Goal: Information Seeking & Learning: Learn about a topic

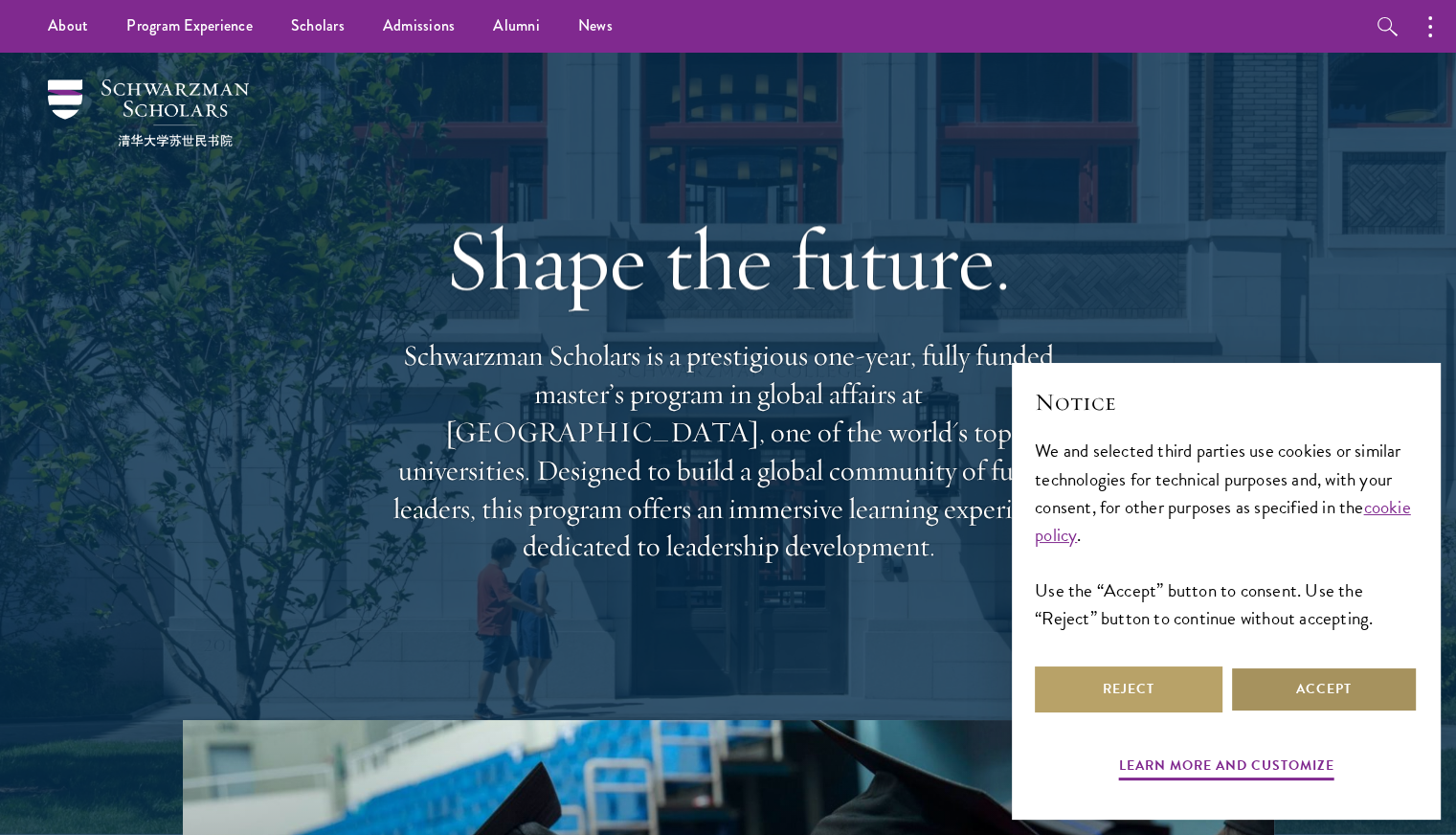
click at [1297, 706] on button "Accept" at bounding box center [1324, 689] width 188 height 46
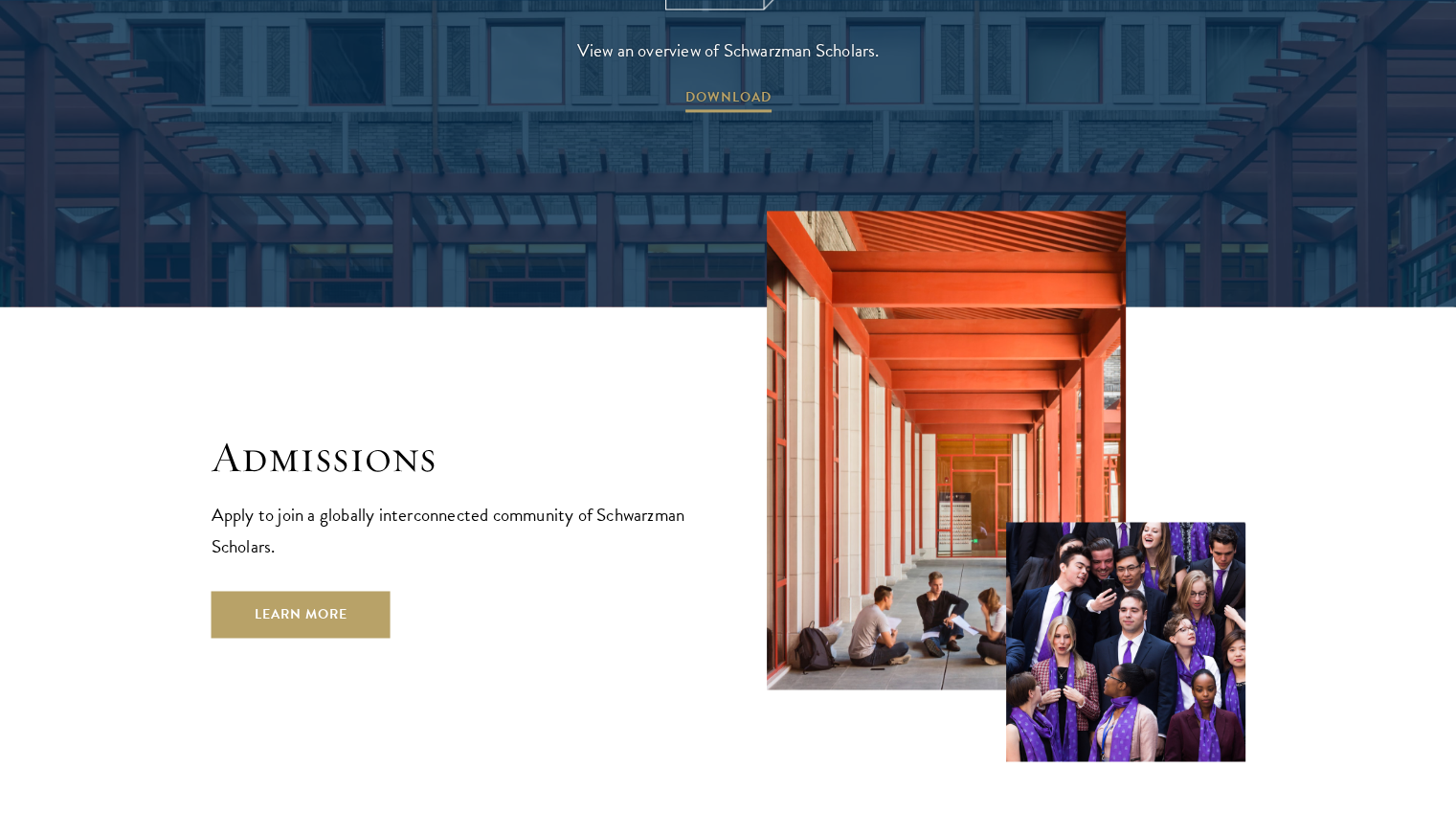
scroll to position [3014, 0]
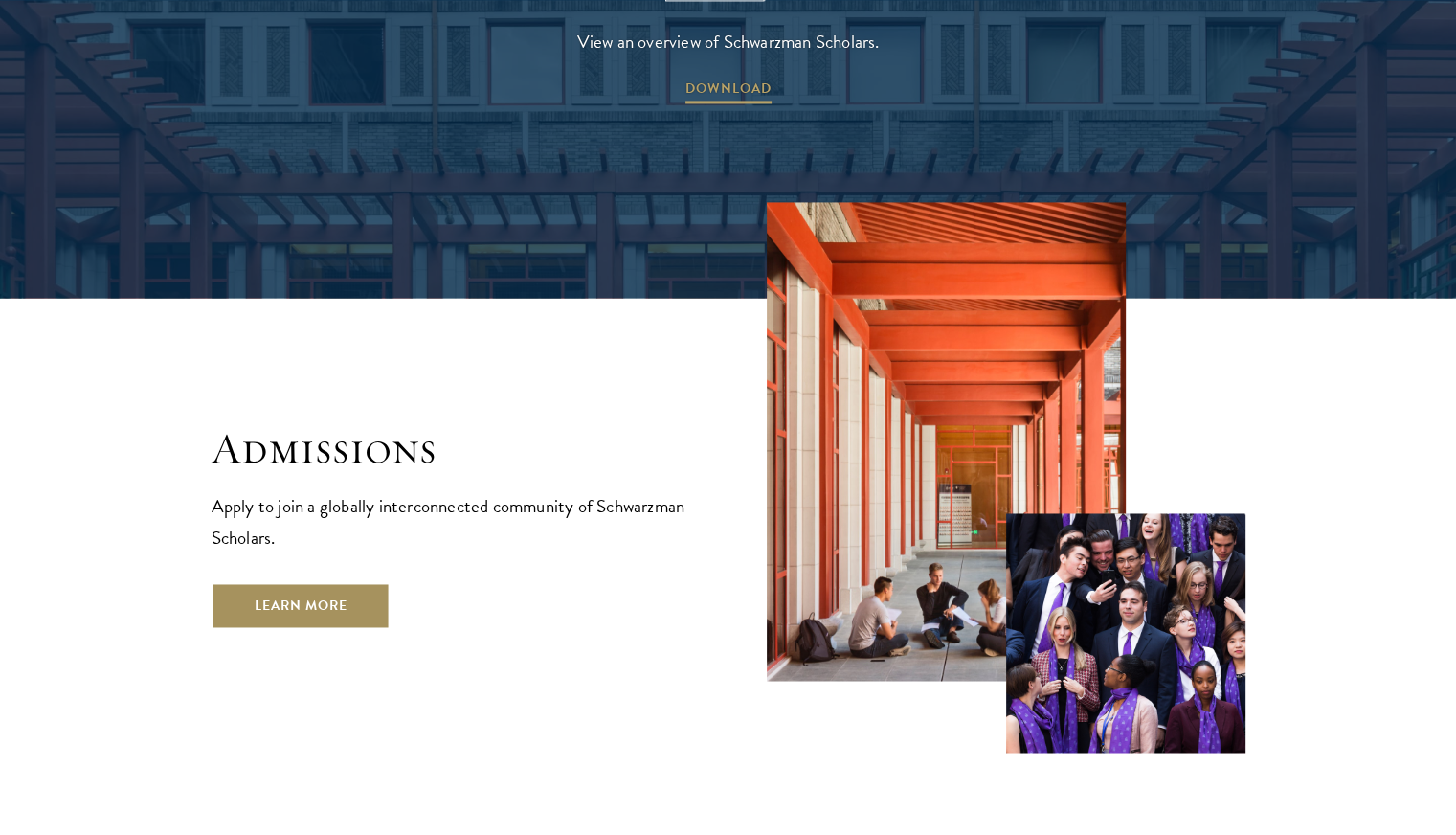
click at [324, 583] on link "Learn More" at bounding box center [300, 605] width 179 height 46
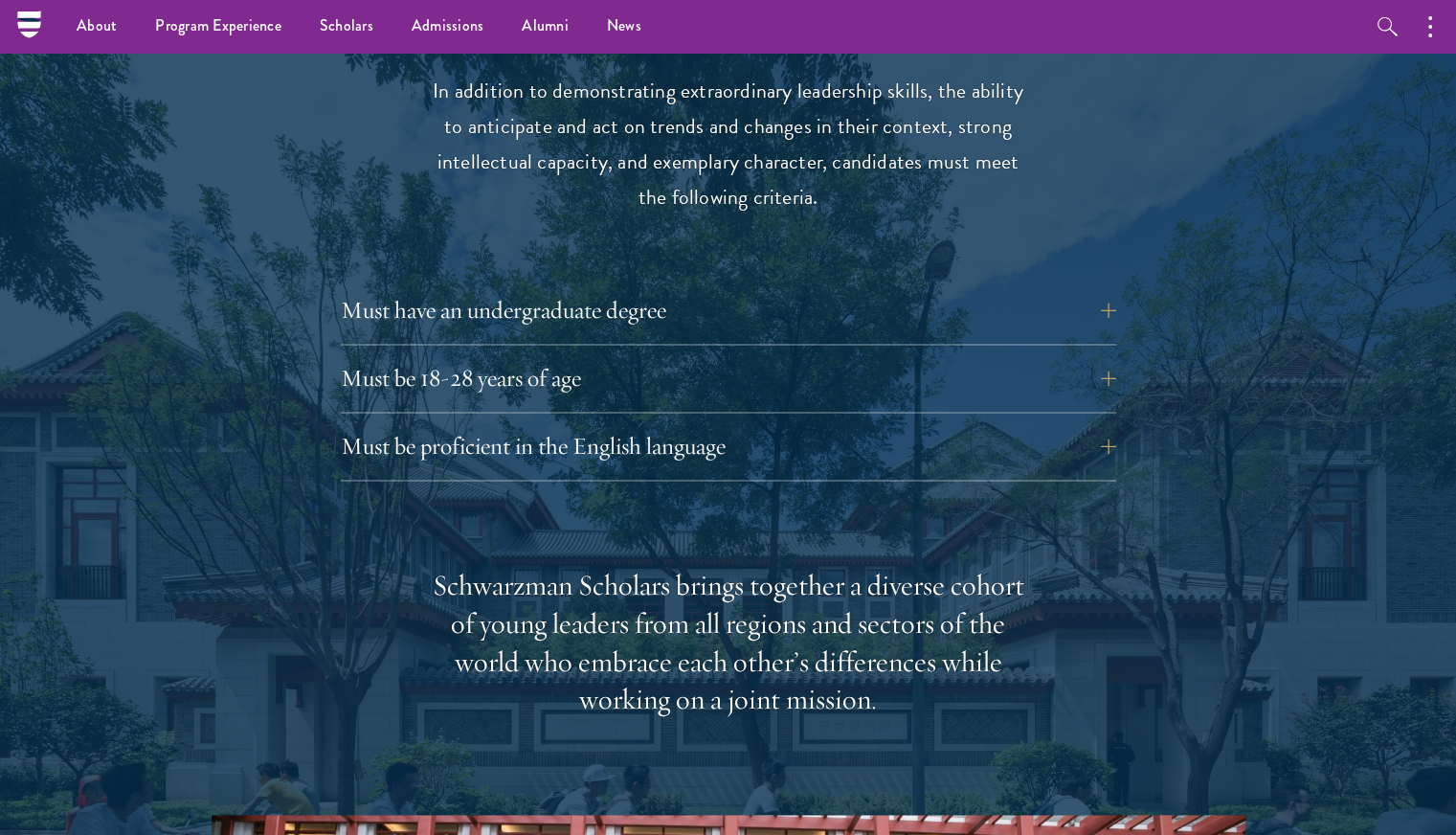
scroll to position [2444, 0]
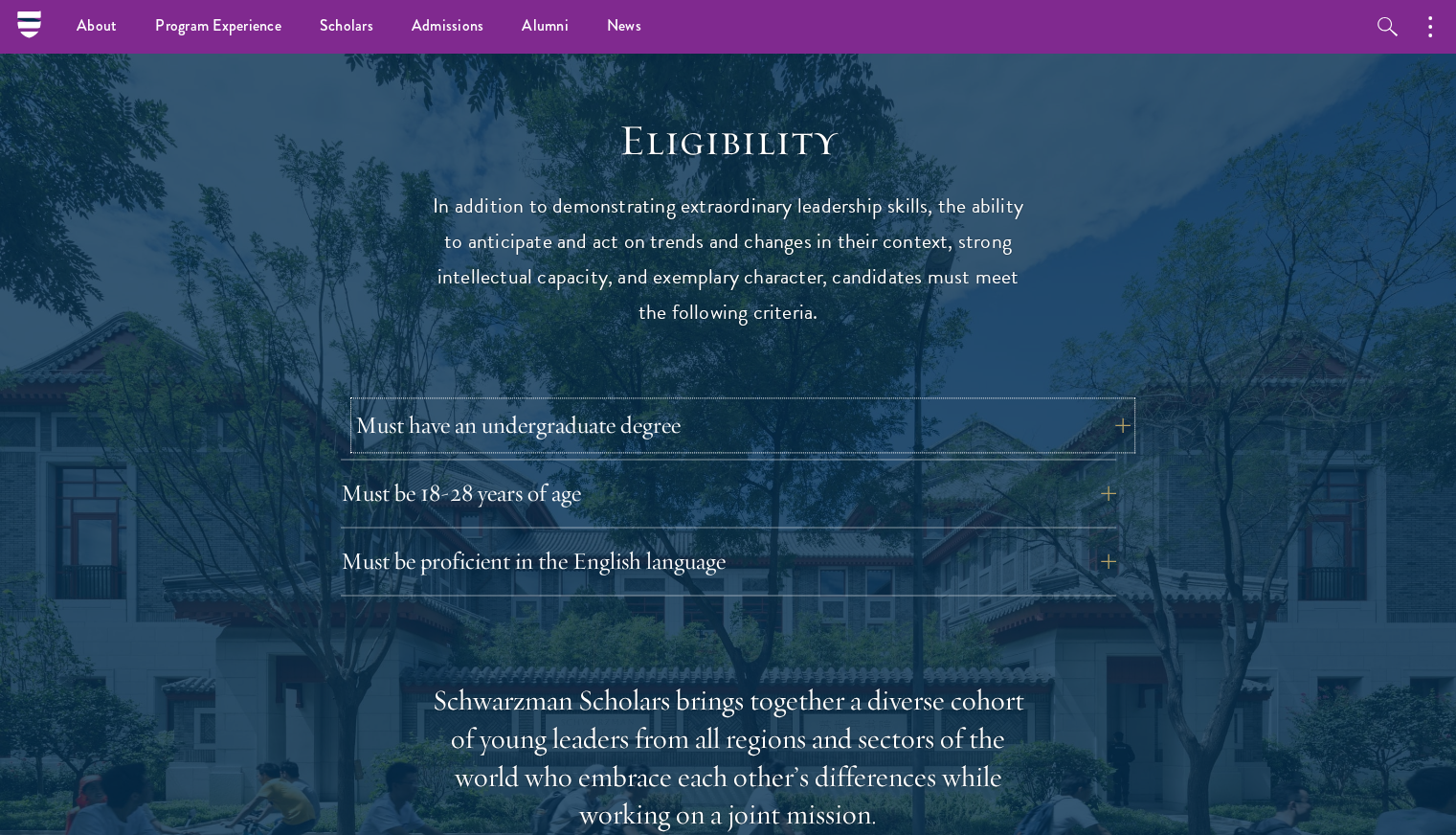
click at [735, 402] on button "Must have an undergraduate degree" at bounding box center [742, 424] width 775 height 46
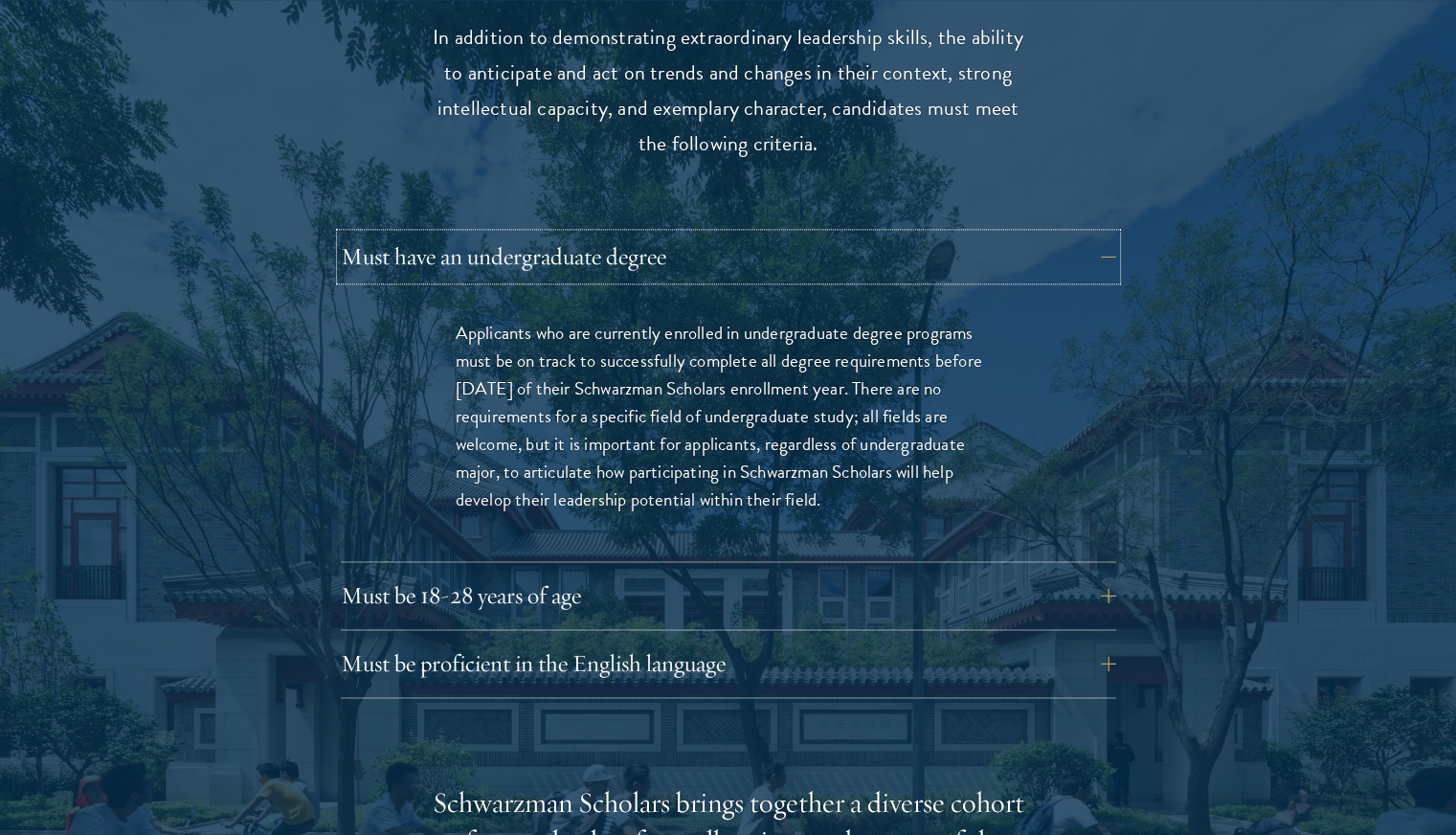
scroll to position [2623, 0]
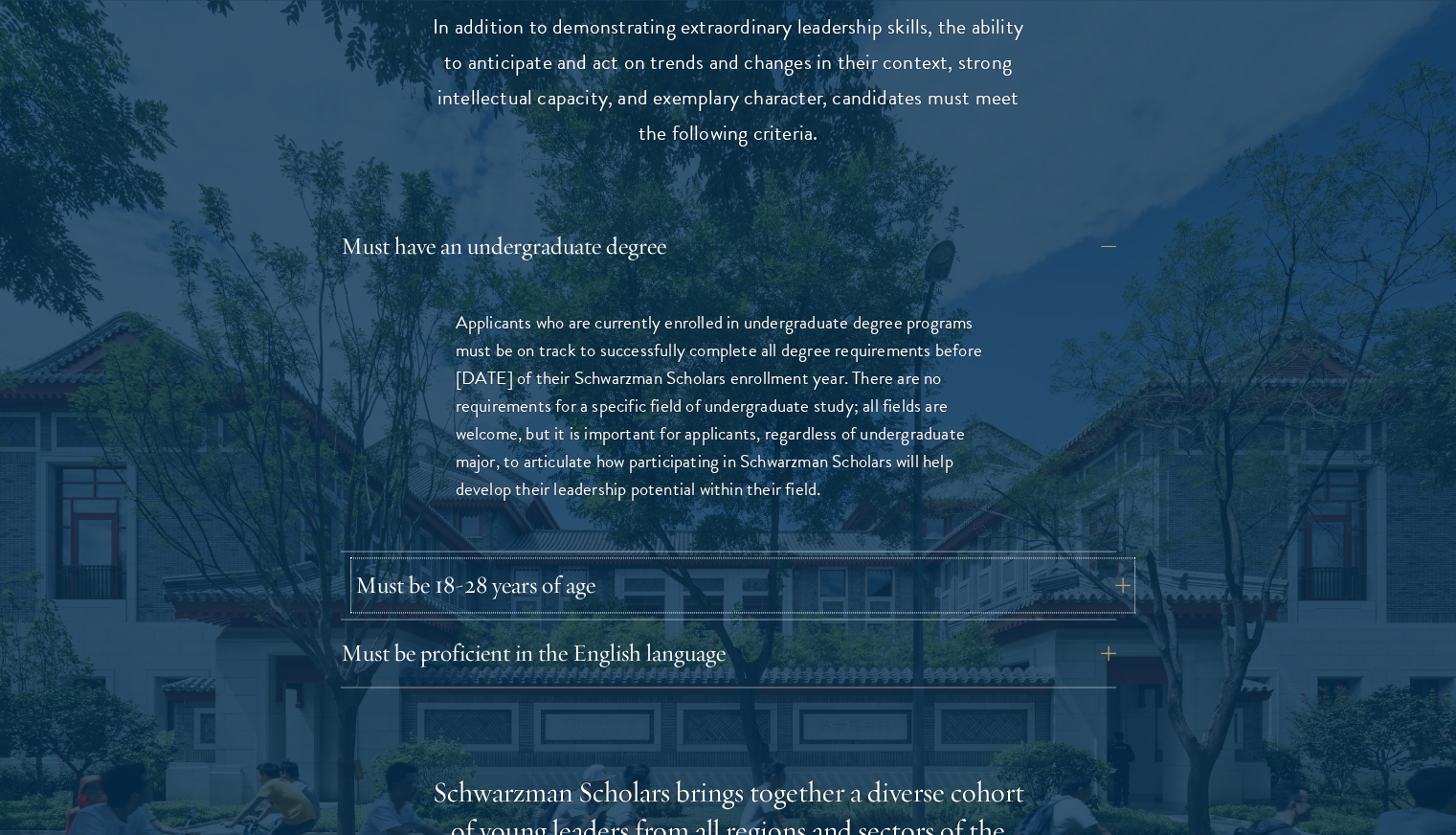
click at [492, 562] on button "Must be 18-28 years of age" at bounding box center [742, 585] width 775 height 46
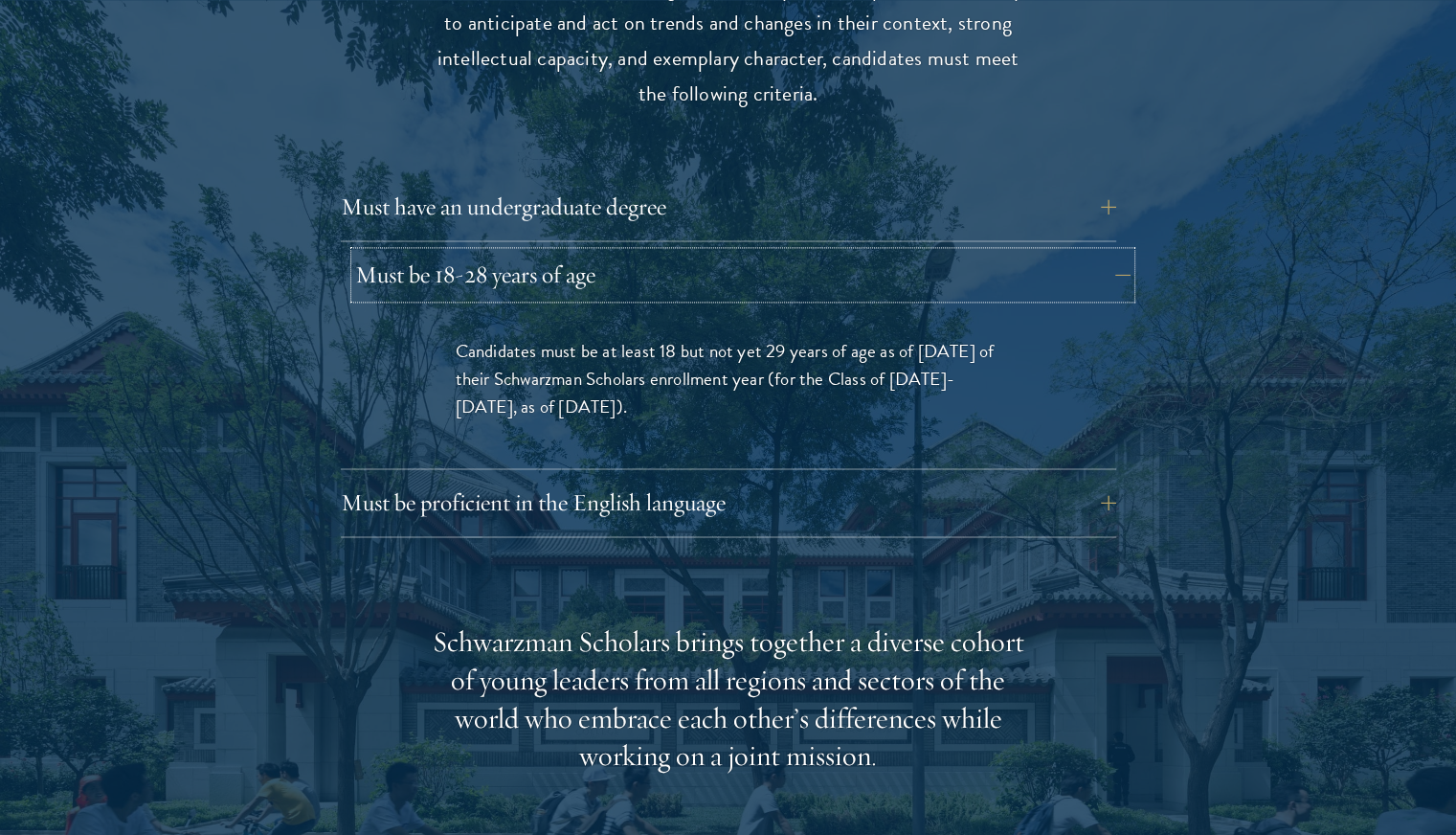
scroll to position [2668, 0]
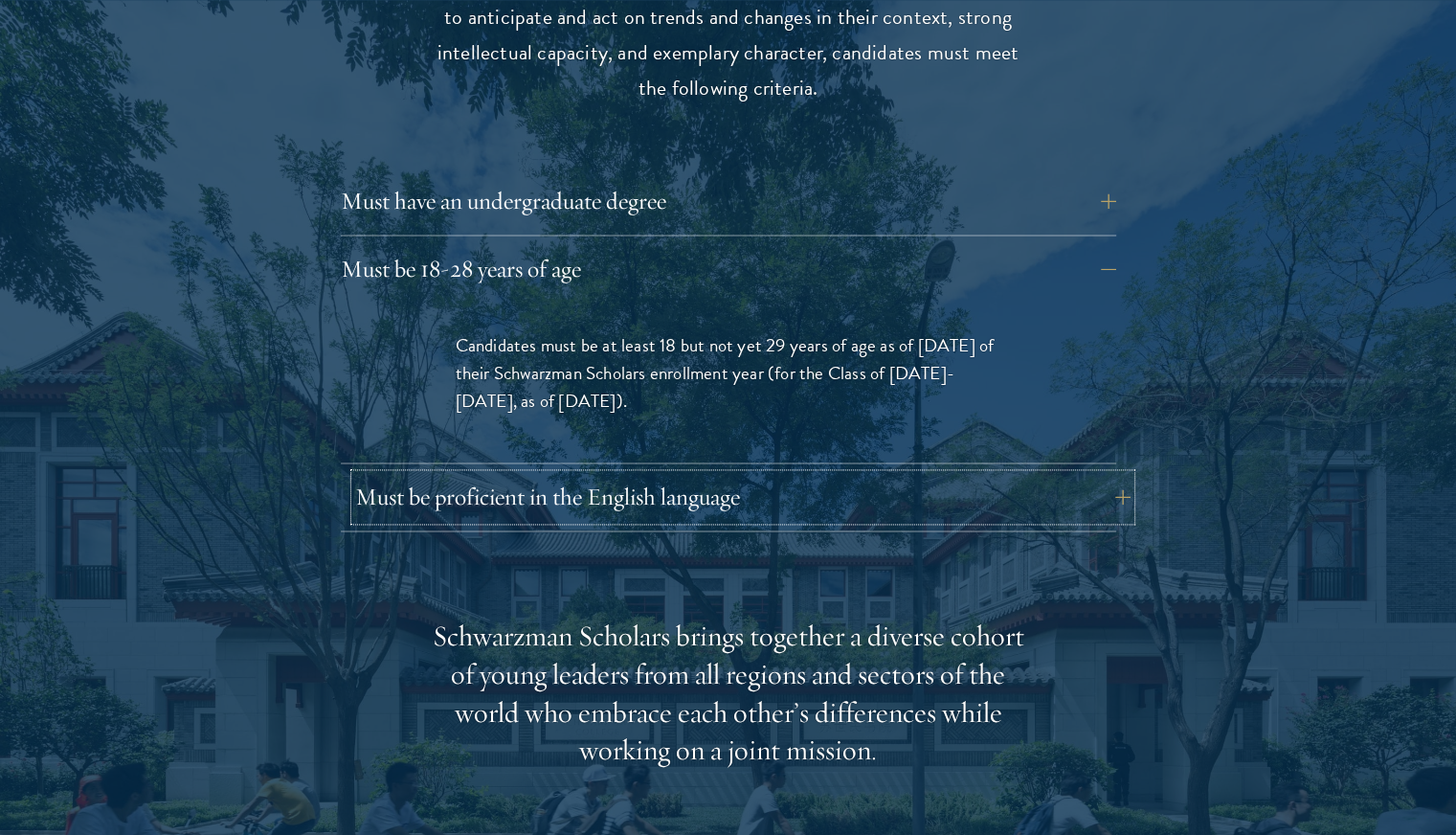
click at [574, 474] on button "Must be proficient in the English language" at bounding box center [742, 497] width 775 height 46
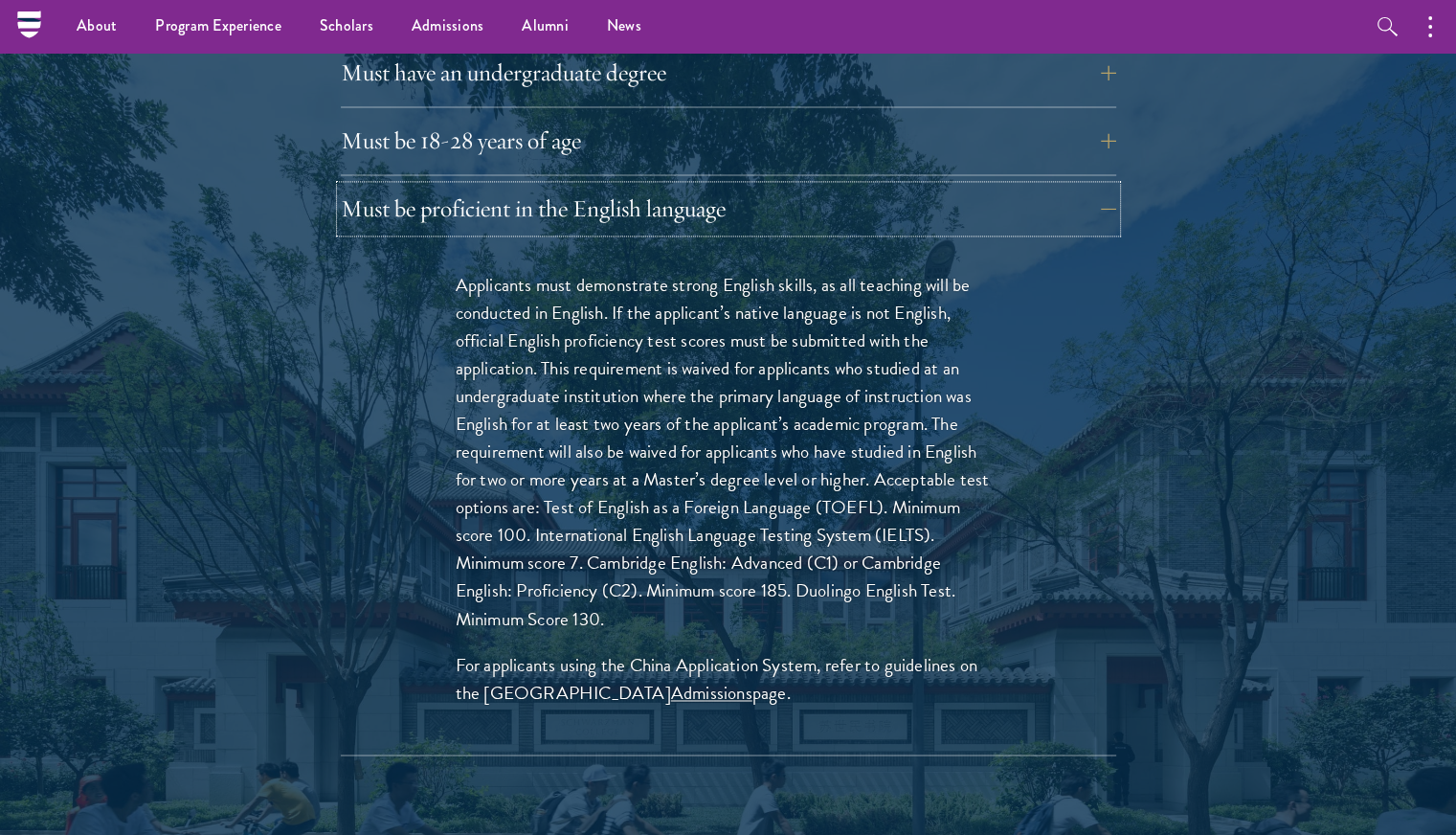
scroll to position [2628, 0]
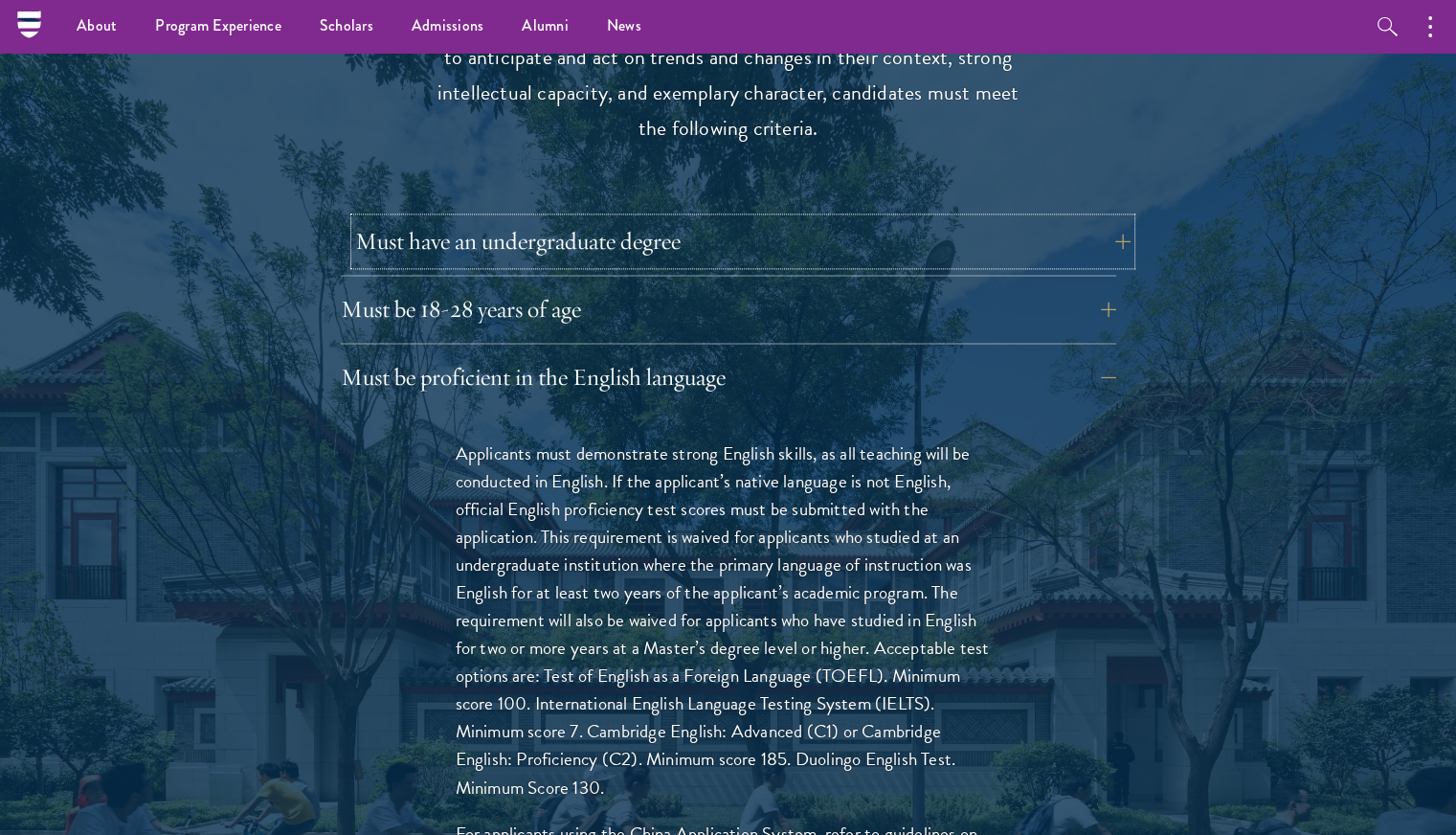
click at [589, 218] on button "Must have an undergraduate degree" at bounding box center [742, 241] width 775 height 46
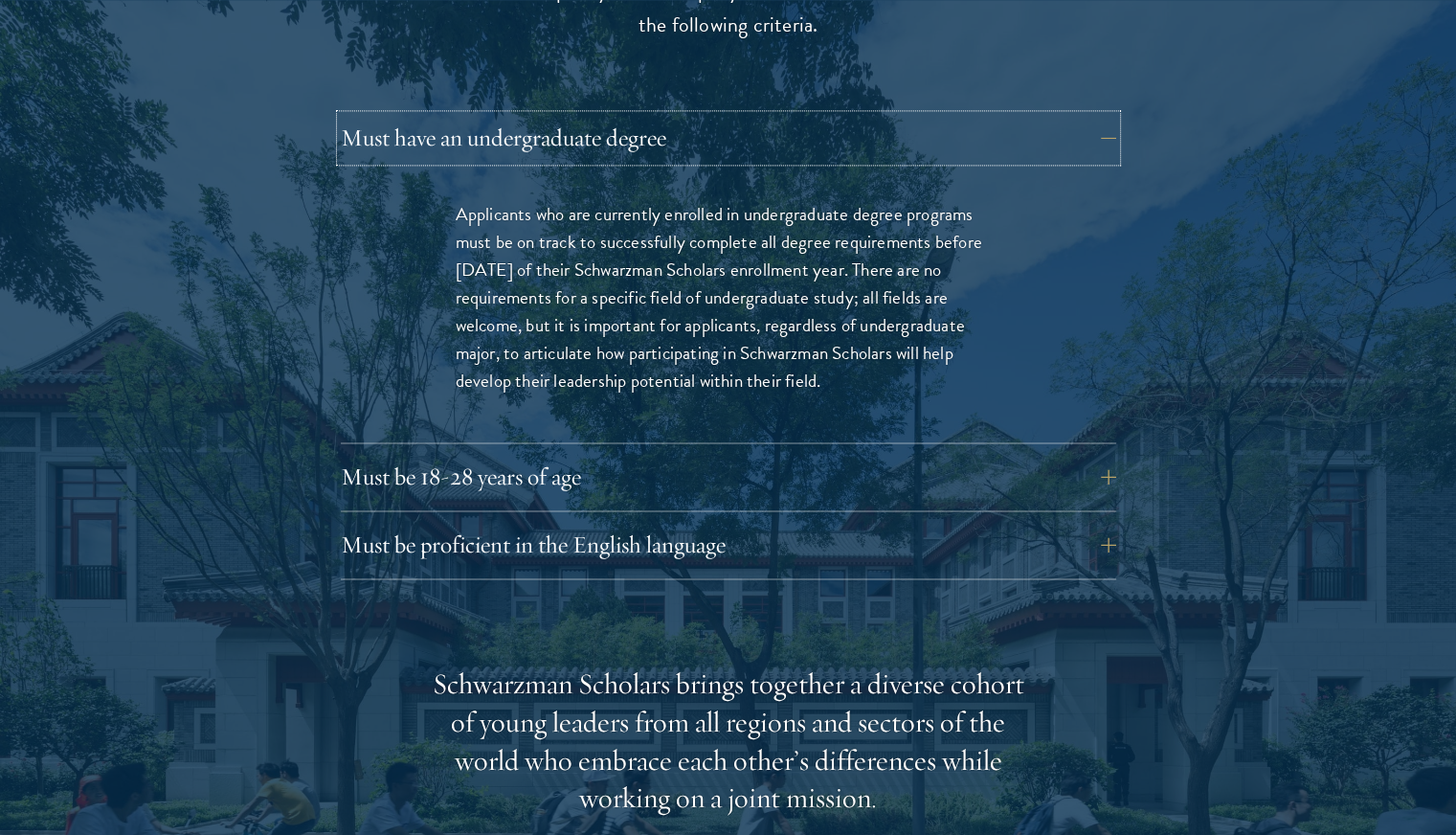
scroll to position [2734, 0]
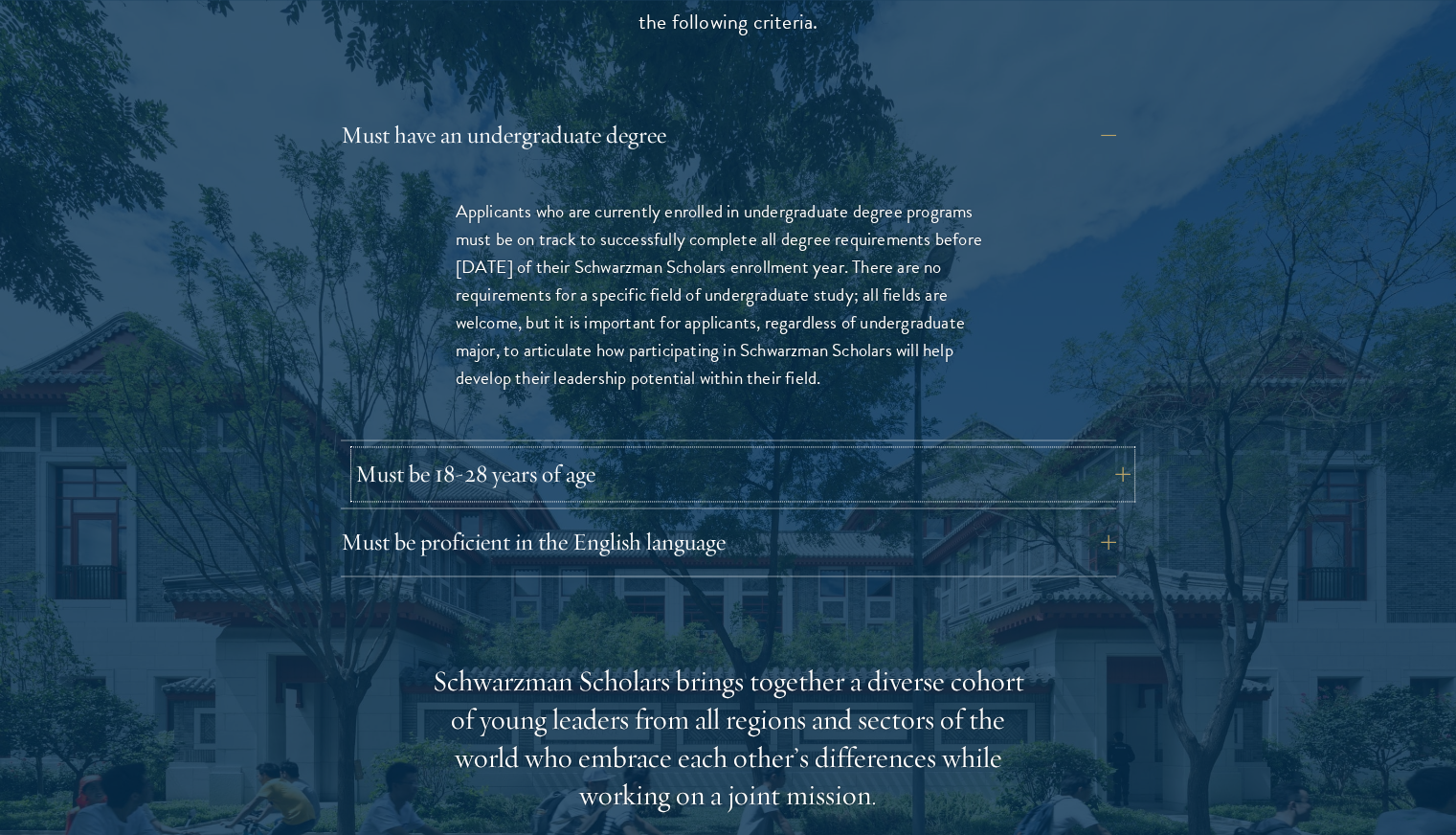
click at [422, 451] on button "Must be 18-28 years of age" at bounding box center [742, 473] width 775 height 46
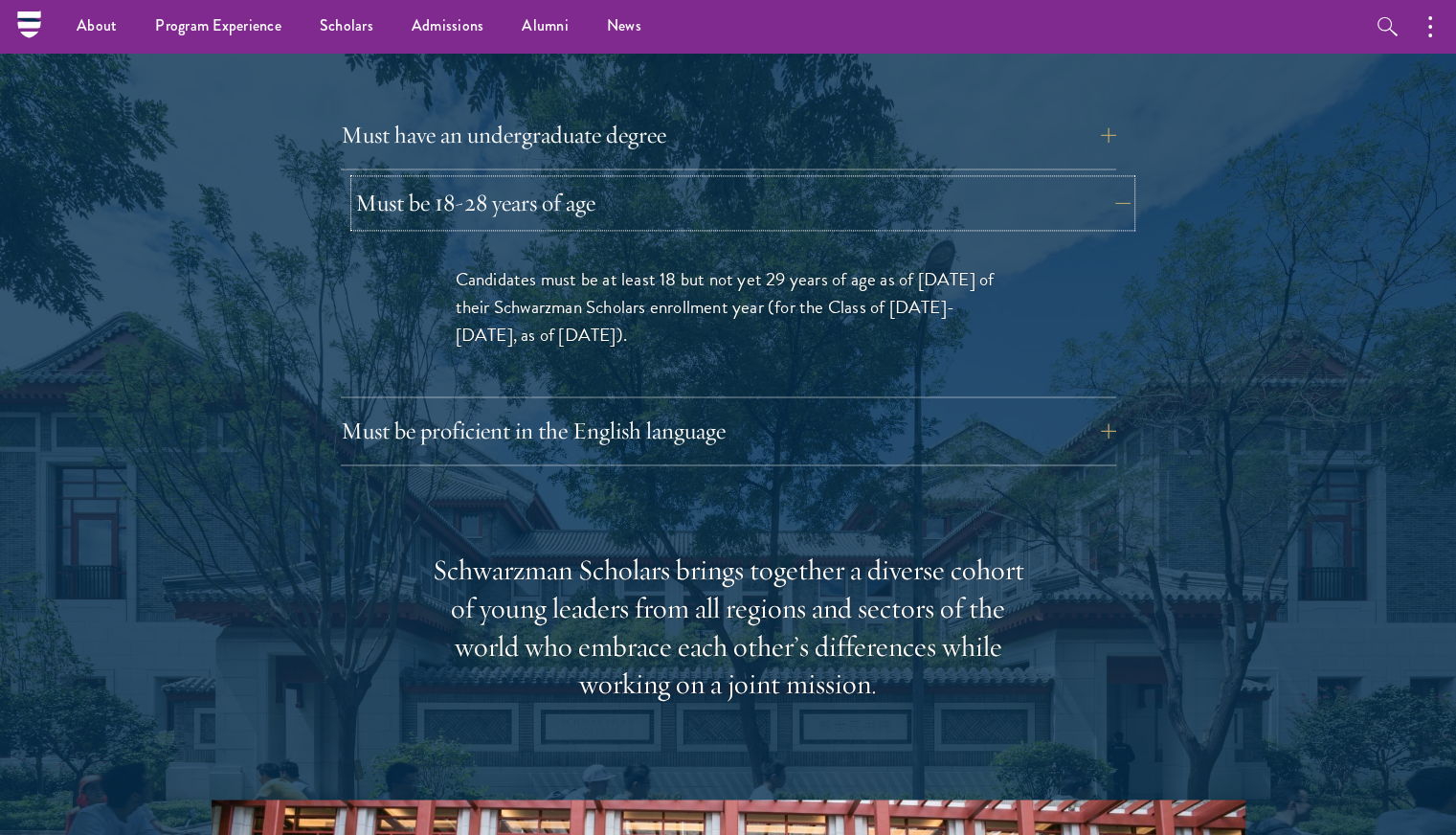
scroll to position [2727, 0]
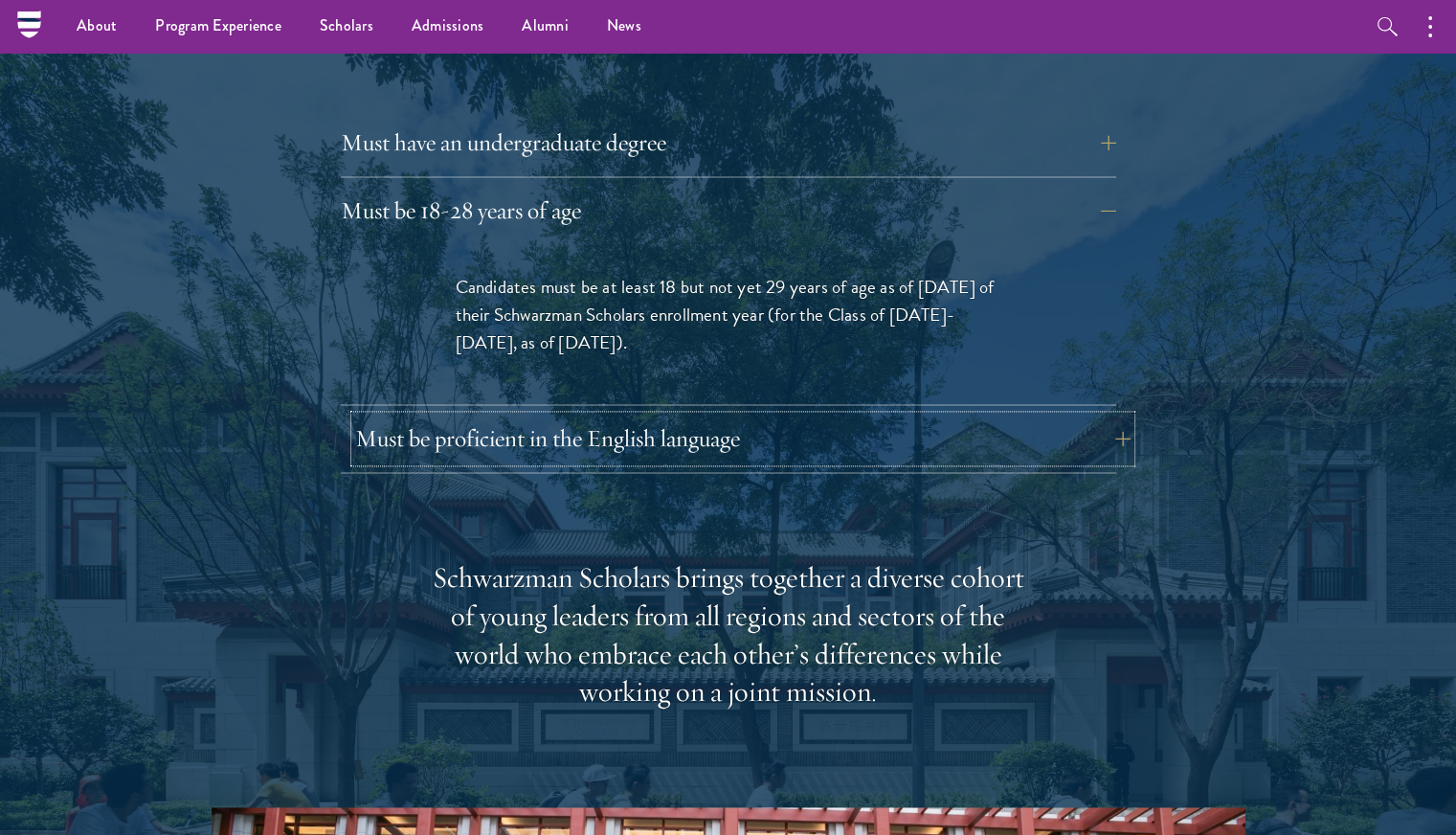
click at [547, 416] on button "Must be proficient in the English language" at bounding box center [742, 438] width 775 height 46
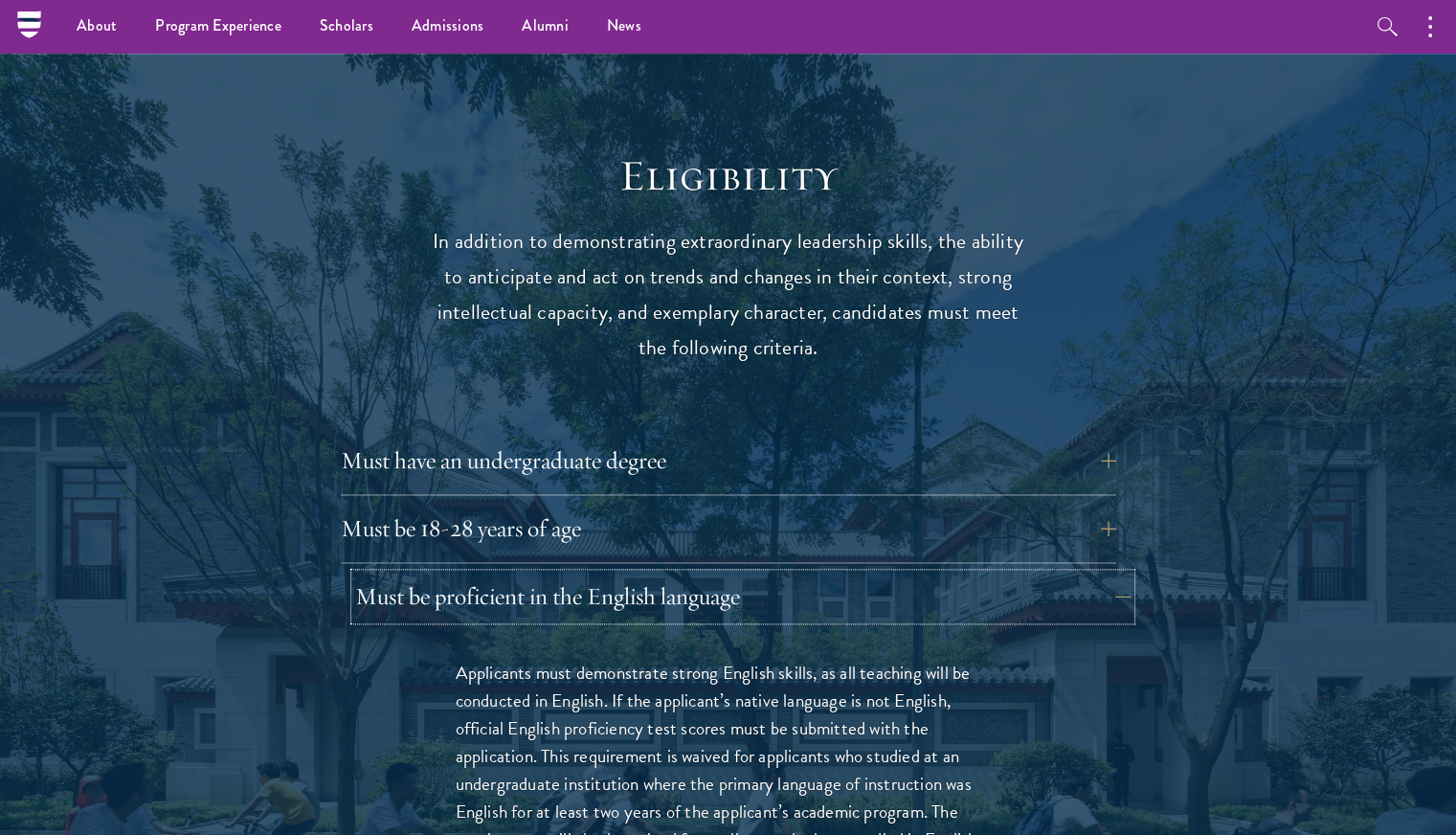
scroll to position [2409, 0]
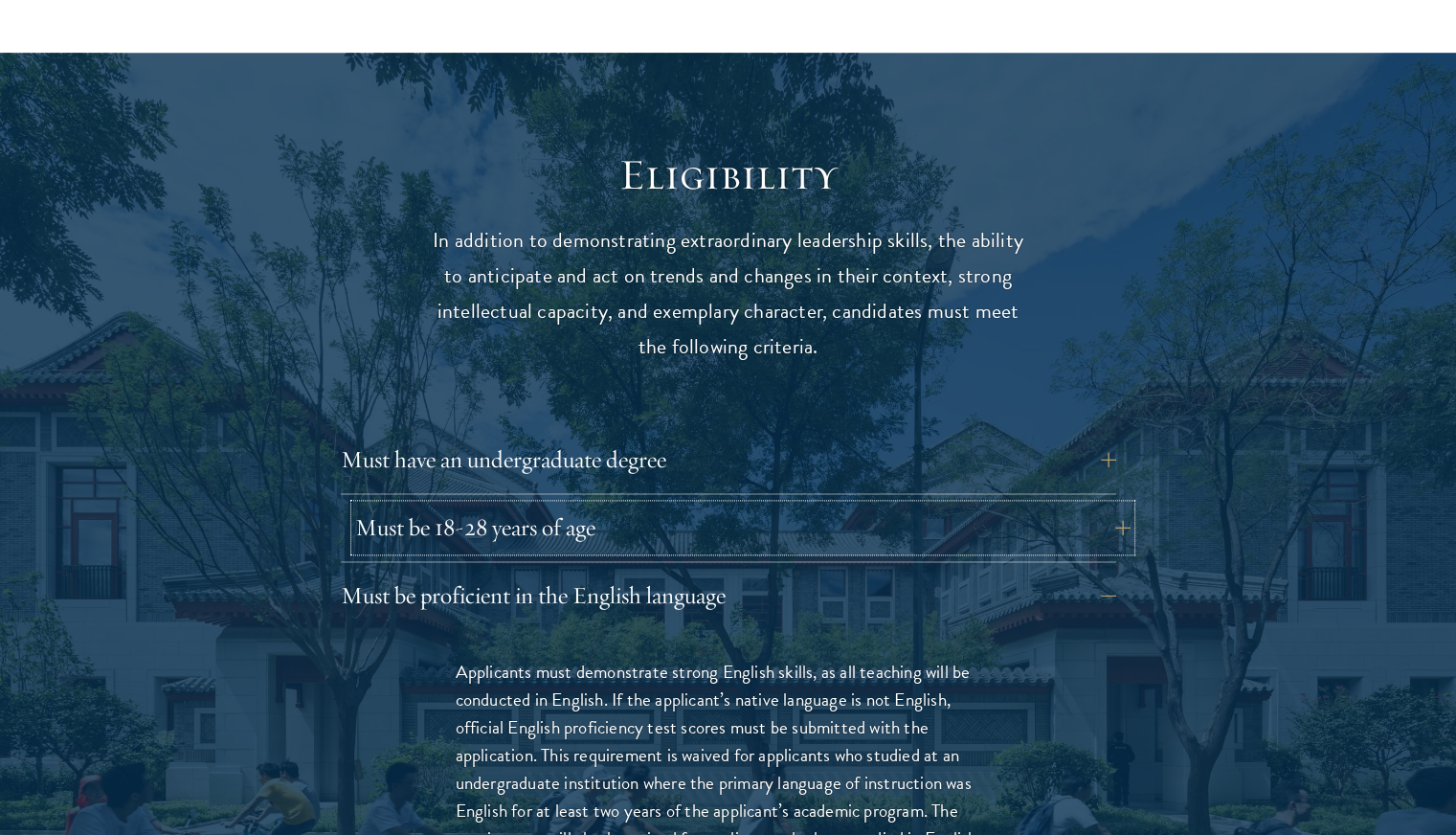
click at [523, 505] on button "Must be 18-28 years of age" at bounding box center [742, 527] width 775 height 46
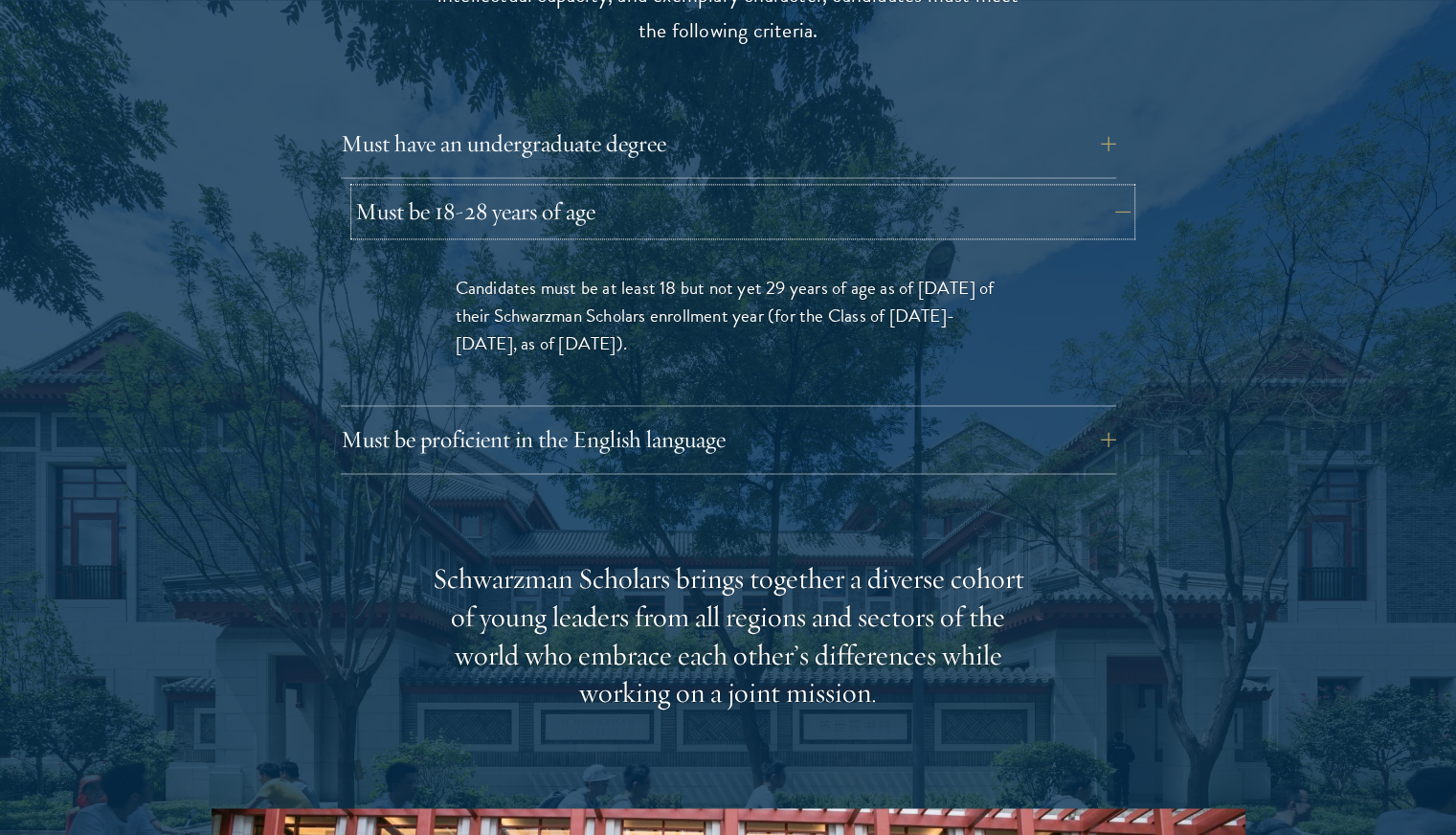
scroll to position [2732, 0]
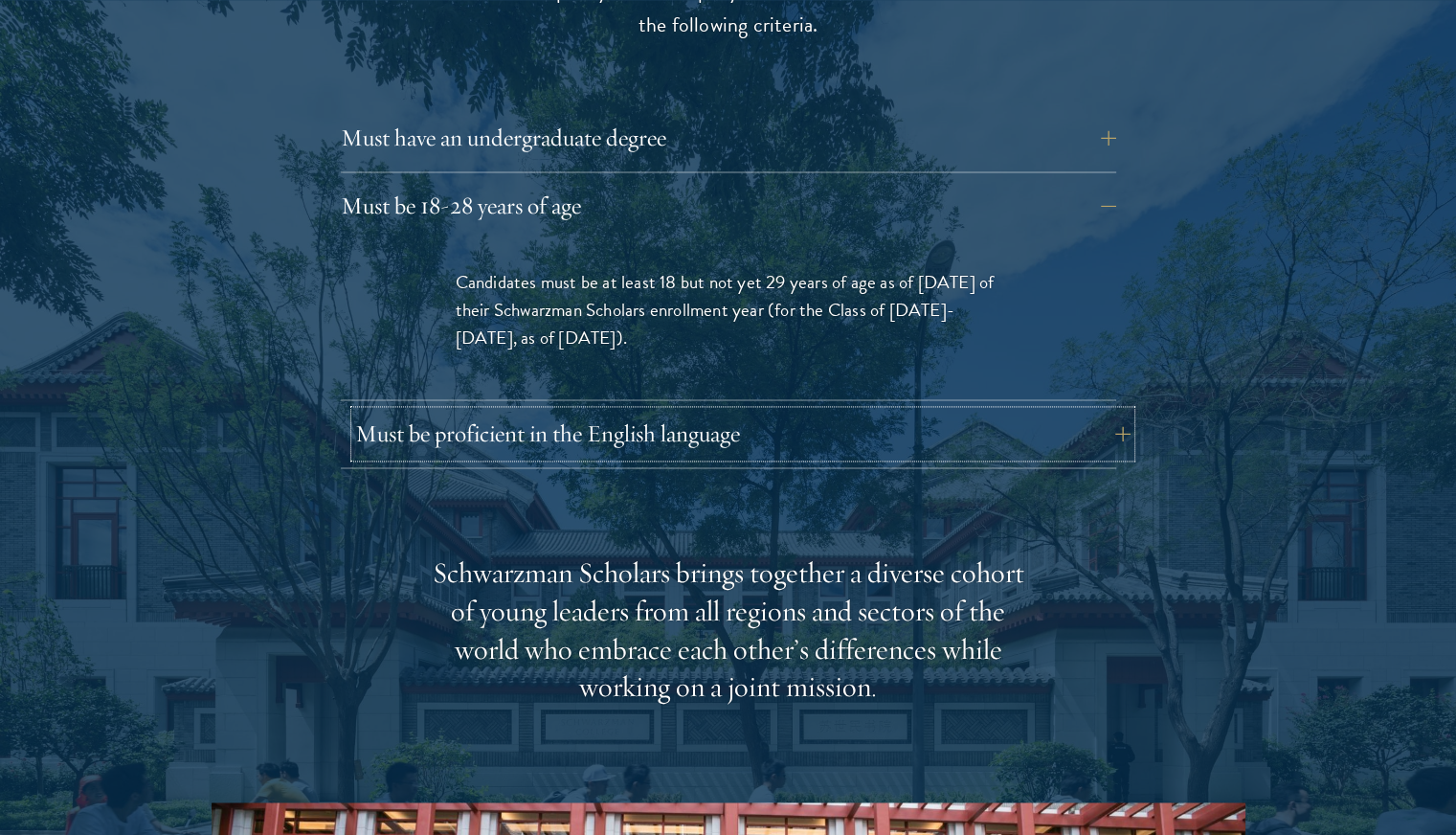
click at [596, 411] on button "Must be proficient in the English language" at bounding box center [742, 433] width 775 height 46
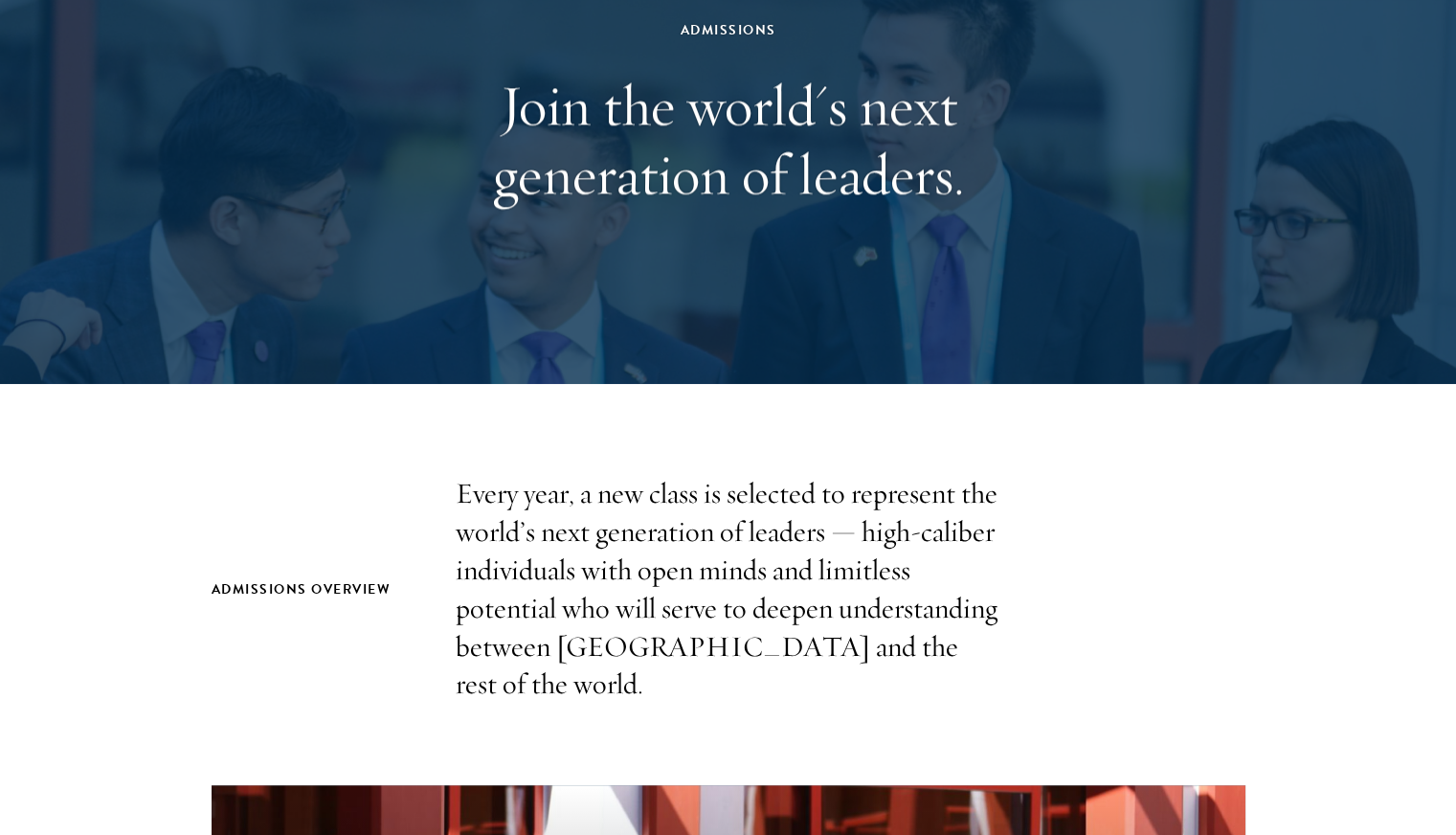
scroll to position [0, 0]
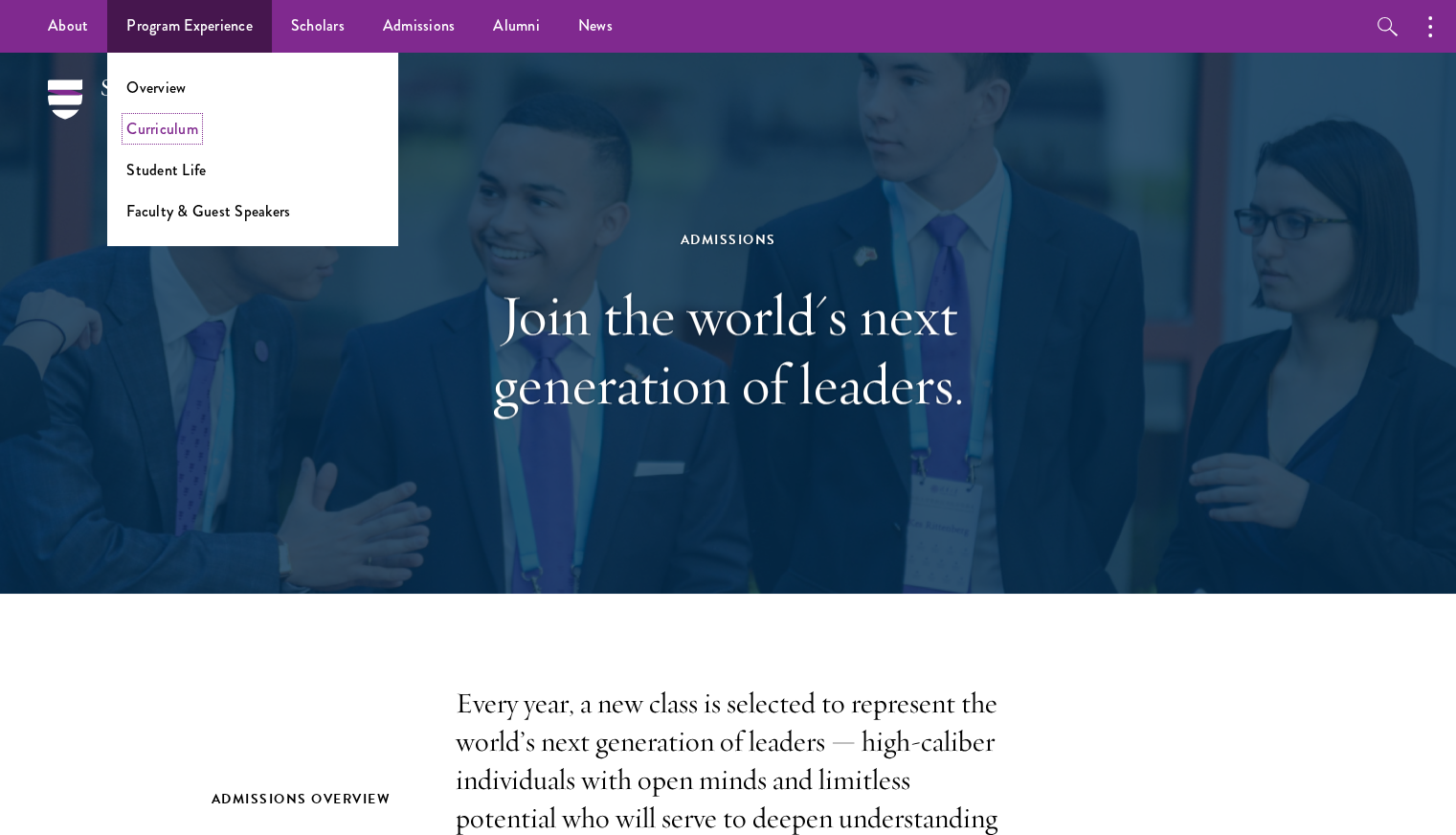
click at [169, 139] on link "Curriculum" at bounding box center [161, 128] width 71 height 22
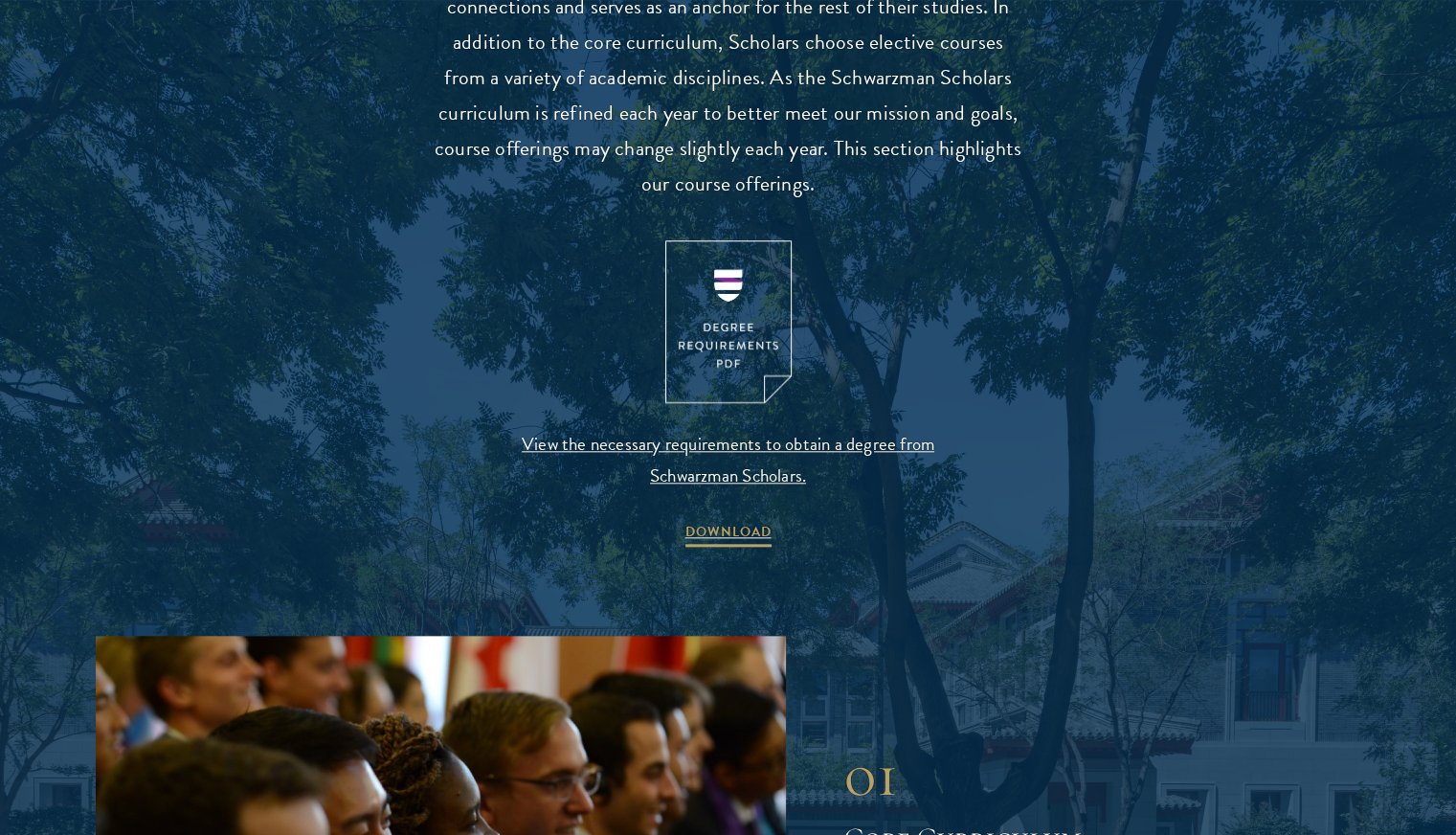
scroll to position [1926, 0]
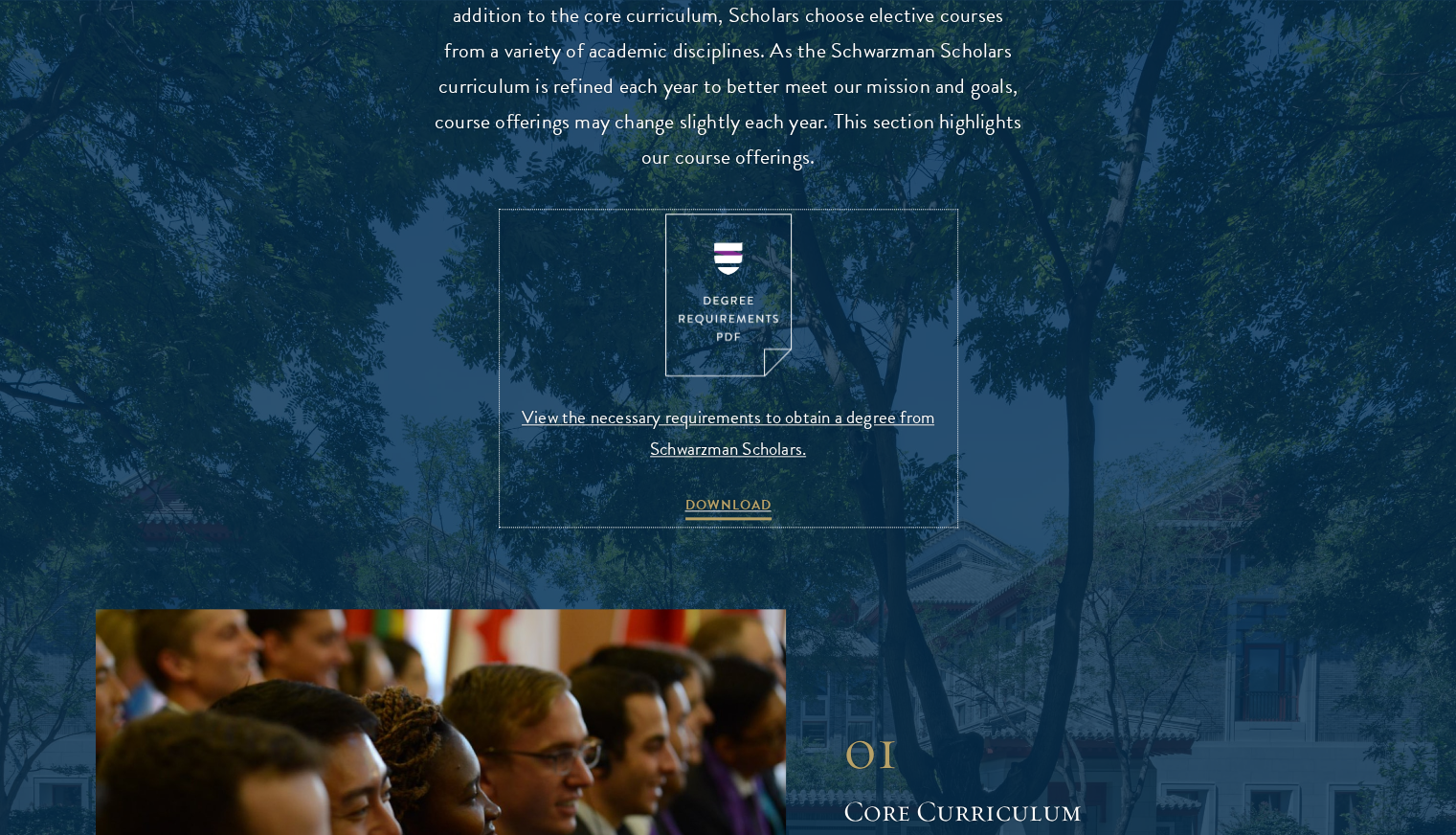
click at [750, 304] on img at bounding box center [728, 294] width 126 height 163
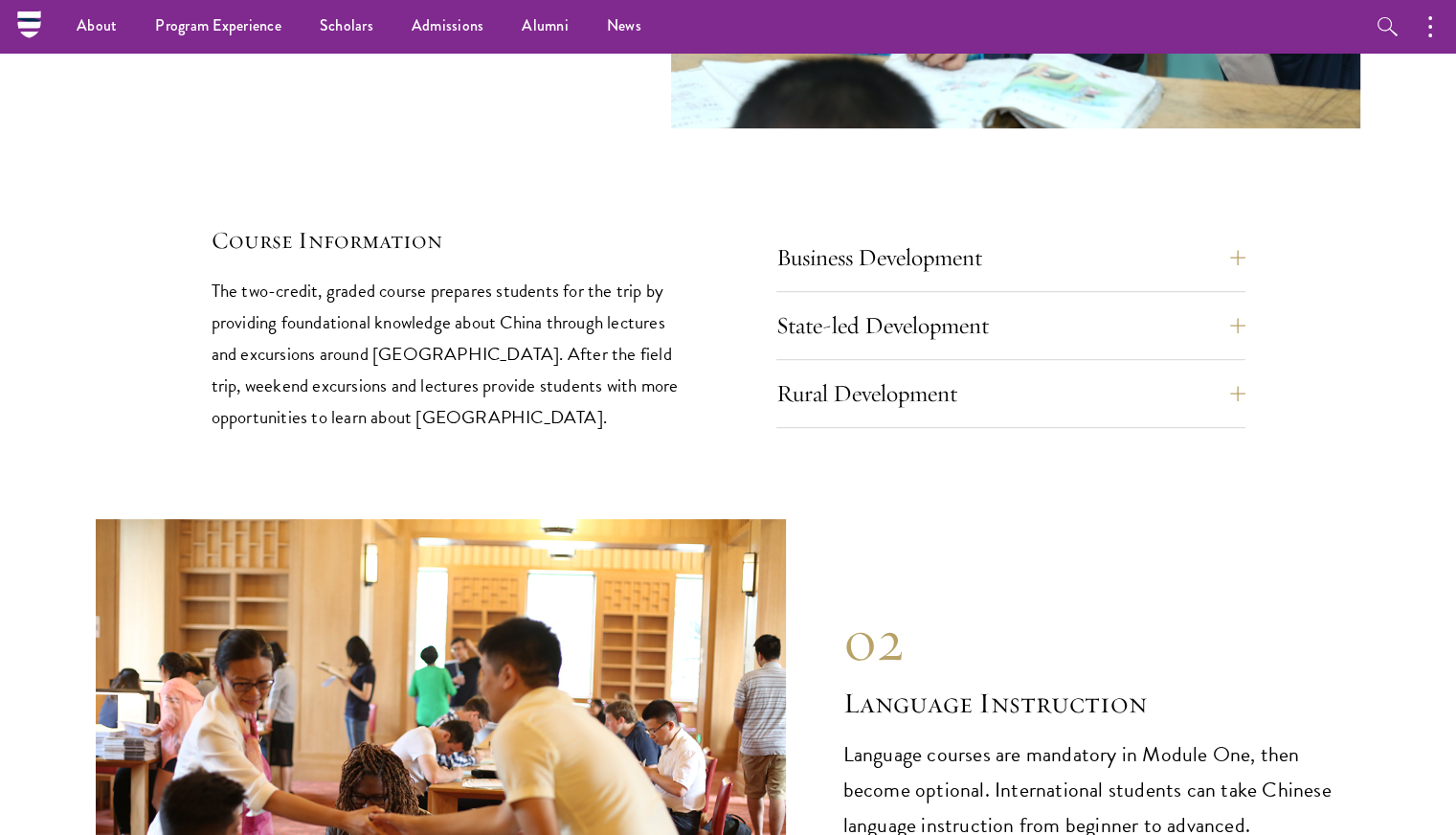
scroll to position [8187, 0]
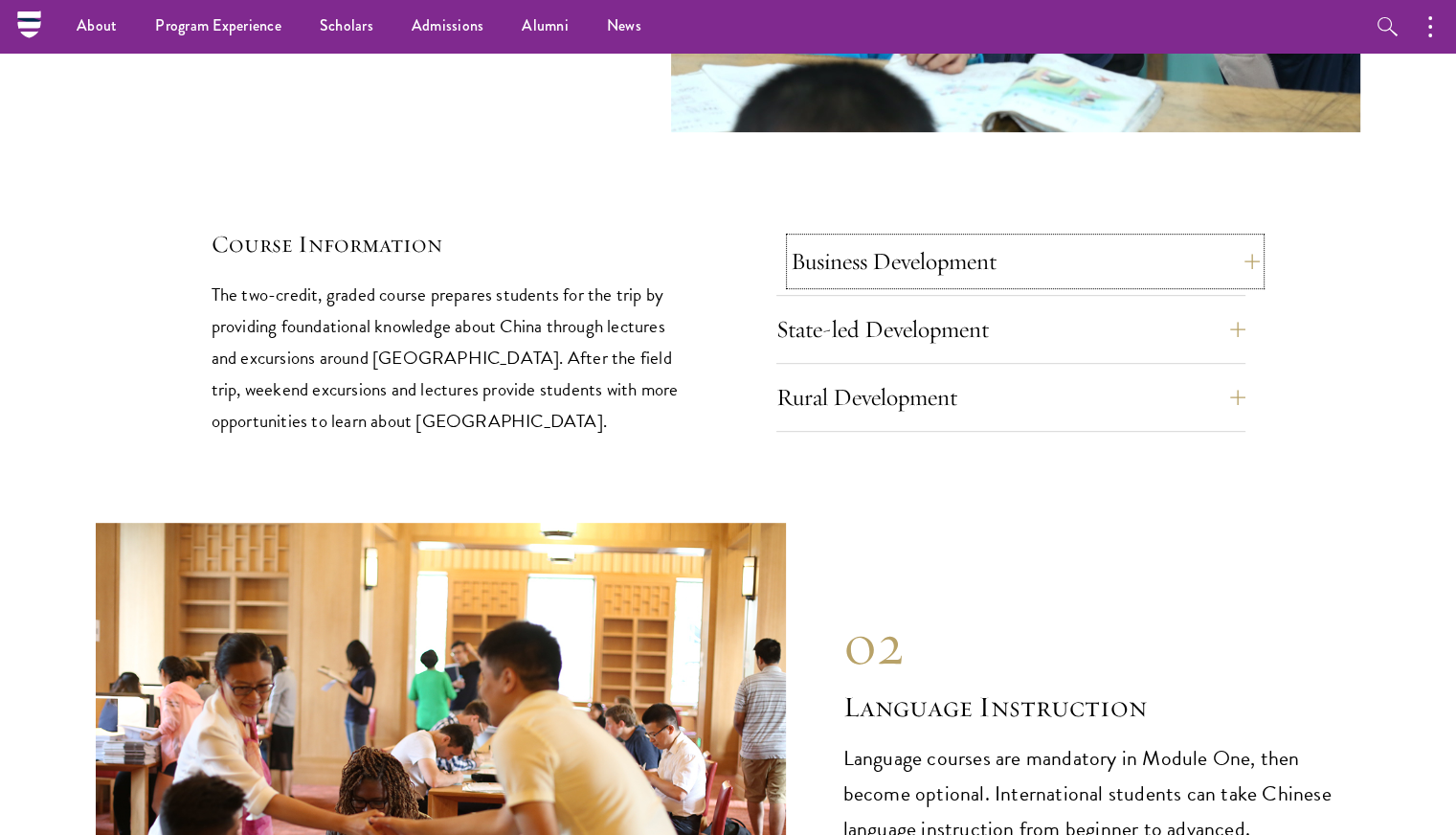
click at [862, 239] on button "Business Development" at bounding box center [1025, 261] width 469 height 46
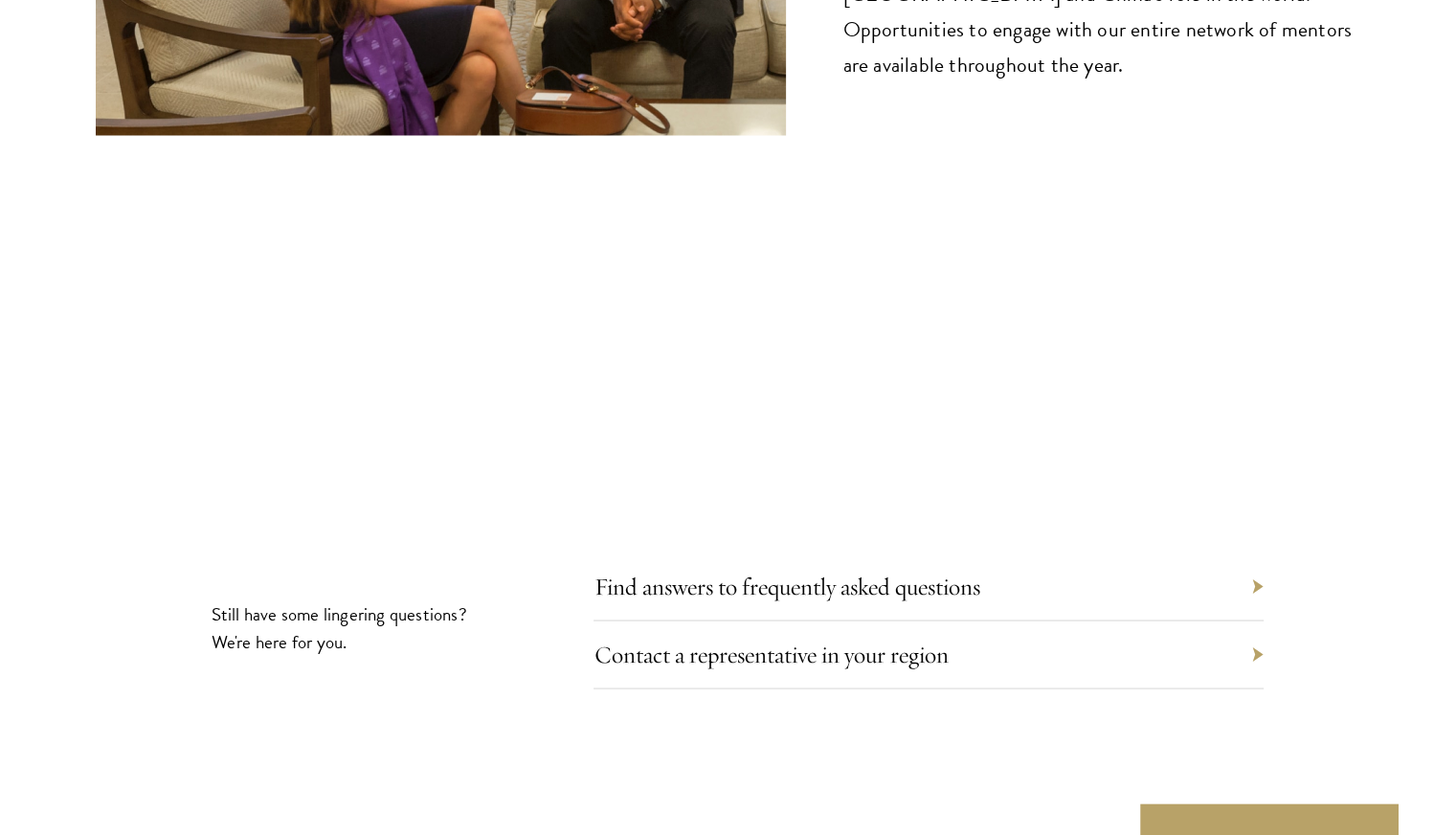
scroll to position [10672, 0]
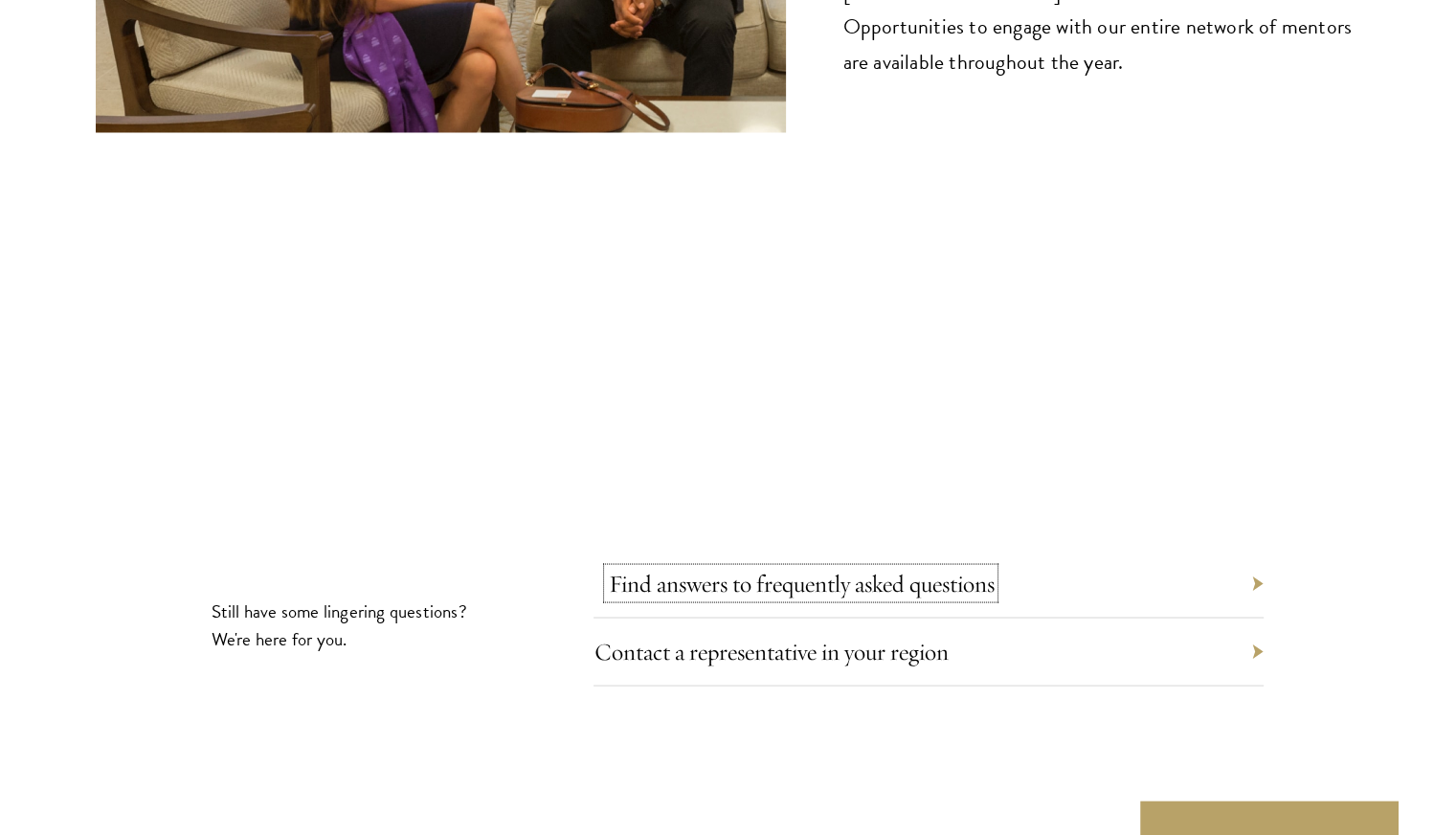
click at [864, 568] on link "Find answers to frequently asked questions" at bounding box center [800, 583] width 386 height 29
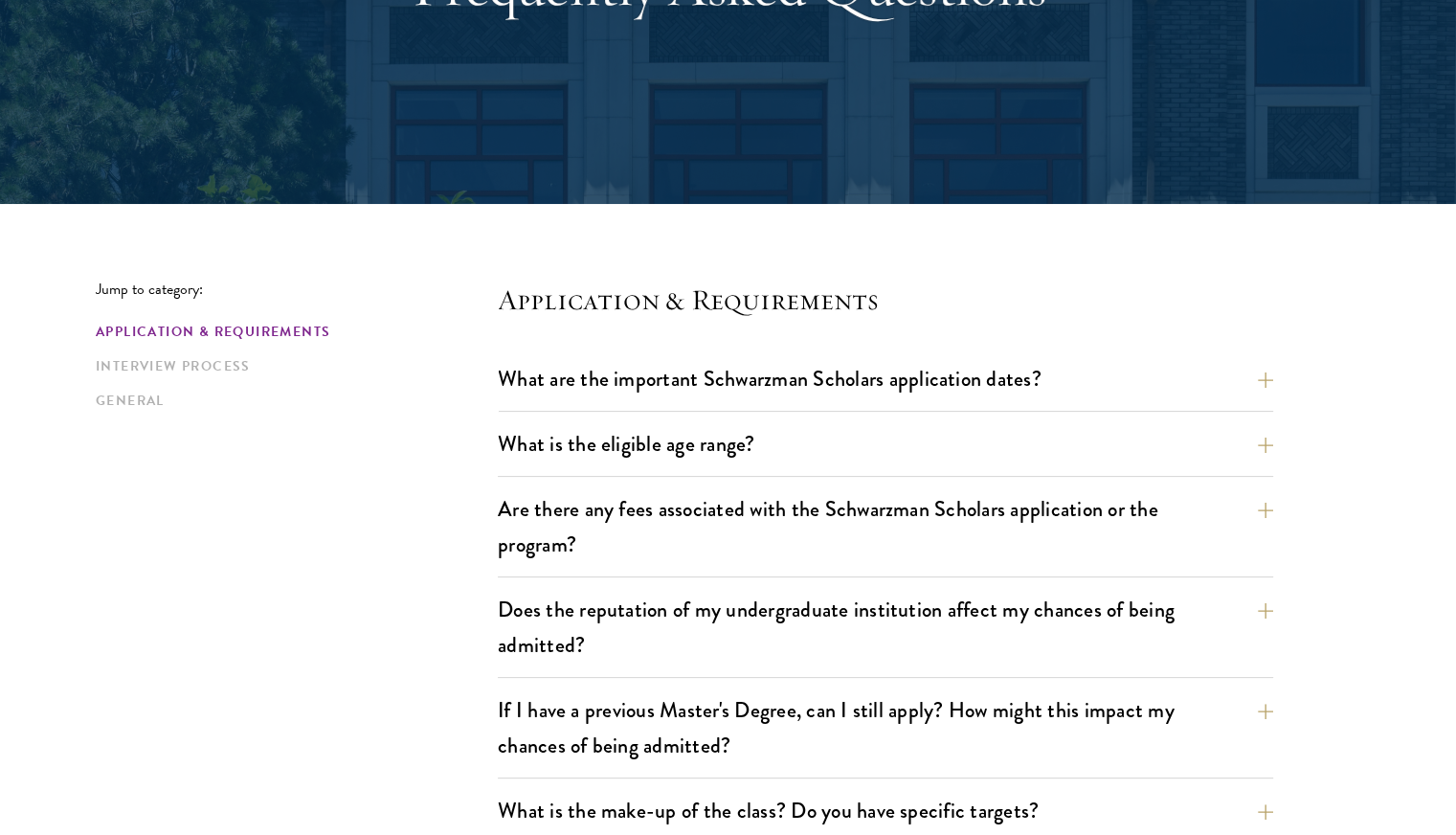
scroll to position [287, 0]
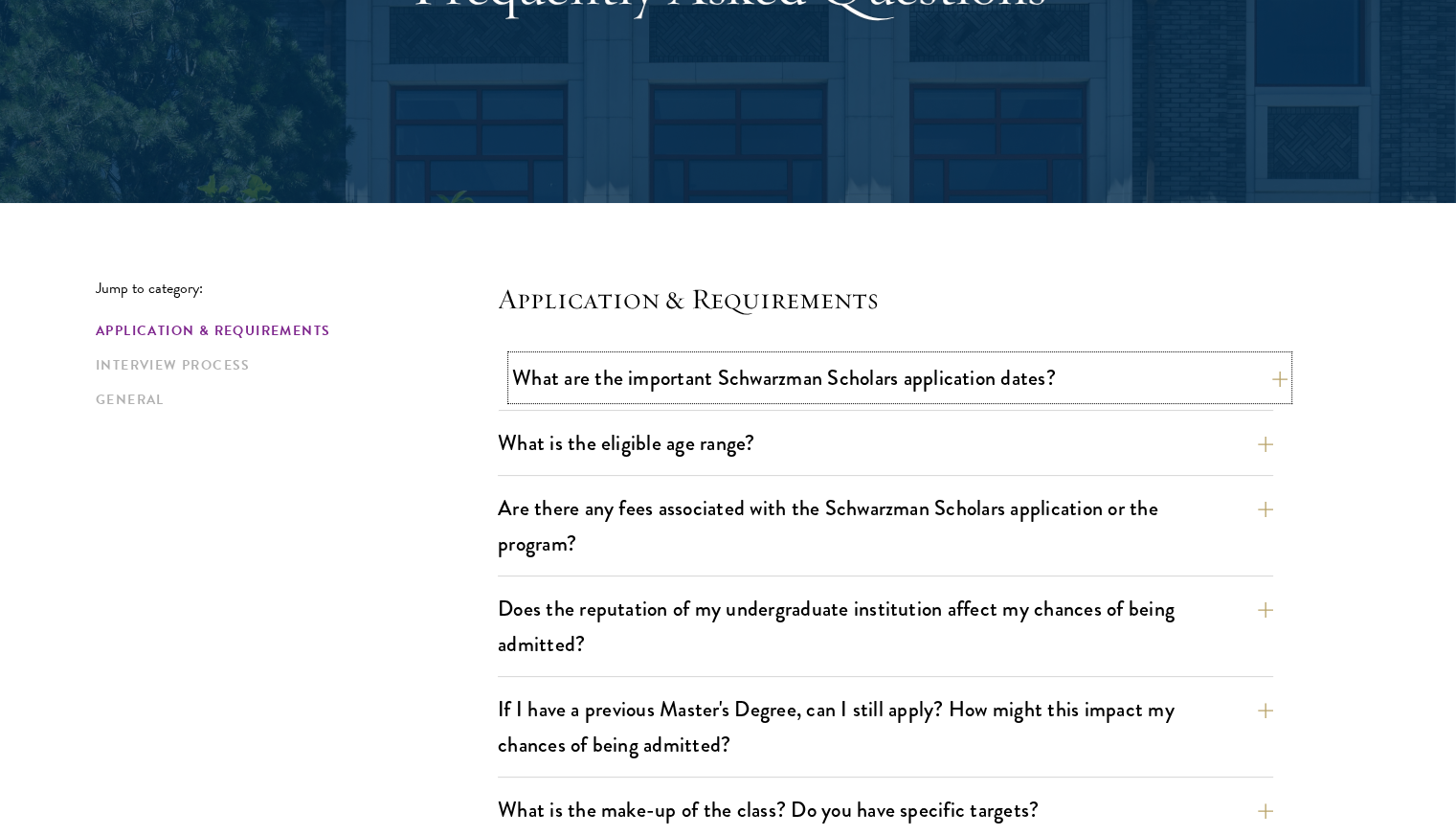
click at [937, 374] on button "What are the important Schwarzman Scholars application dates?" at bounding box center [899, 377] width 775 height 43
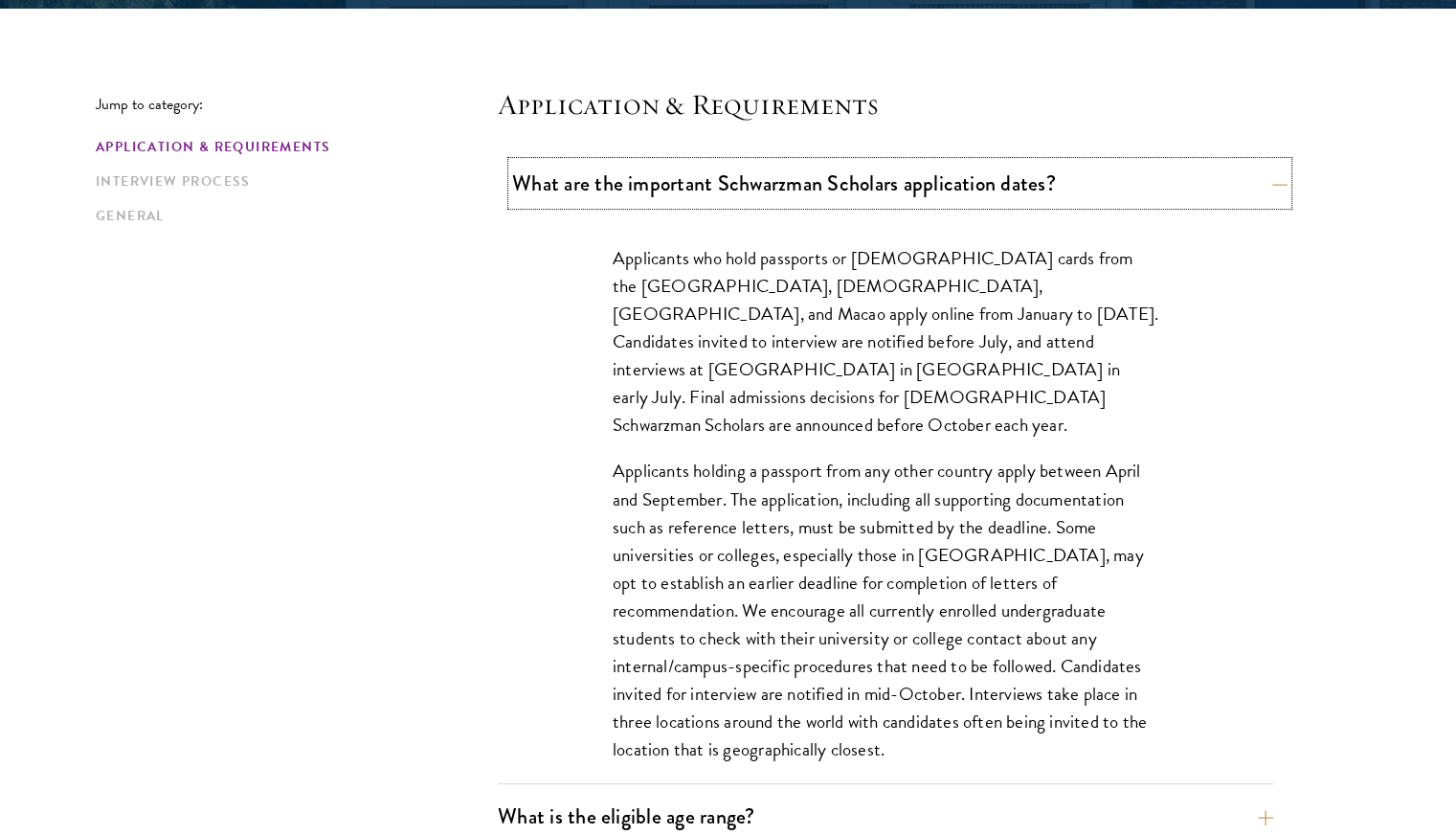
scroll to position [487, 0]
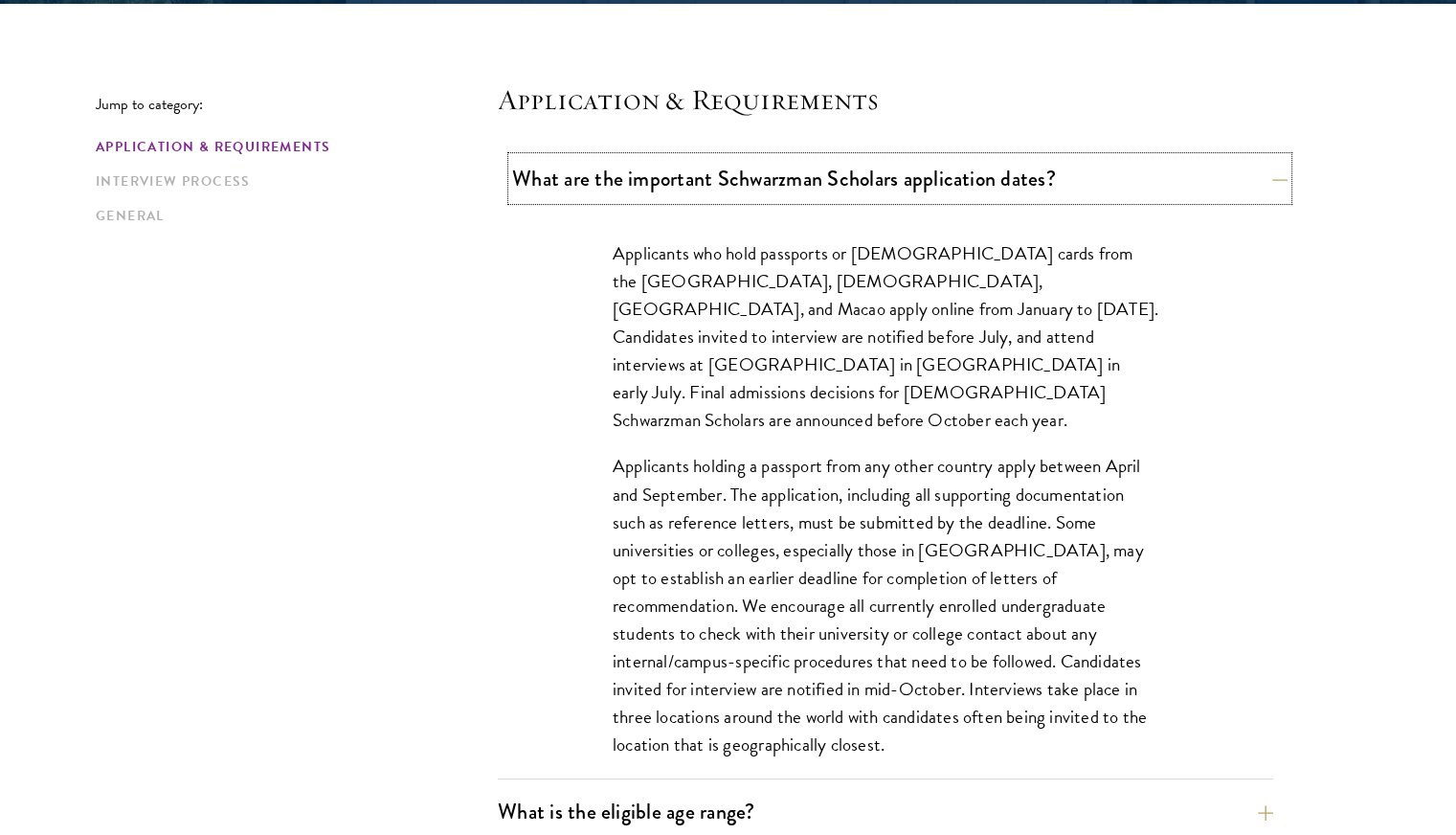
click at [1033, 181] on button "What are the important Schwarzman Scholars application dates?" at bounding box center [899, 179] width 775 height 43
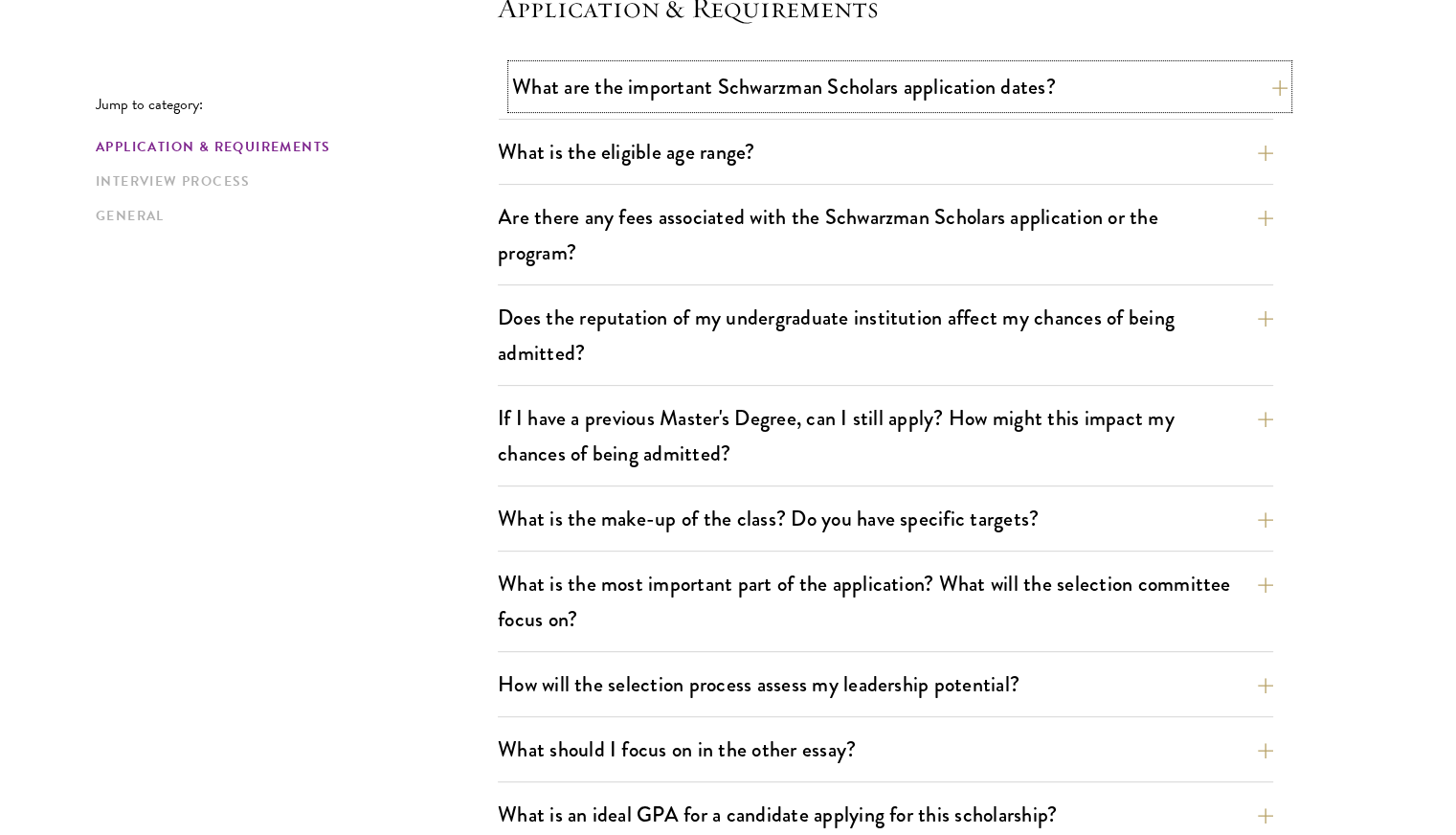
scroll to position [585, 0]
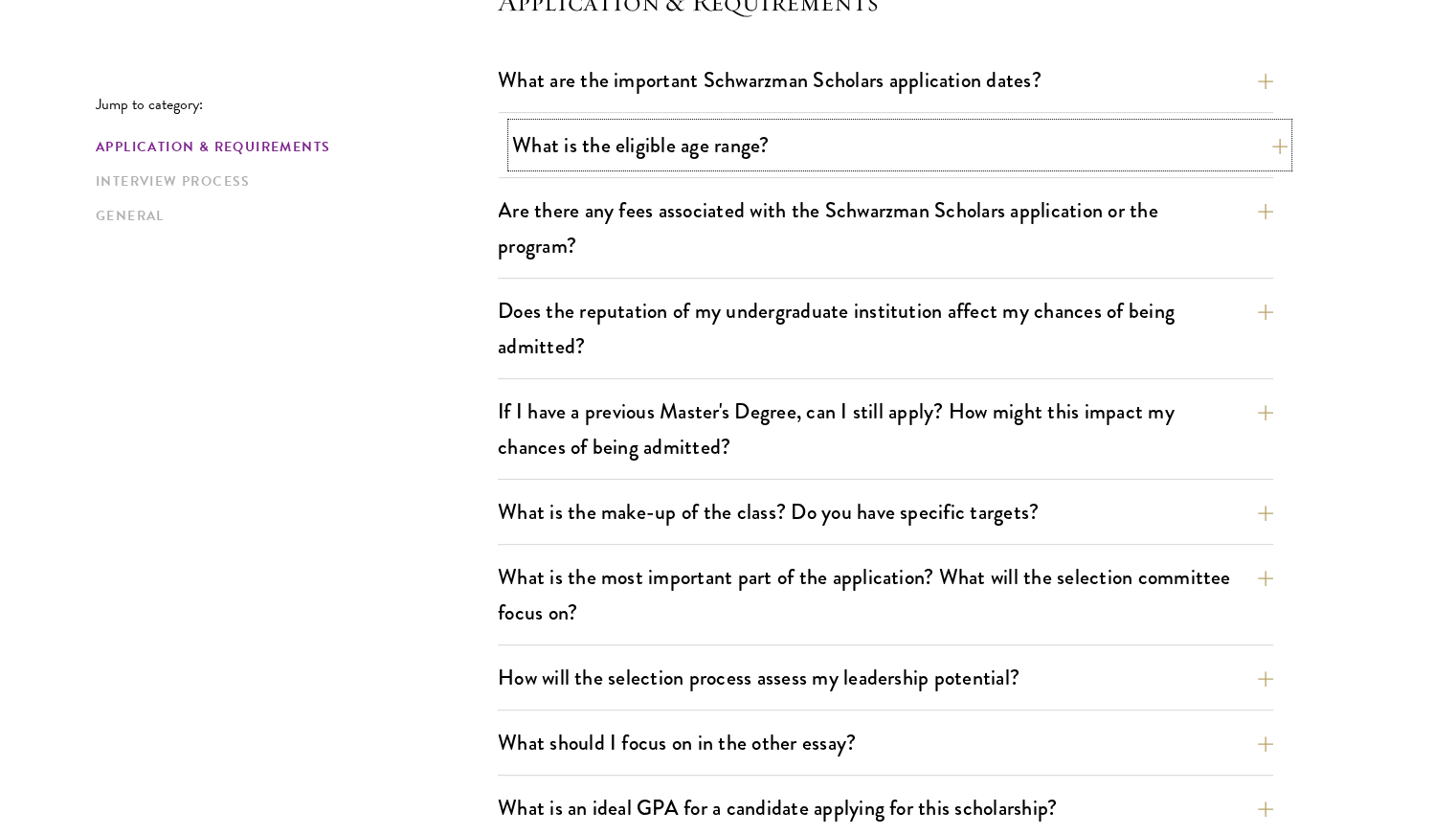
click at [1044, 135] on button "What is the eligible age range?" at bounding box center [899, 145] width 775 height 43
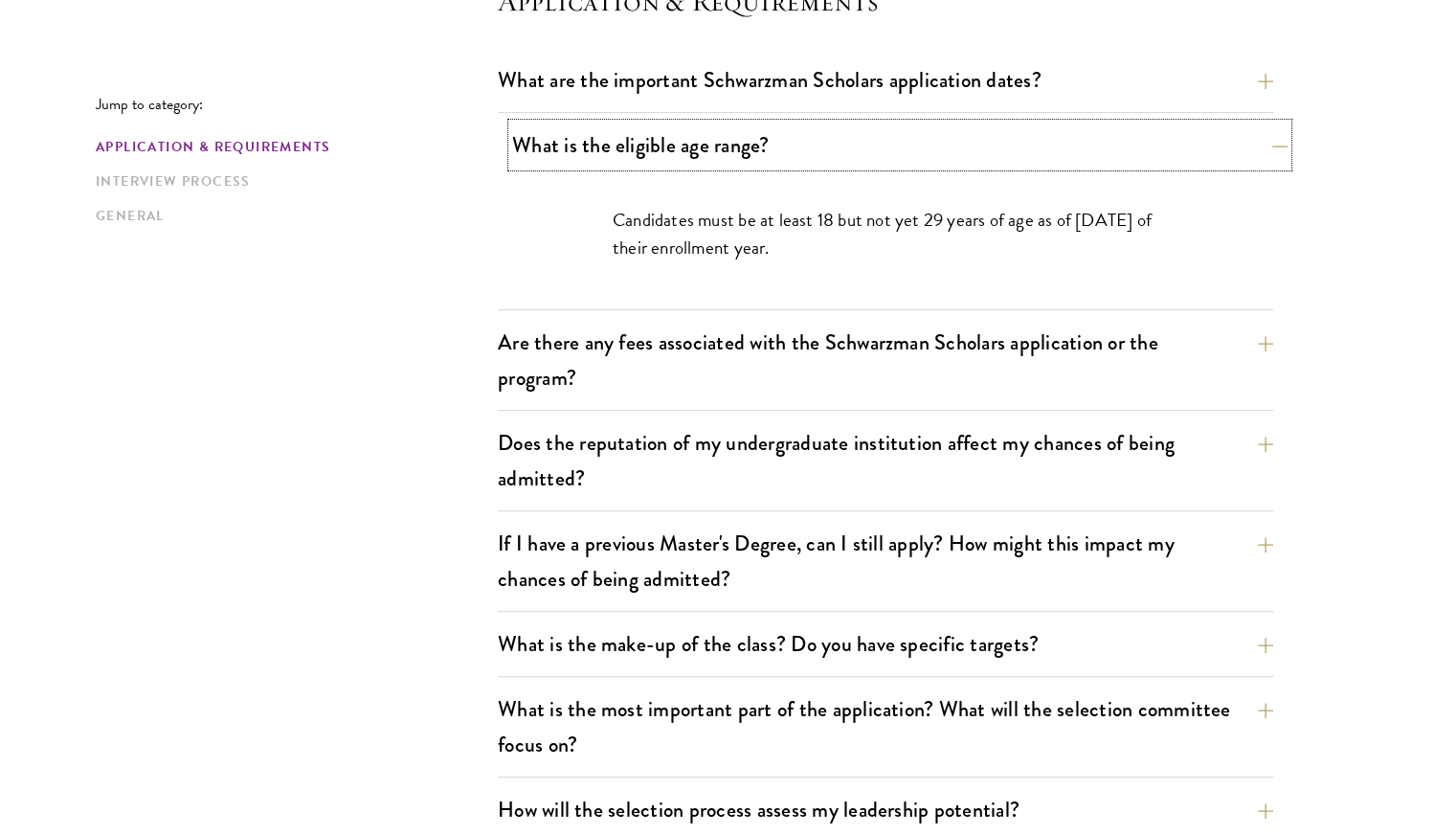
click at [1044, 135] on button "What is the eligible age range?" at bounding box center [899, 145] width 775 height 43
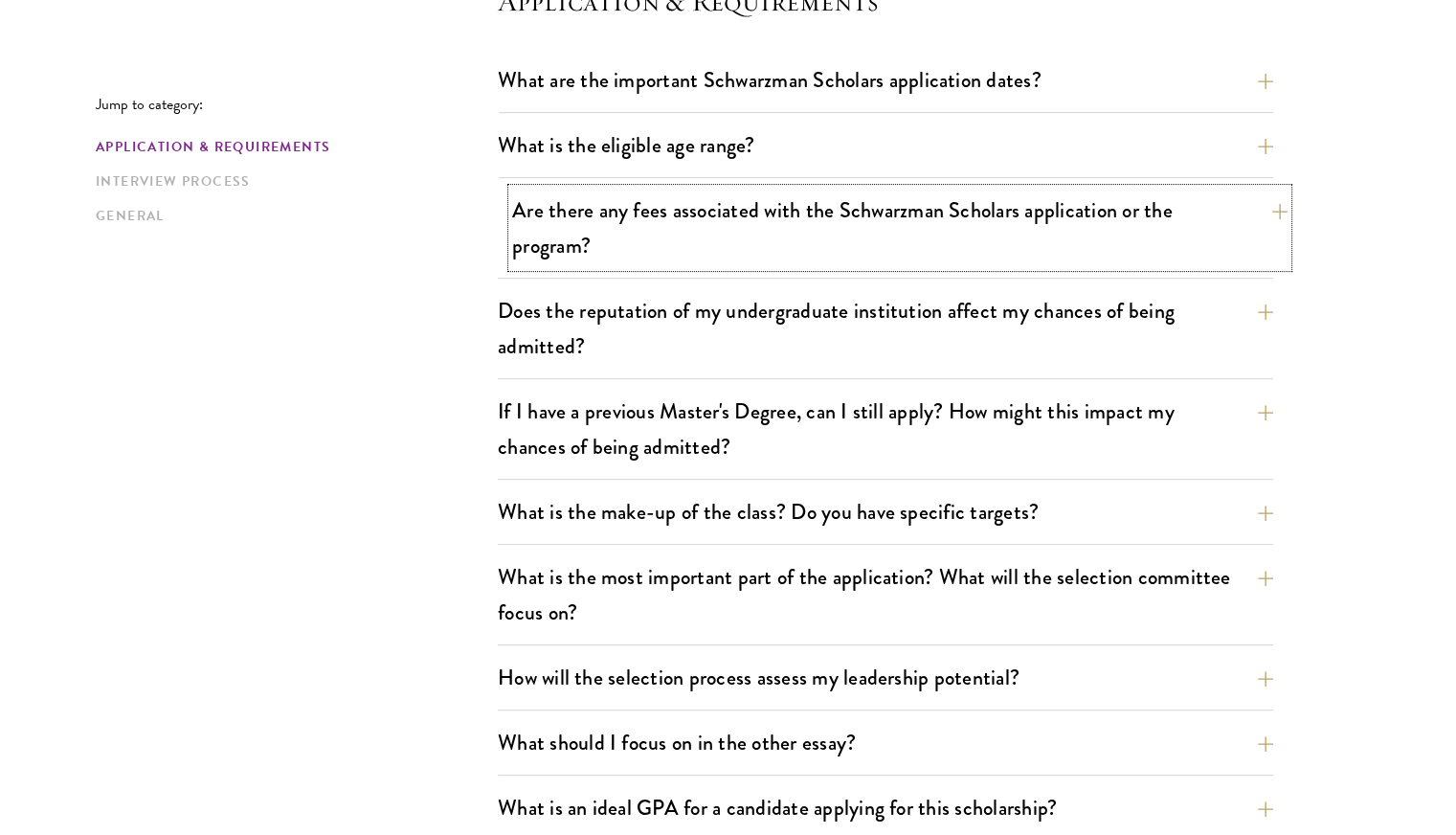
click at [994, 198] on button "Are there any fees associated with the Schwarzman Scholars application or the p…" at bounding box center [899, 228] width 775 height 78
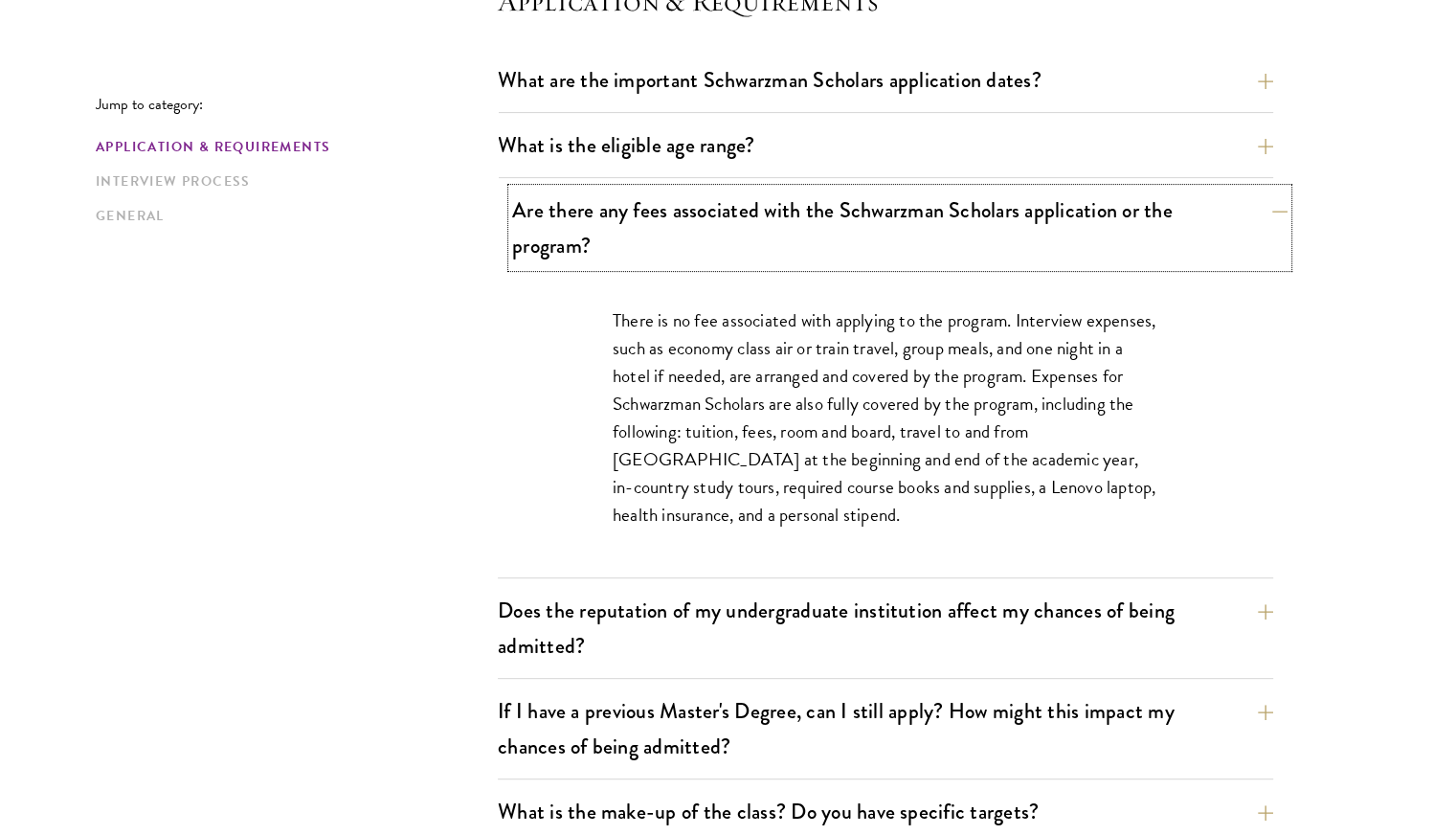
click at [984, 223] on button "Are there any fees associated with the Schwarzman Scholars application or the p…" at bounding box center [899, 228] width 775 height 78
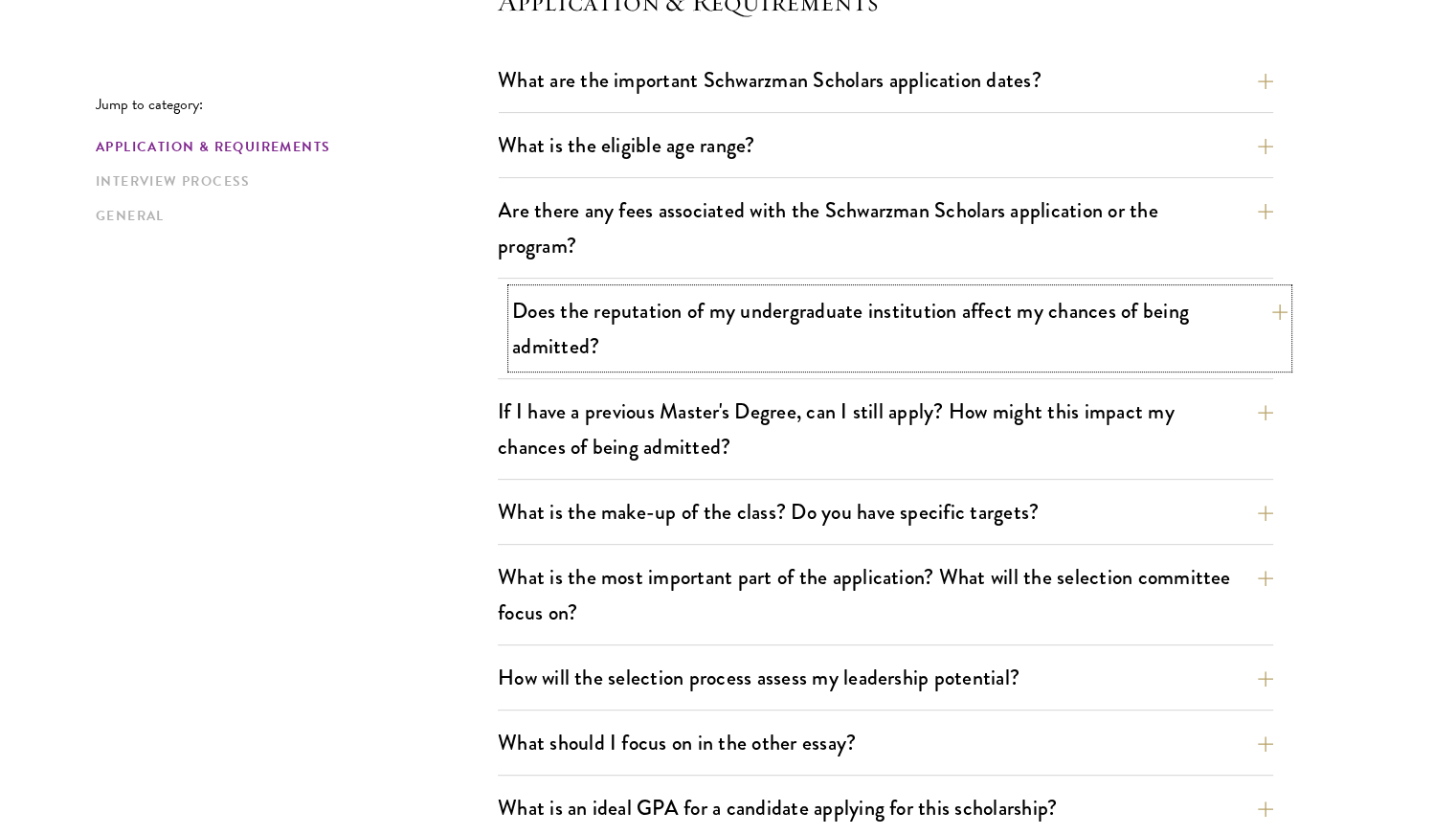
click at [918, 315] on button "Does the reputation of my undergraduate institution affect my chances of being …" at bounding box center [899, 329] width 775 height 78
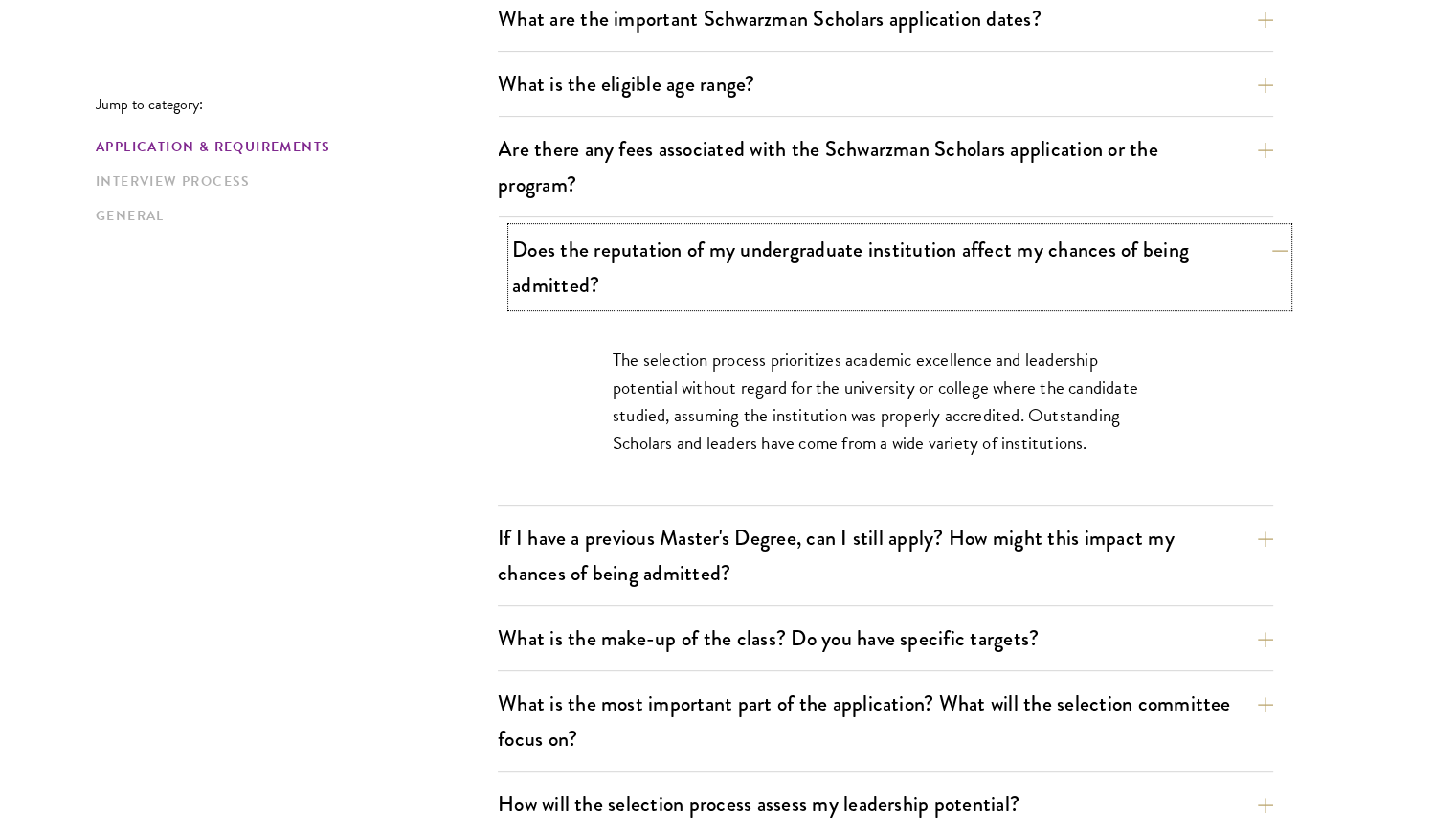
scroll to position [647, 0]
click at [945, 281] on button "Does the reputation of my undergraduate institution affect my chances of being …" at bounding box center [899, 266] width 775 height 78
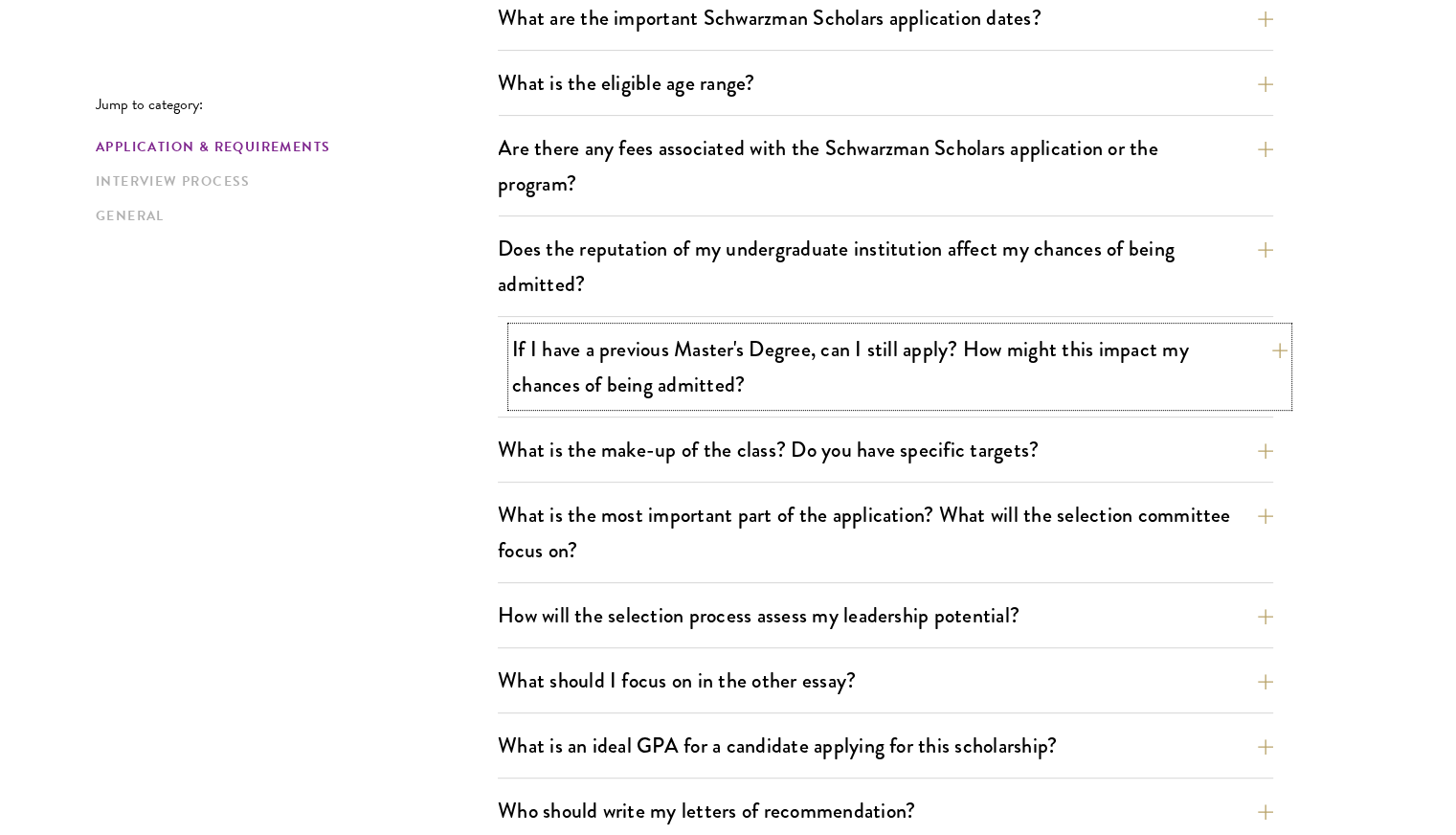
click at [901, 361] on button "If I have a previous Master's Degree, can I still apply? How might this impact …" at bounding box center [899, 367] width 775 height 78
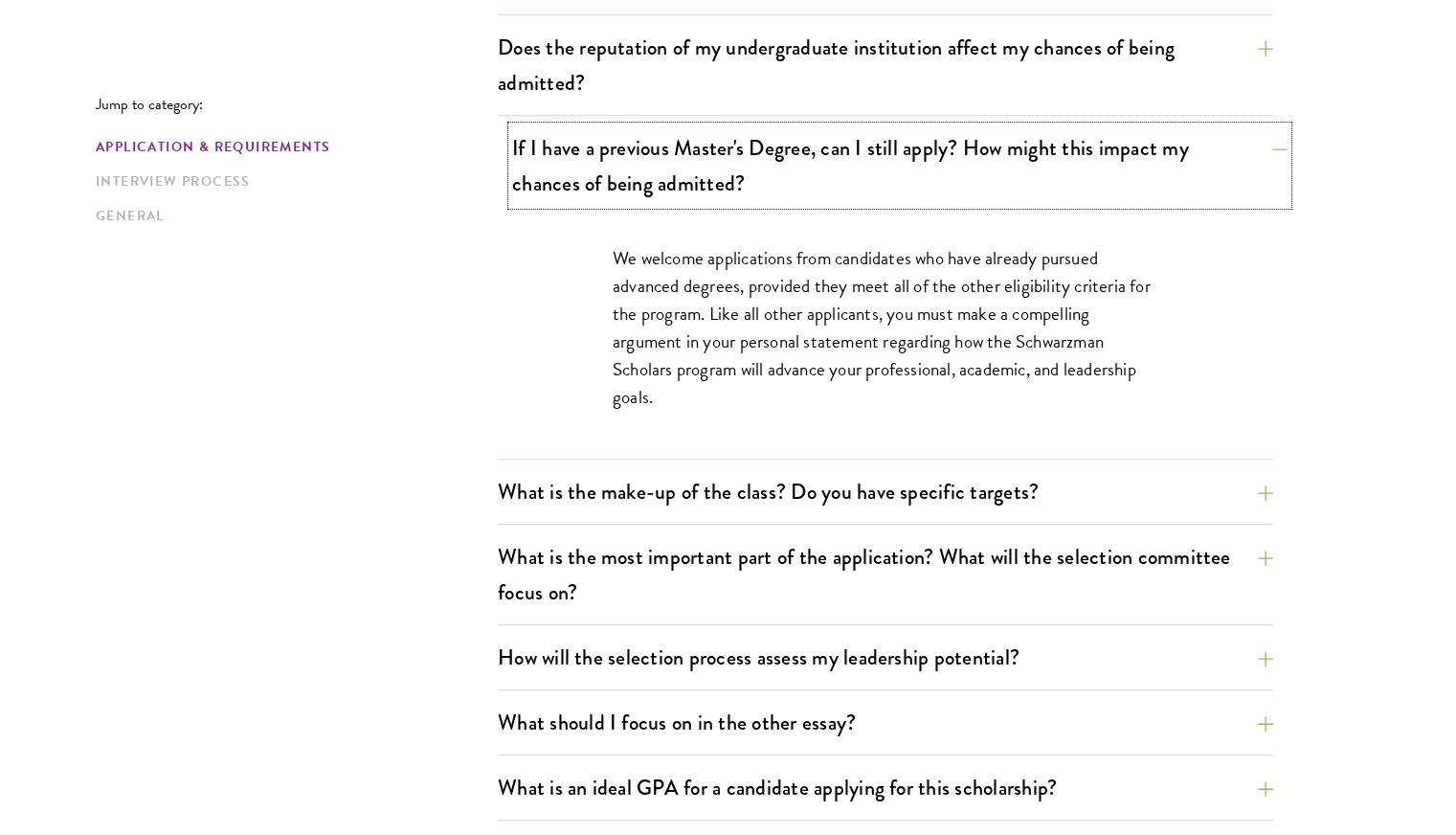
scroll to position [879, 0]
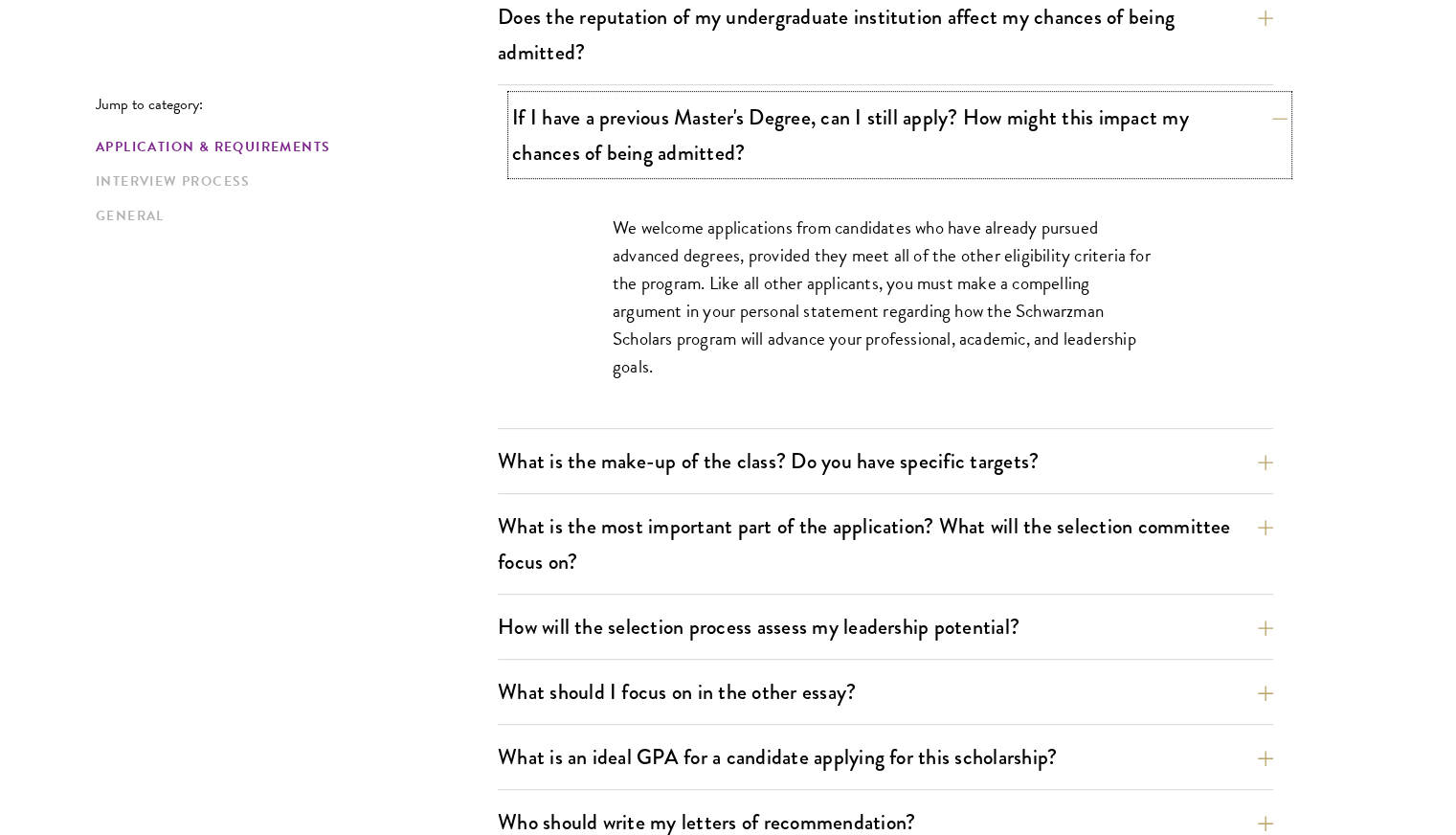
click at [990, 150] on button "If I have a previous Master's Degree, can I still apply? How might this impact …" at bounding box center [899, 135] width 775 height 78
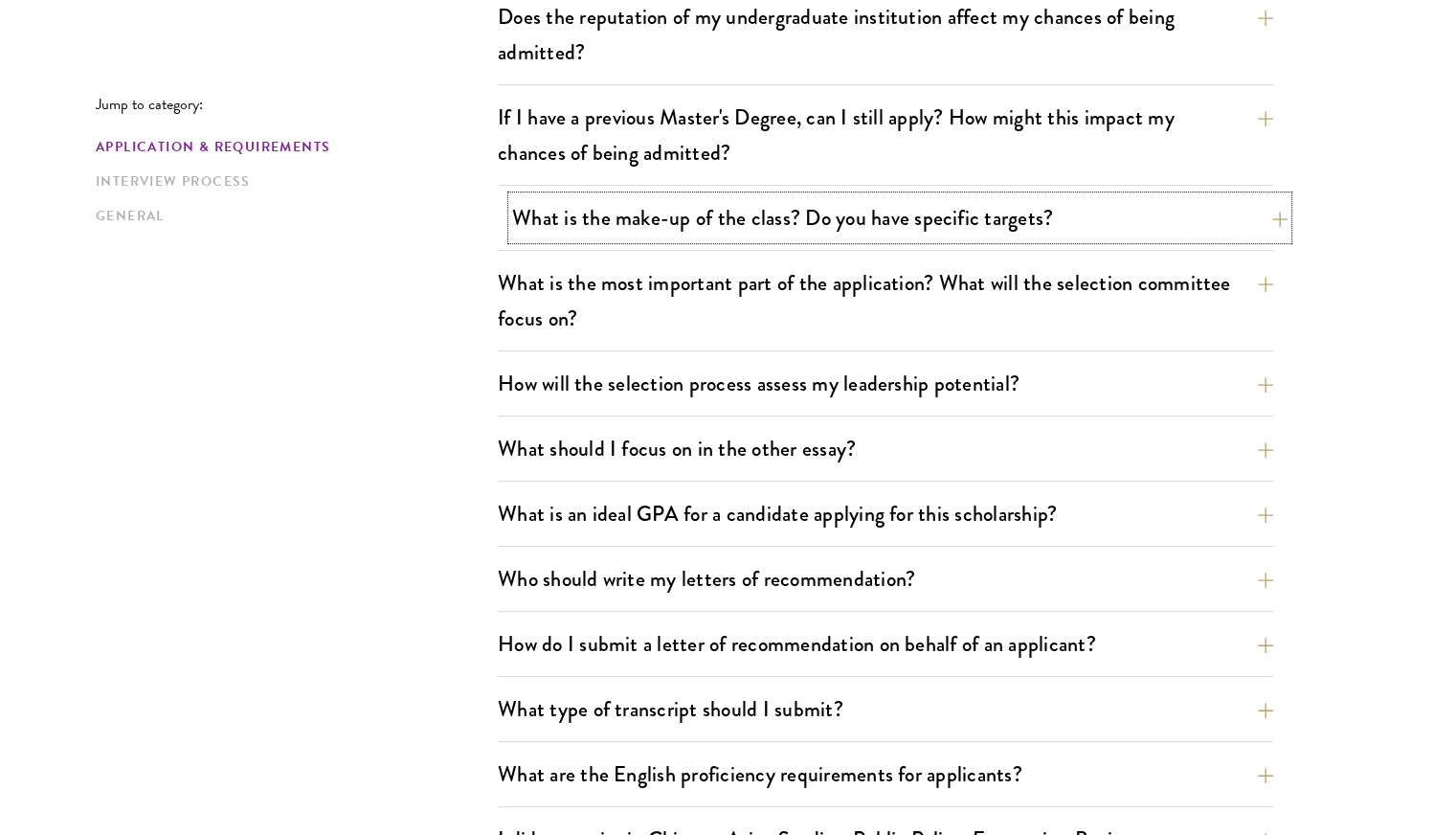
click at [956, 213] on button "What is the make-up of the class? Do you have specific targets?" at bounding box center [899, 218] width 775 height 43
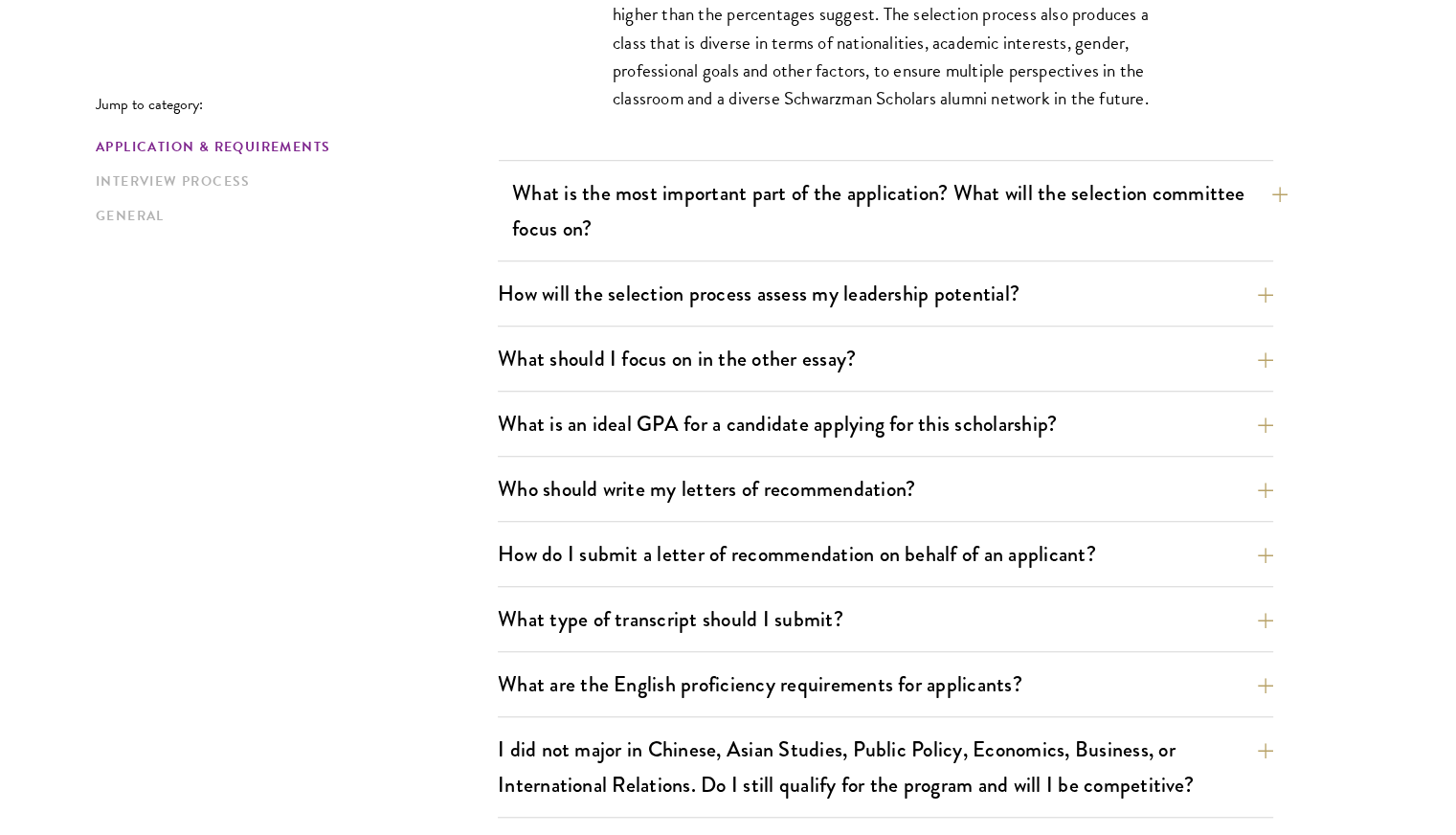
scroll to position [1352, 0]
click at [964, 227] on button "What is the most important part of the application? What will the selection com…" at bounding box center [899, 210] width 775 height 78
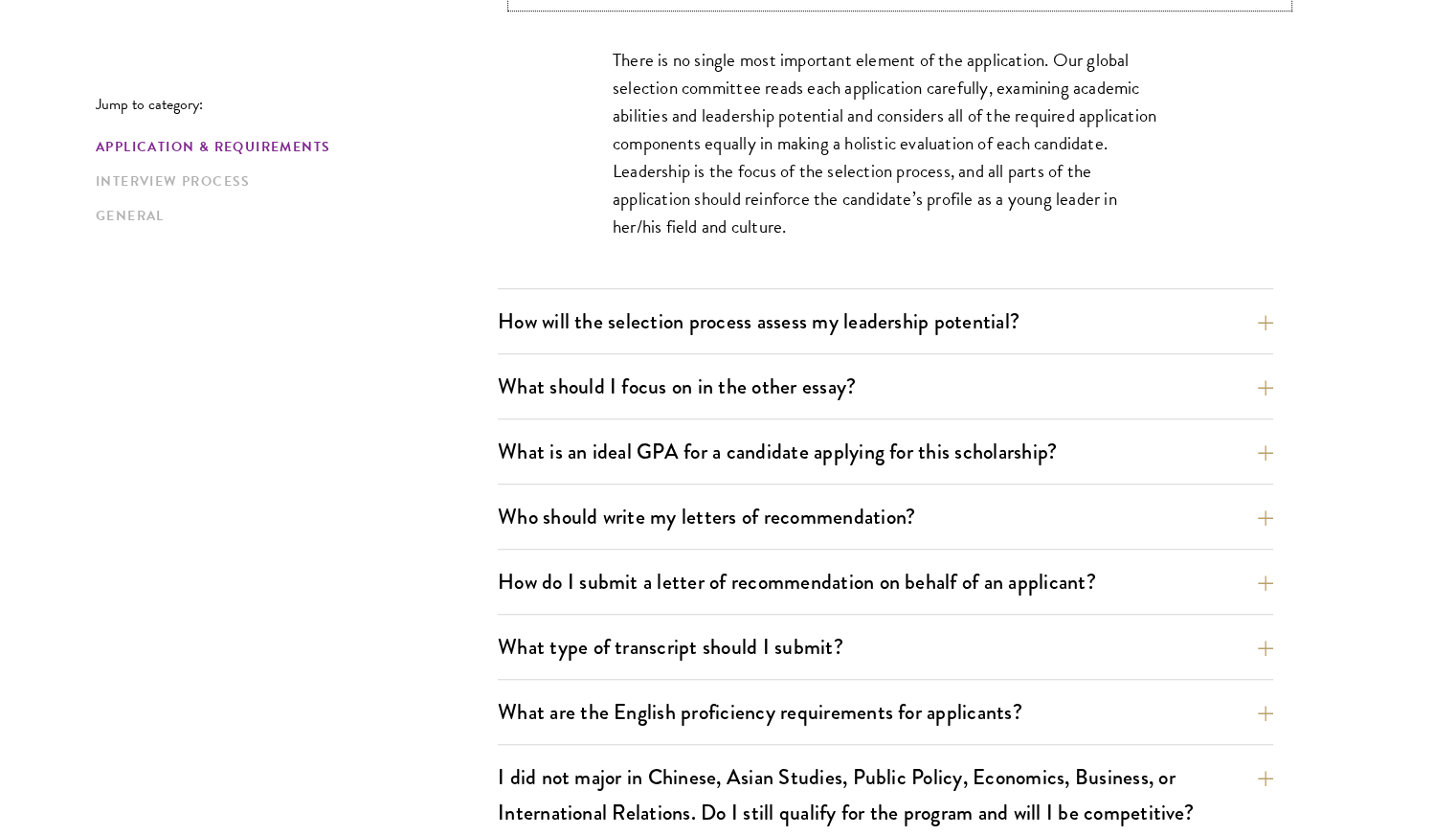
scroll to position [1280, 0]
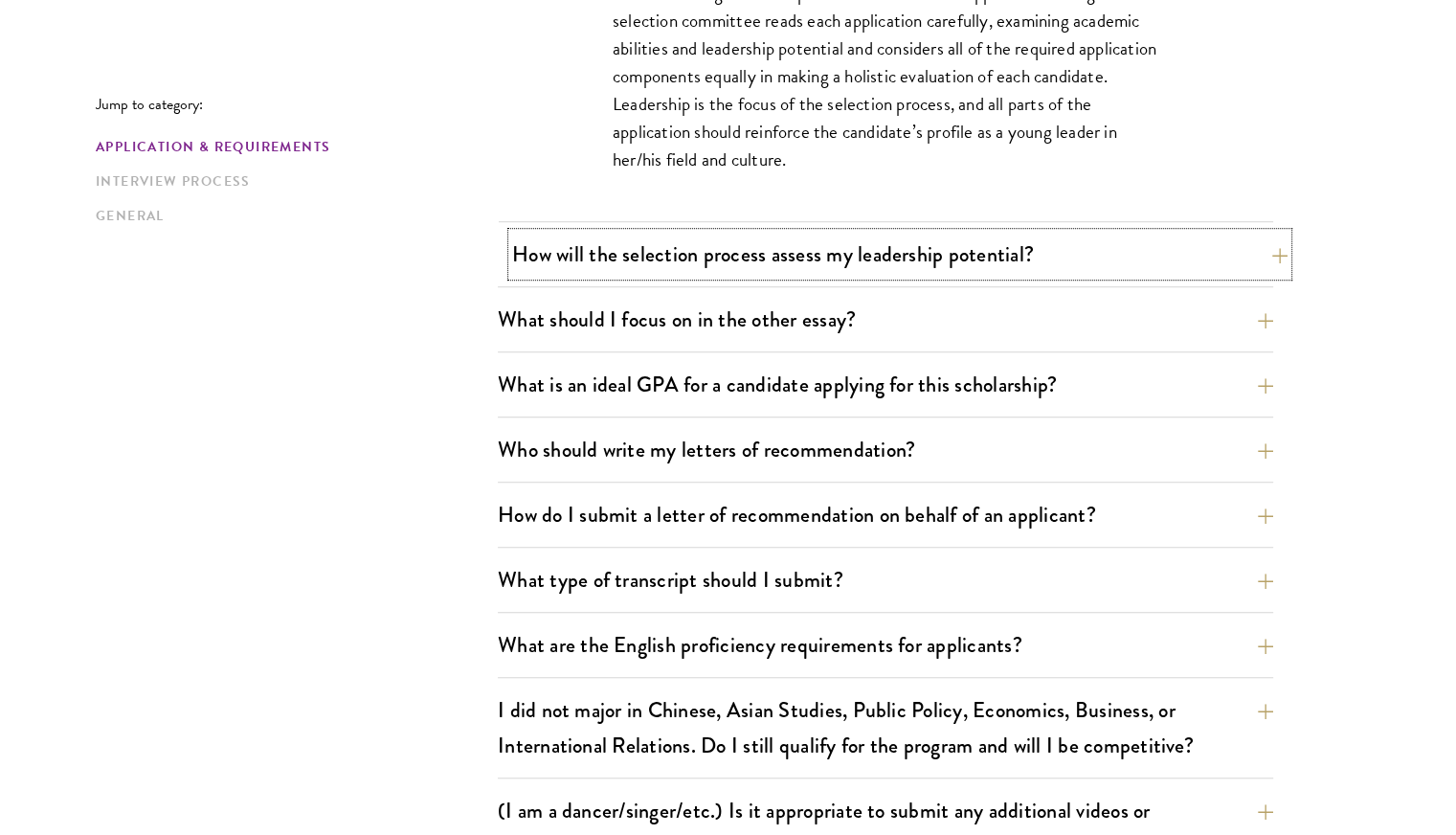
click at [945, 253] on button "How will the selection process assess my leadership potential?" at bounding box center [899, 254] width 775 height 43
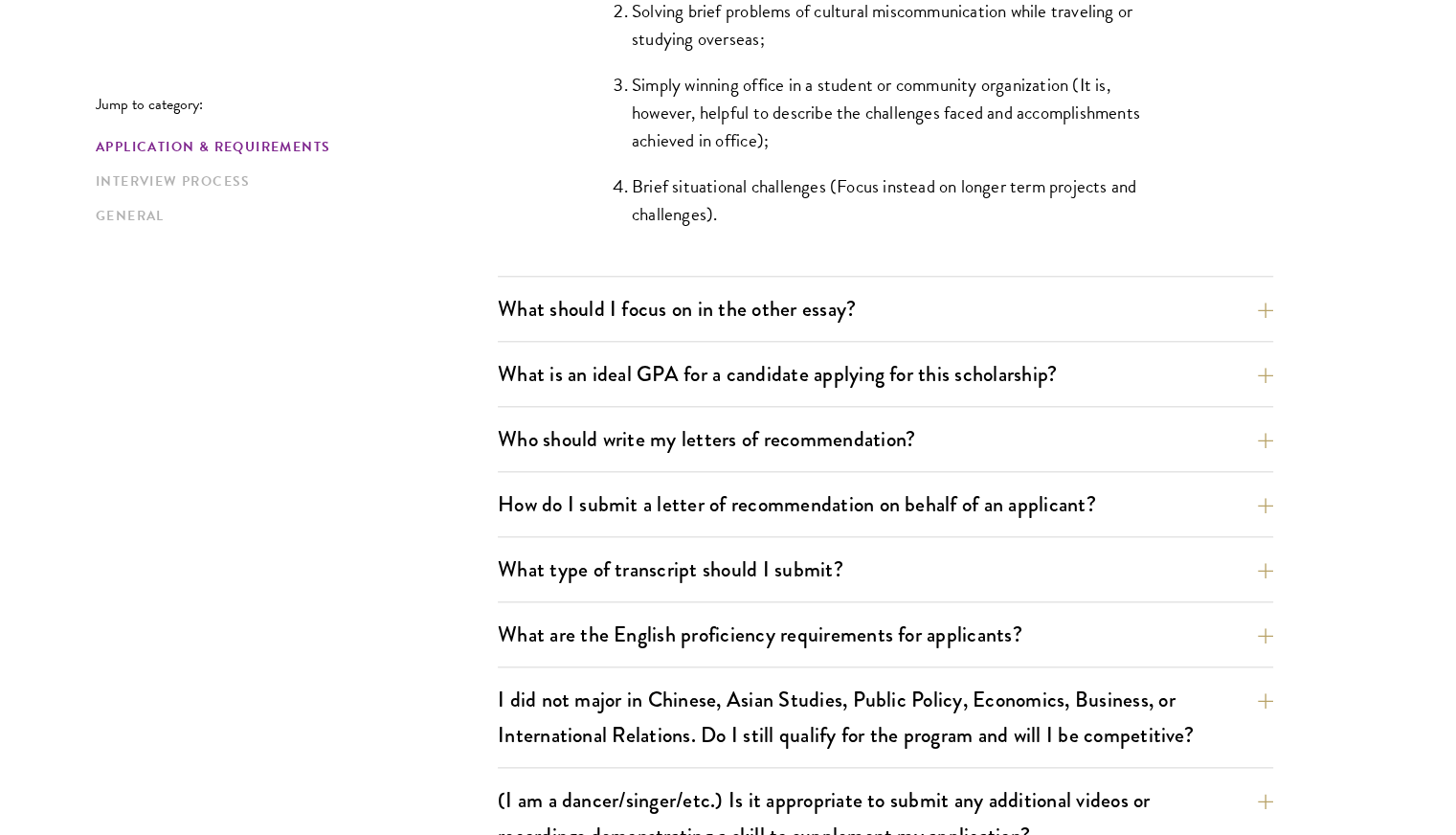
scroll to position [2030, 0]
click at [1118, 328] on div "What should I focus on in the other essay? The personal statement asks for cand…" at bounding box center [884, 314] width 775 height 55
click at [1133, 309] on button "What should I focus on in the other essay?" at bounding box center [899, 308] width 775 height 43
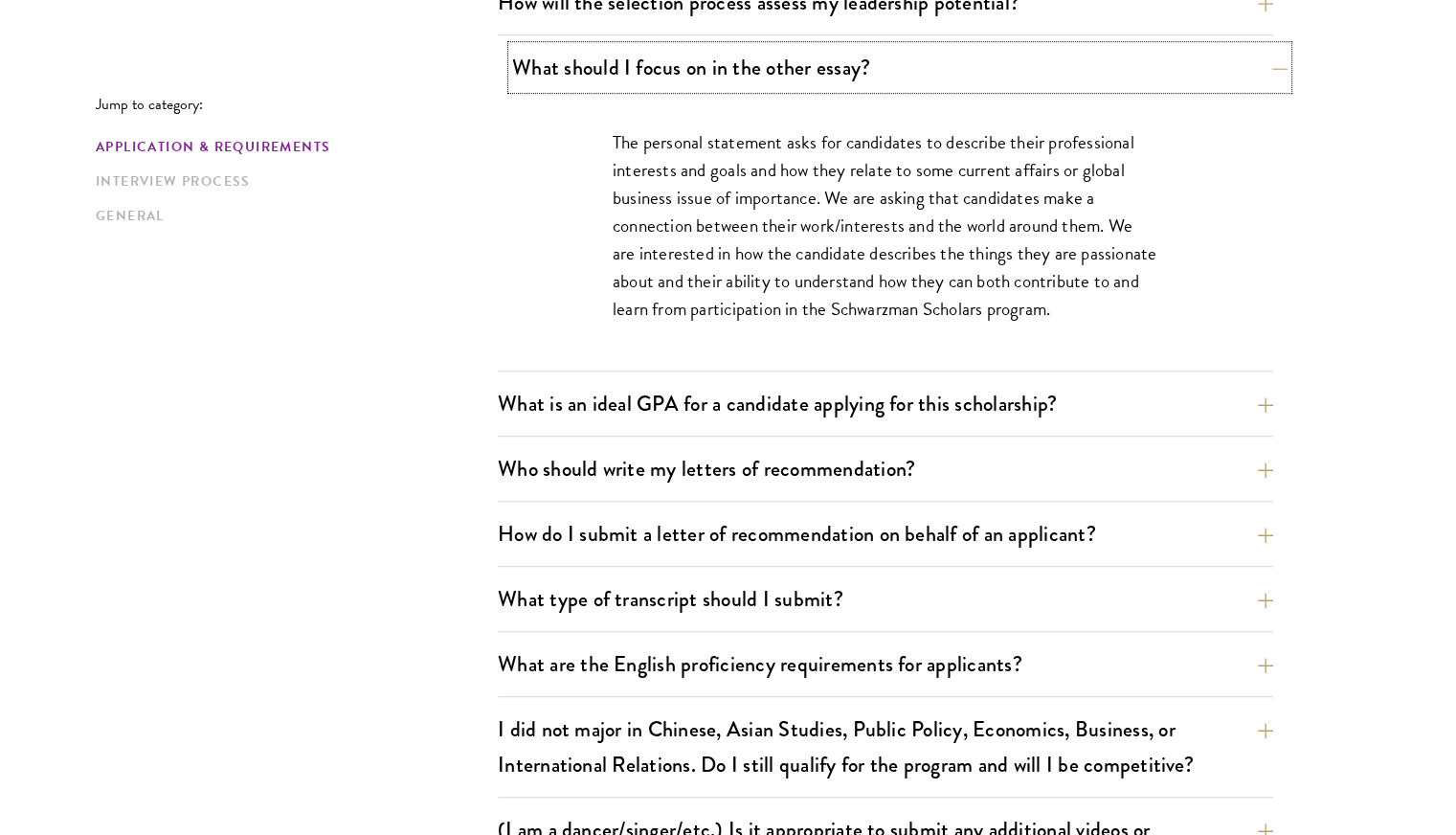
scroll to position [1264, 0]
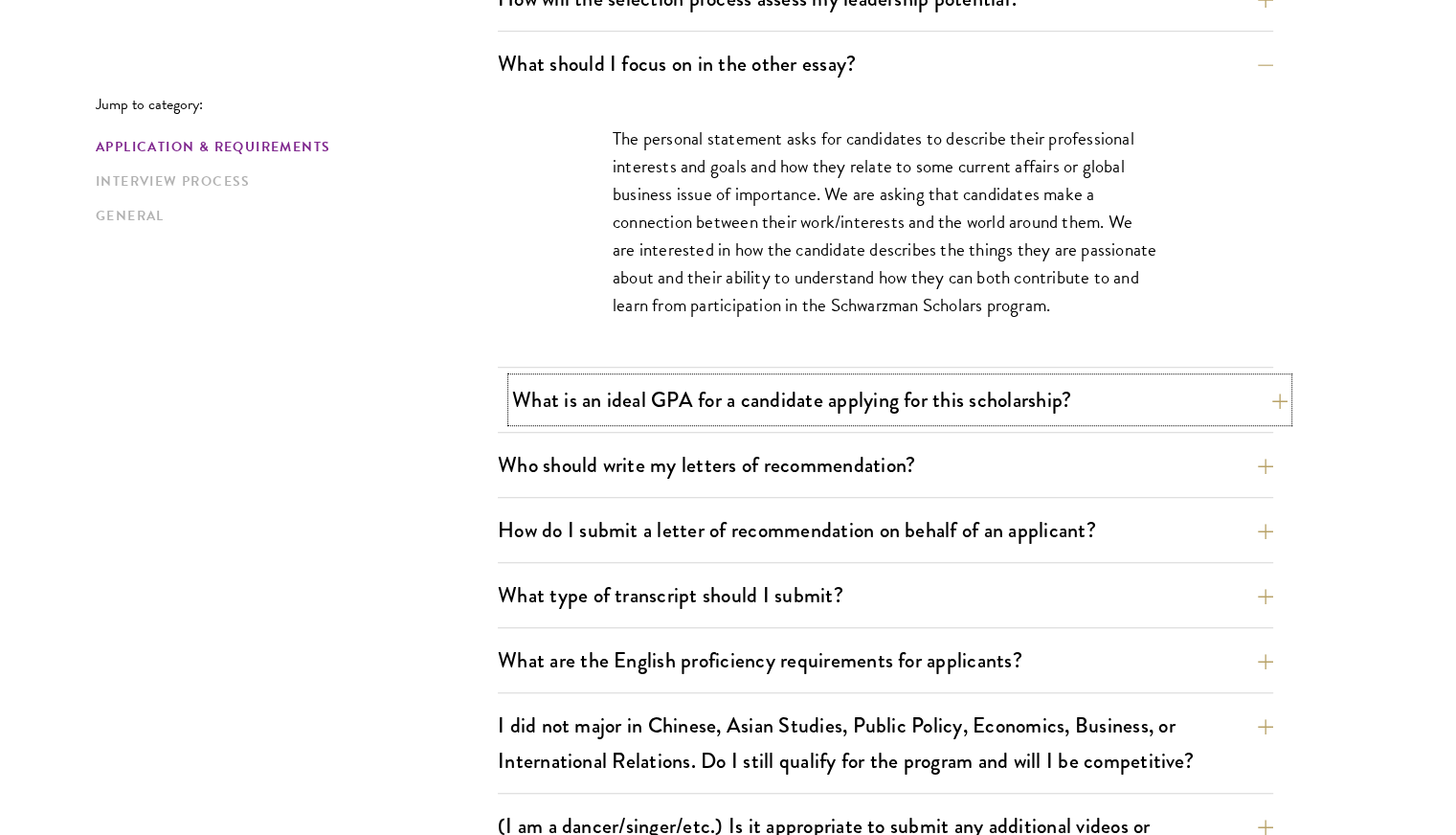
click at [1052, 385] on button "What is an ideal GPA for a candidate applying for this scholarship?" at bounding box center [899, 400] width 775 height 43
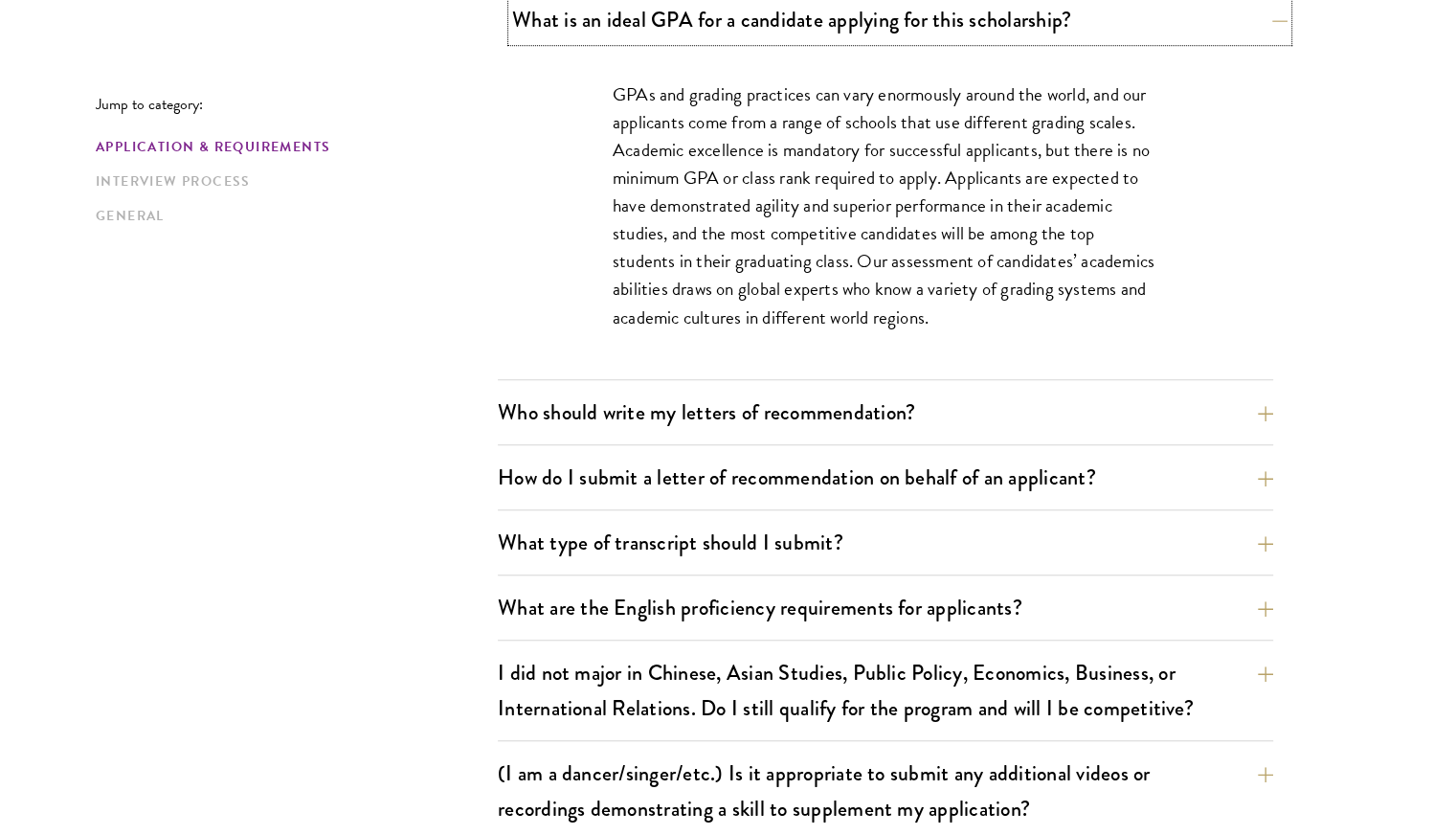
scroll to position [1490, 0]
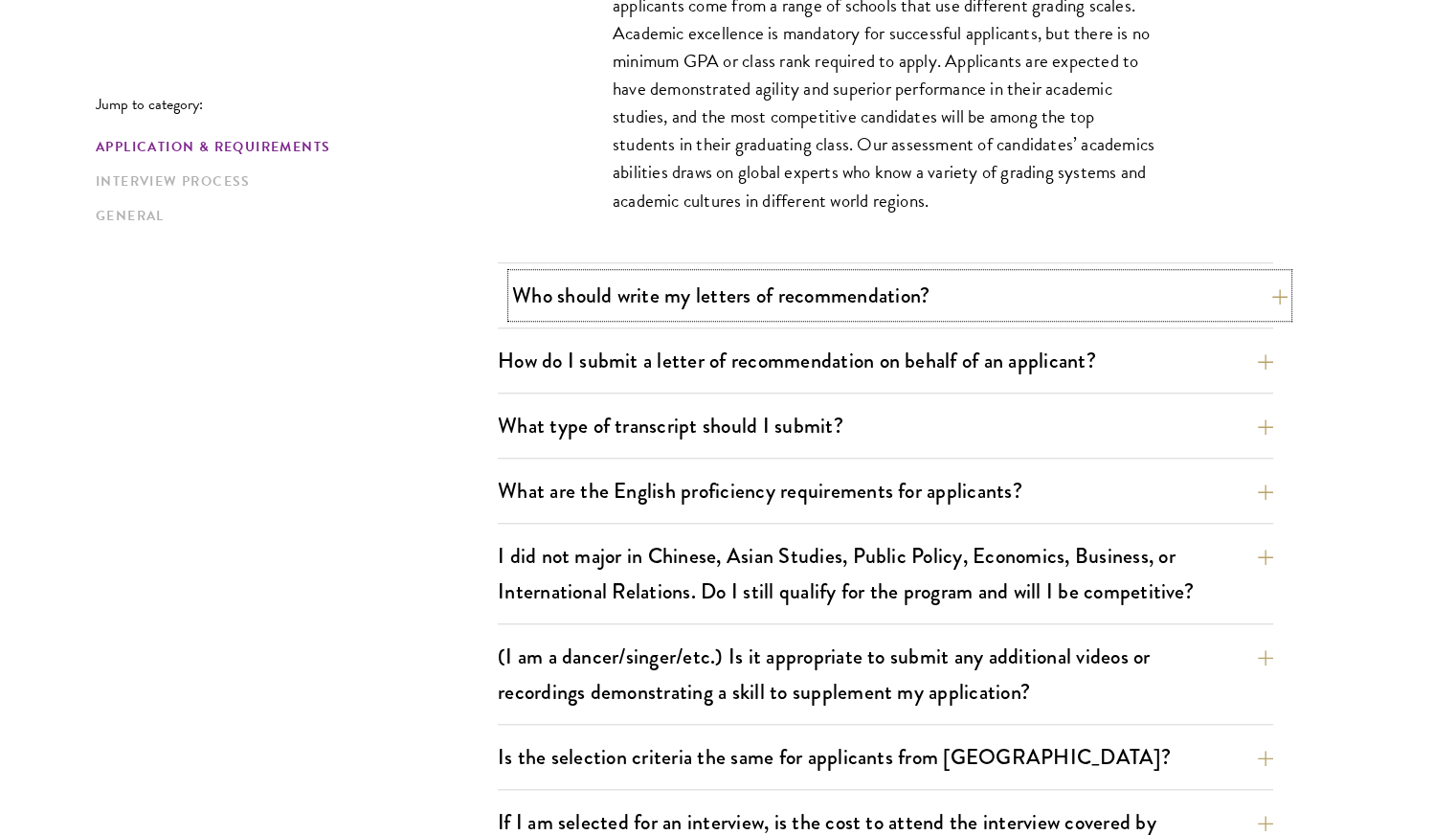
click at [1073, 280] on button "Who should write my letters of recommendation?" at bounding box center [899, 295] width 775 height 43
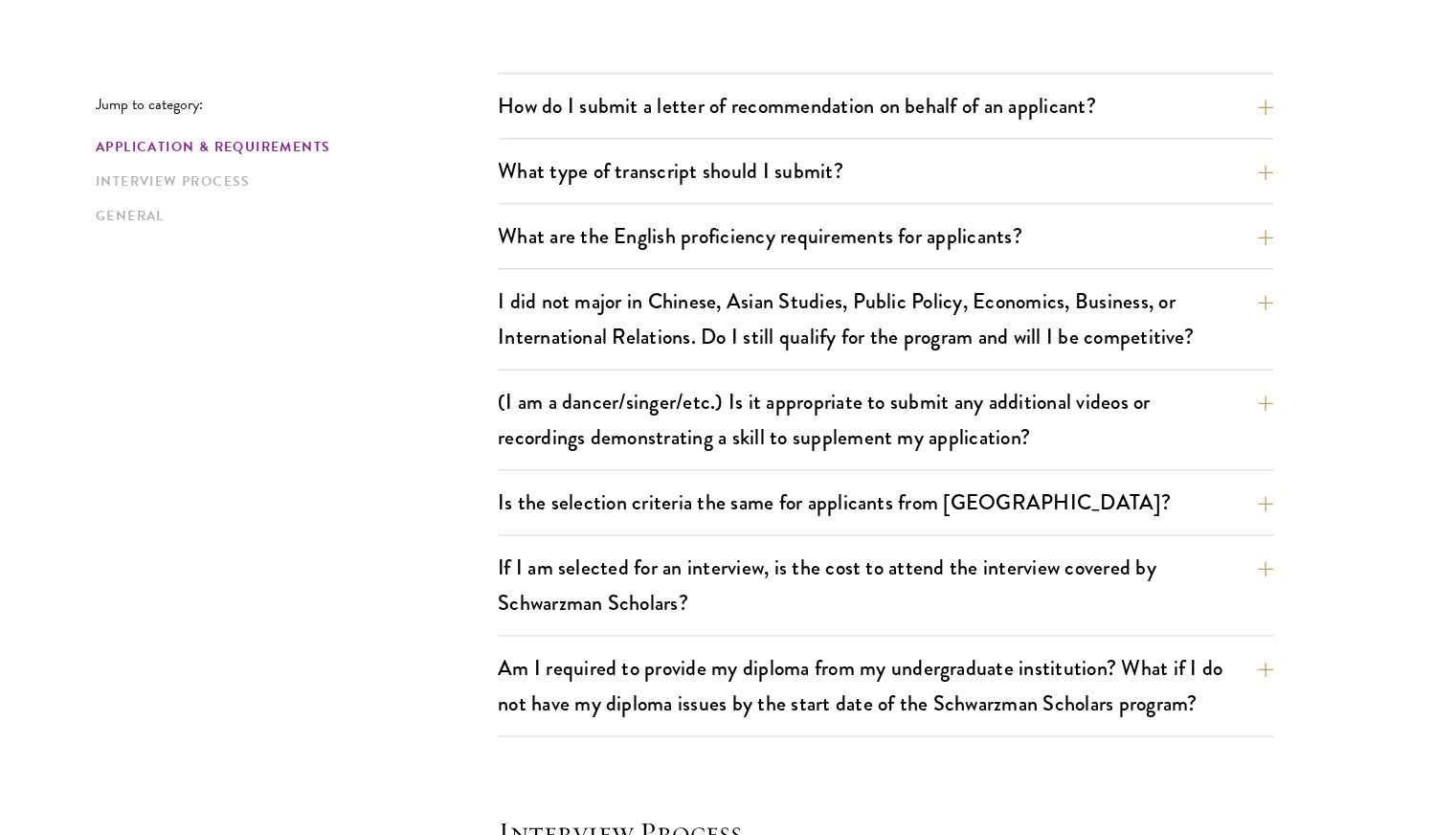
scroll to position [2279, 0]
click at [1115, 83] on button "How do I submit a letter of recommendation on behalf of an applicant?" at bounding box center [899, 105] width 775 height 43
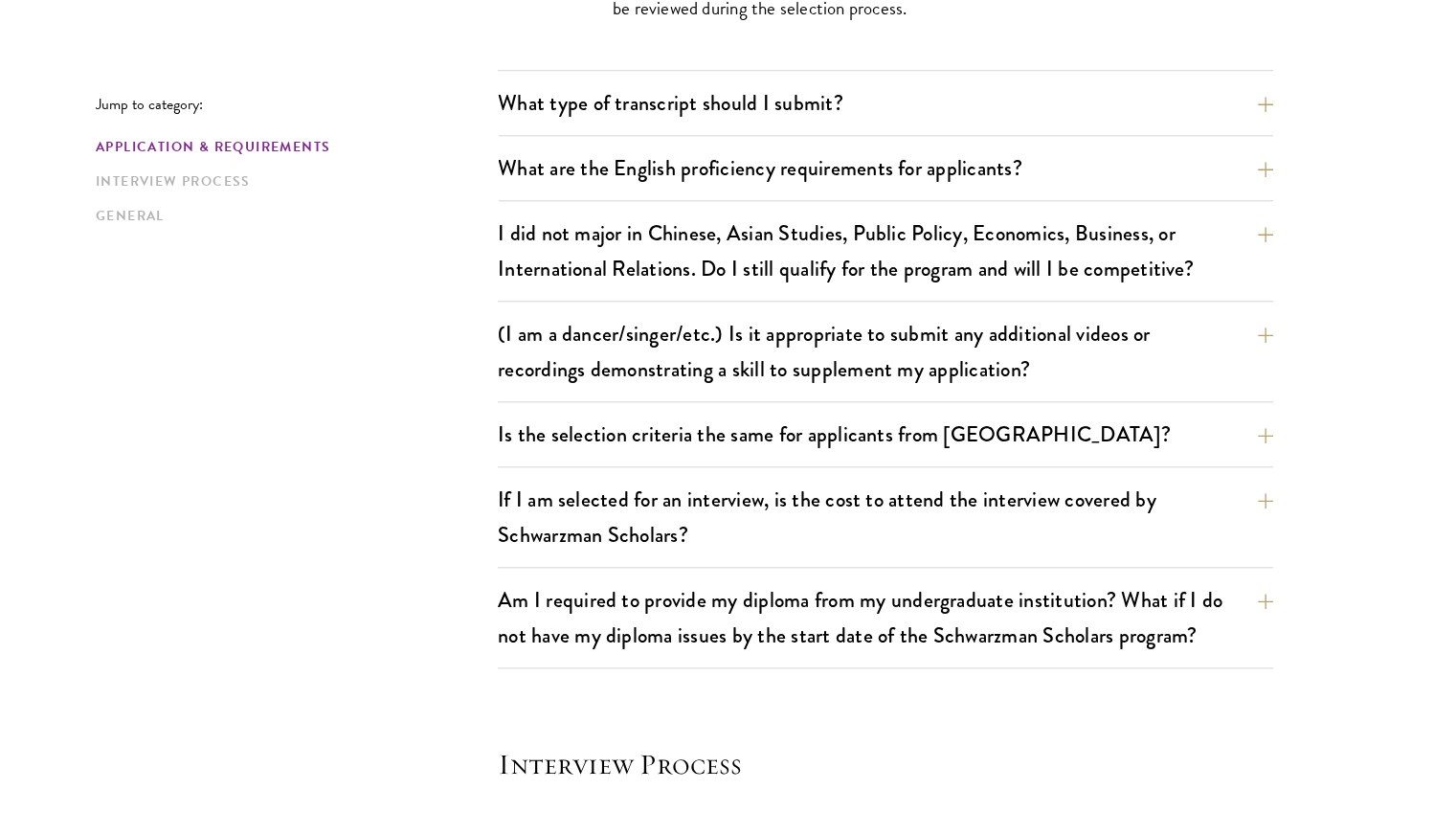
scroll to position [1889, 0]
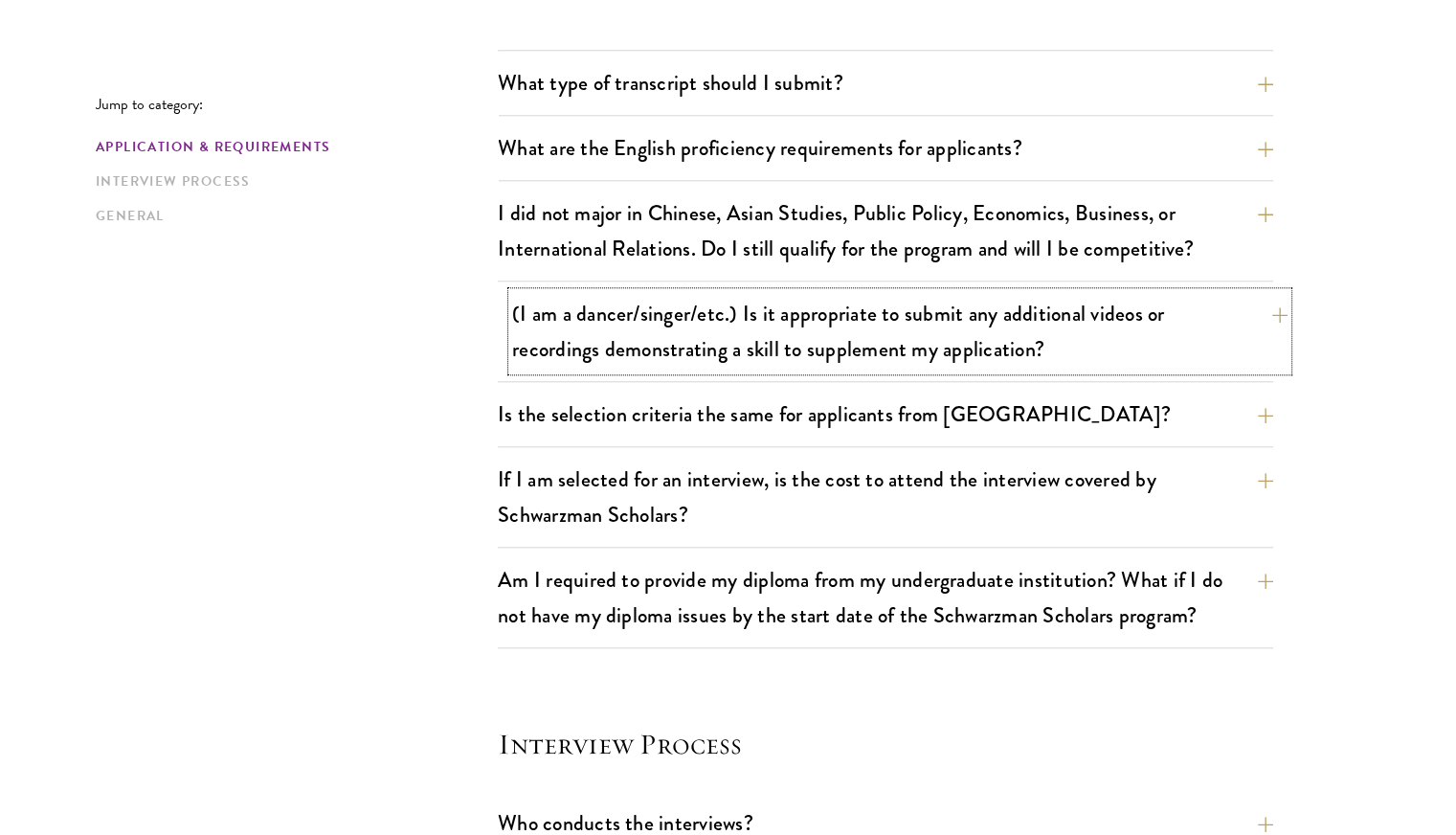
click at [1095, 325] on button "(I am a dancer/singer/etc.) Is it appropriate to submit any additional videos o…" at bounding box center [899, 331] width 775 height 78
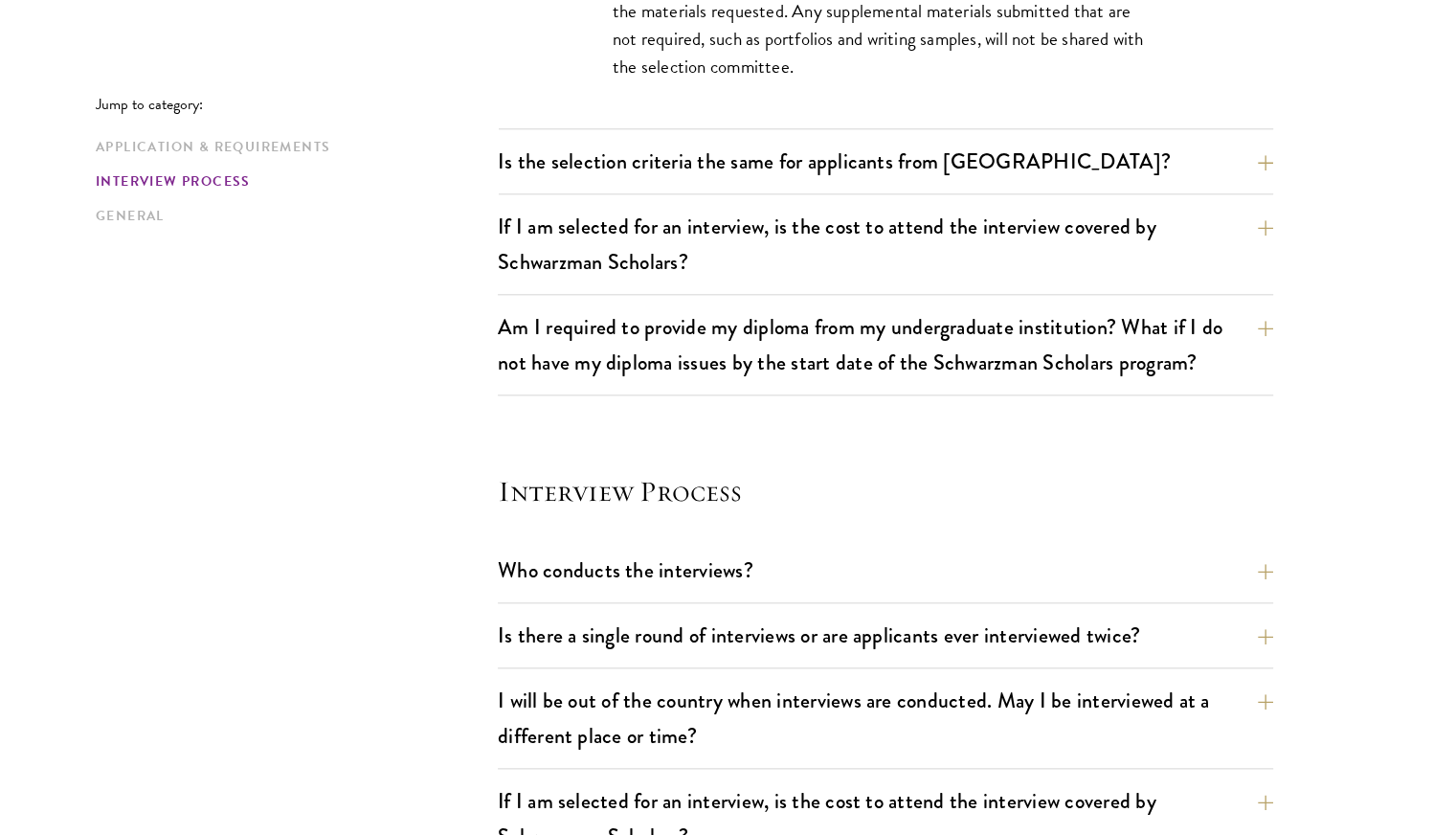
scroll to position [1950, 0]
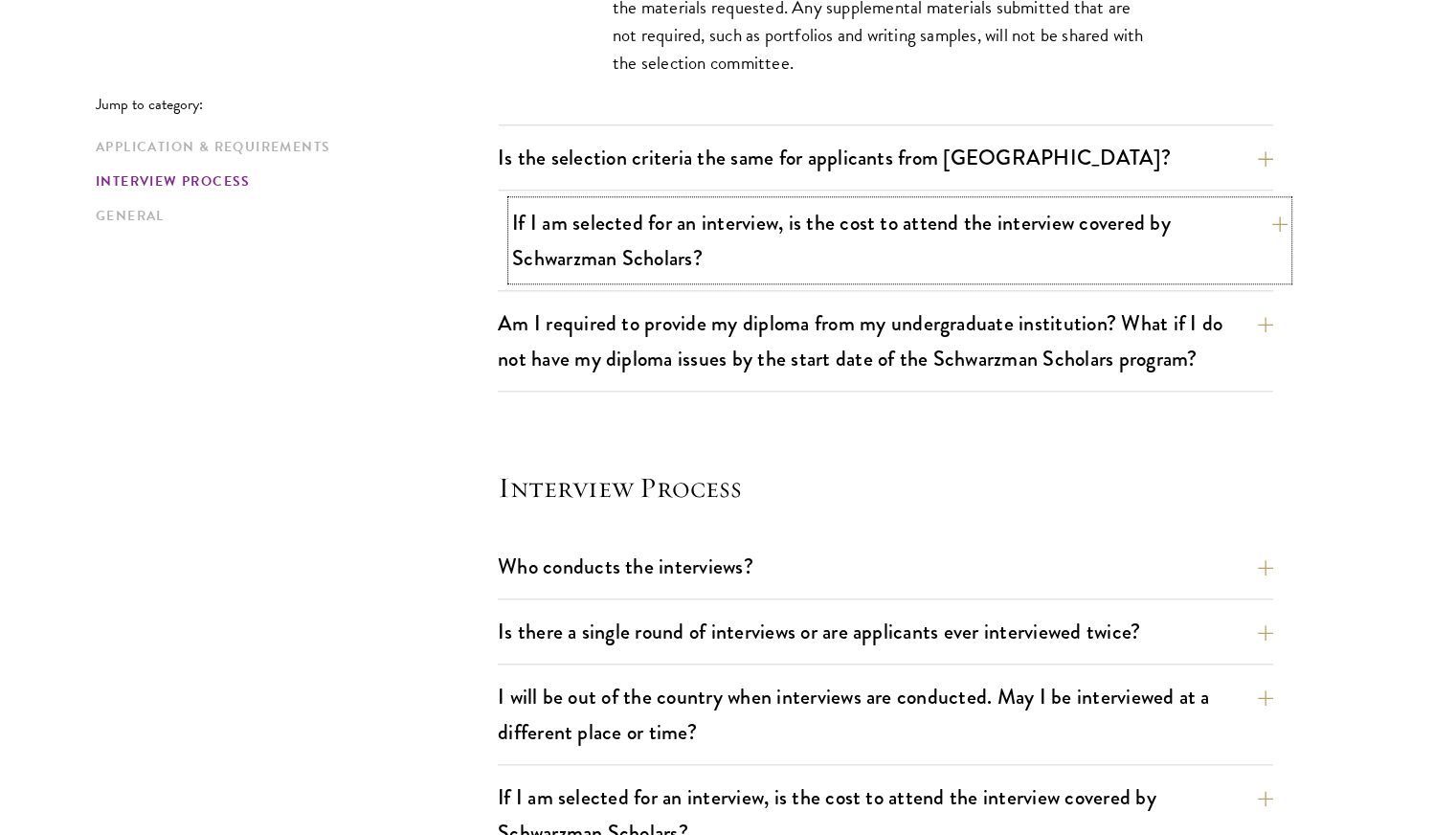
click at [1091, 243] on button "If I am selected for an interview, is the cost to attend the interview covered …" at bounding box center [899, 241] width 775 height 78
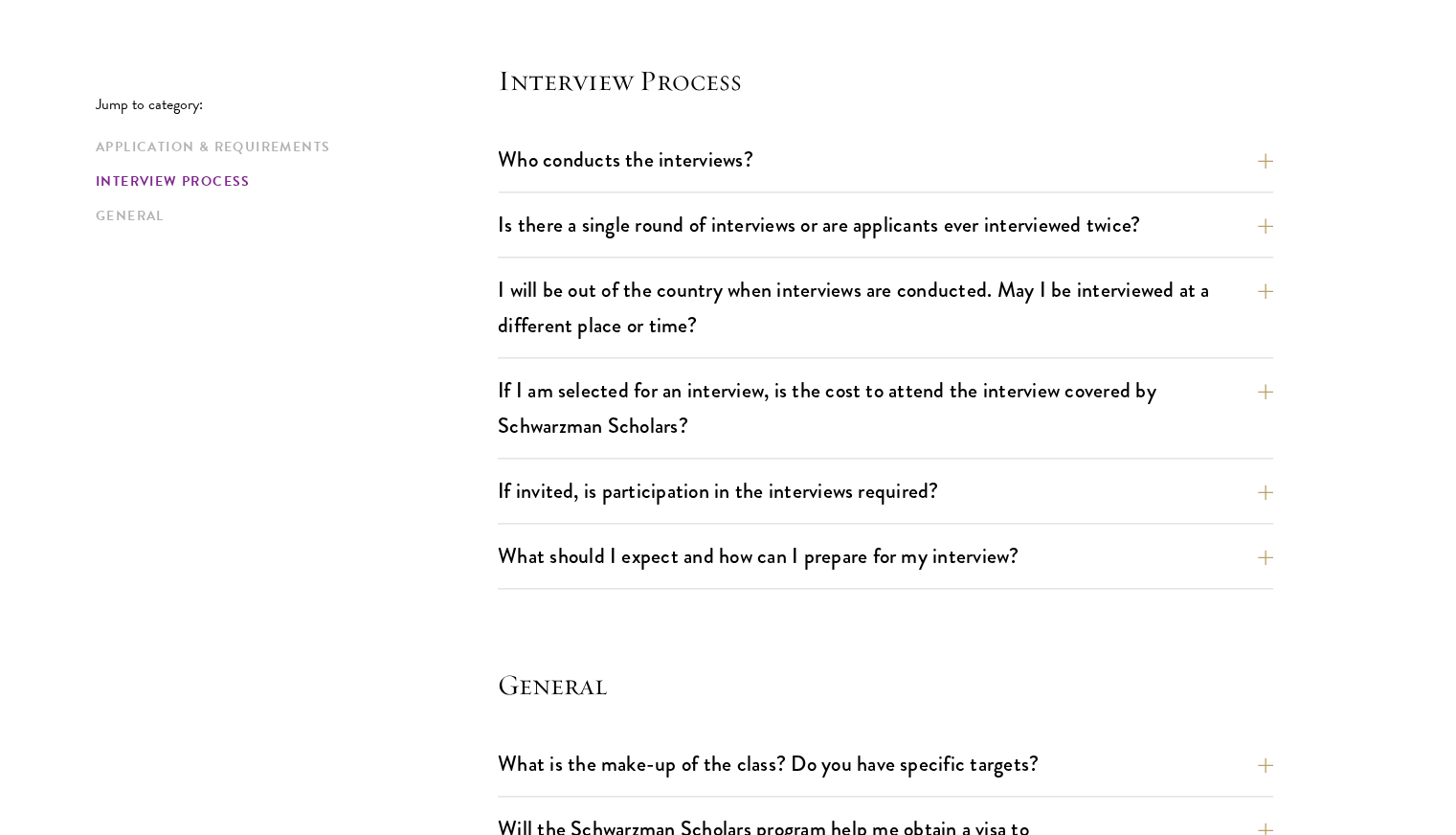
scroll to position [2349, 0]
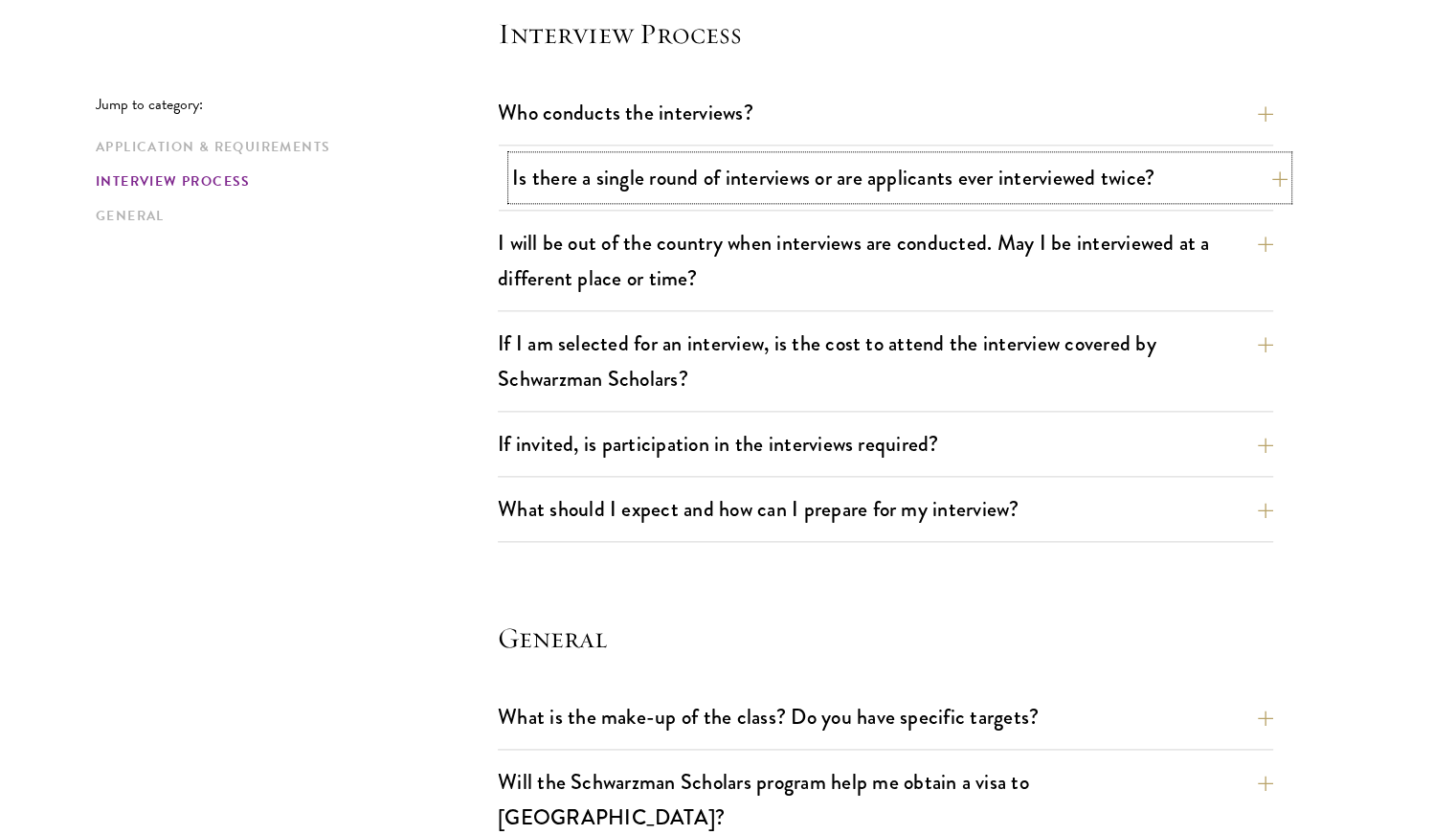
click at [883, 165] on button "Is there a single round of interviews or are applicants ever interviewed twice?" at bounding box center [899, 178] width 775 height 43
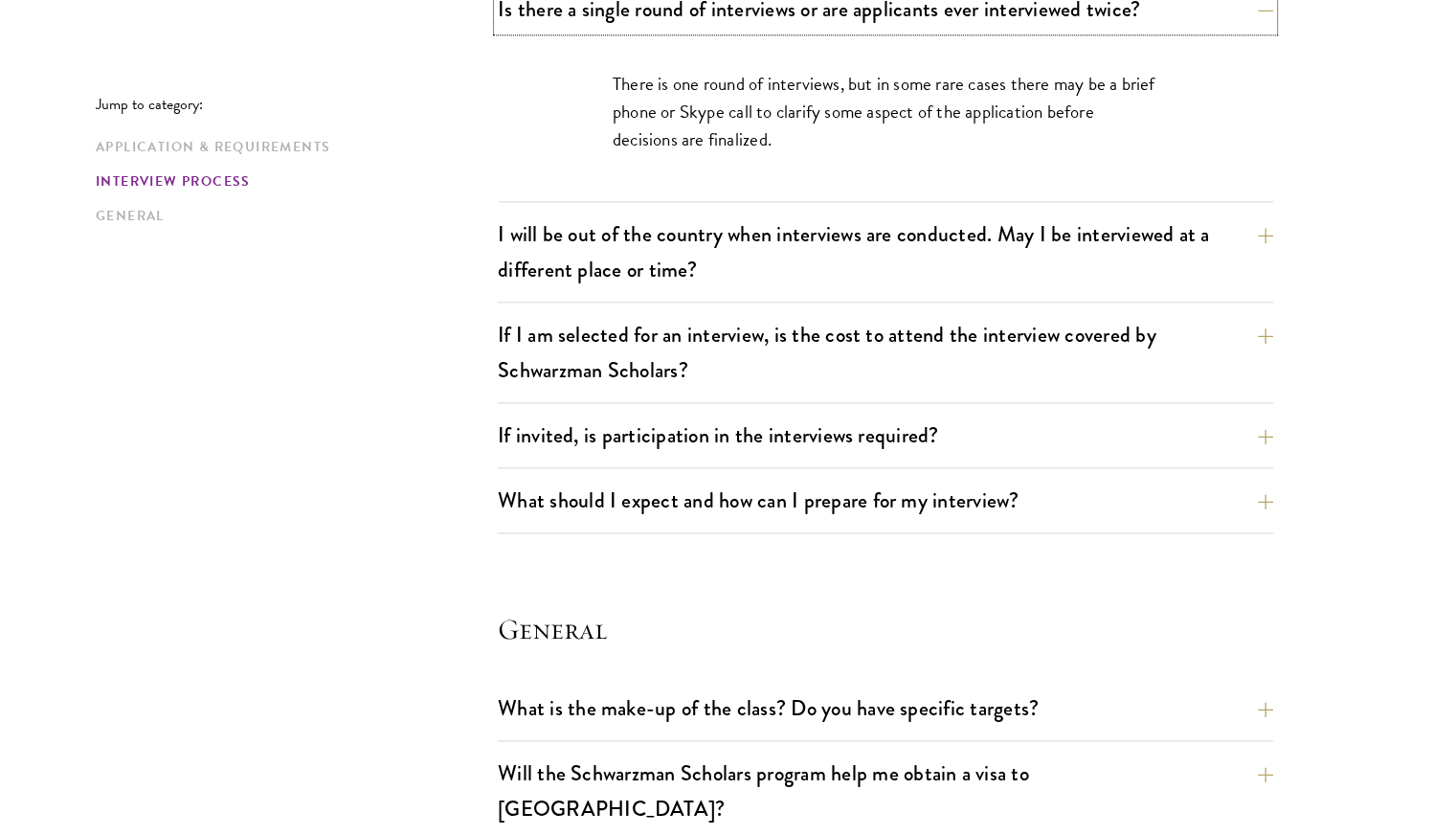
scroll to position [2386, 0]
click at [631, 275] on button "I will be out of the country when interviews are conducted. May I be interviewe…" at bounding box center [899, 250] width 775 height 78
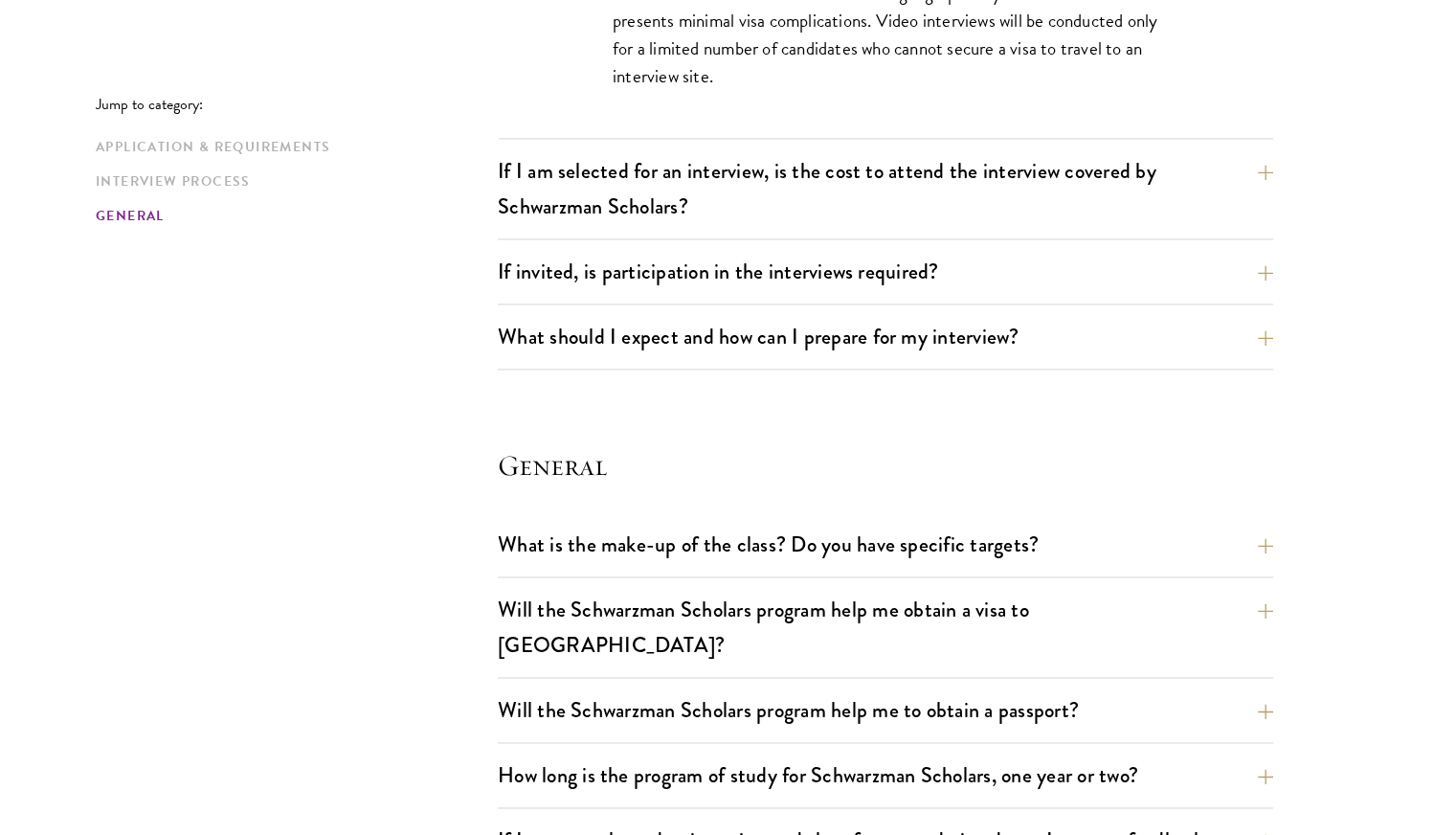
scroll to position [2631, 0]
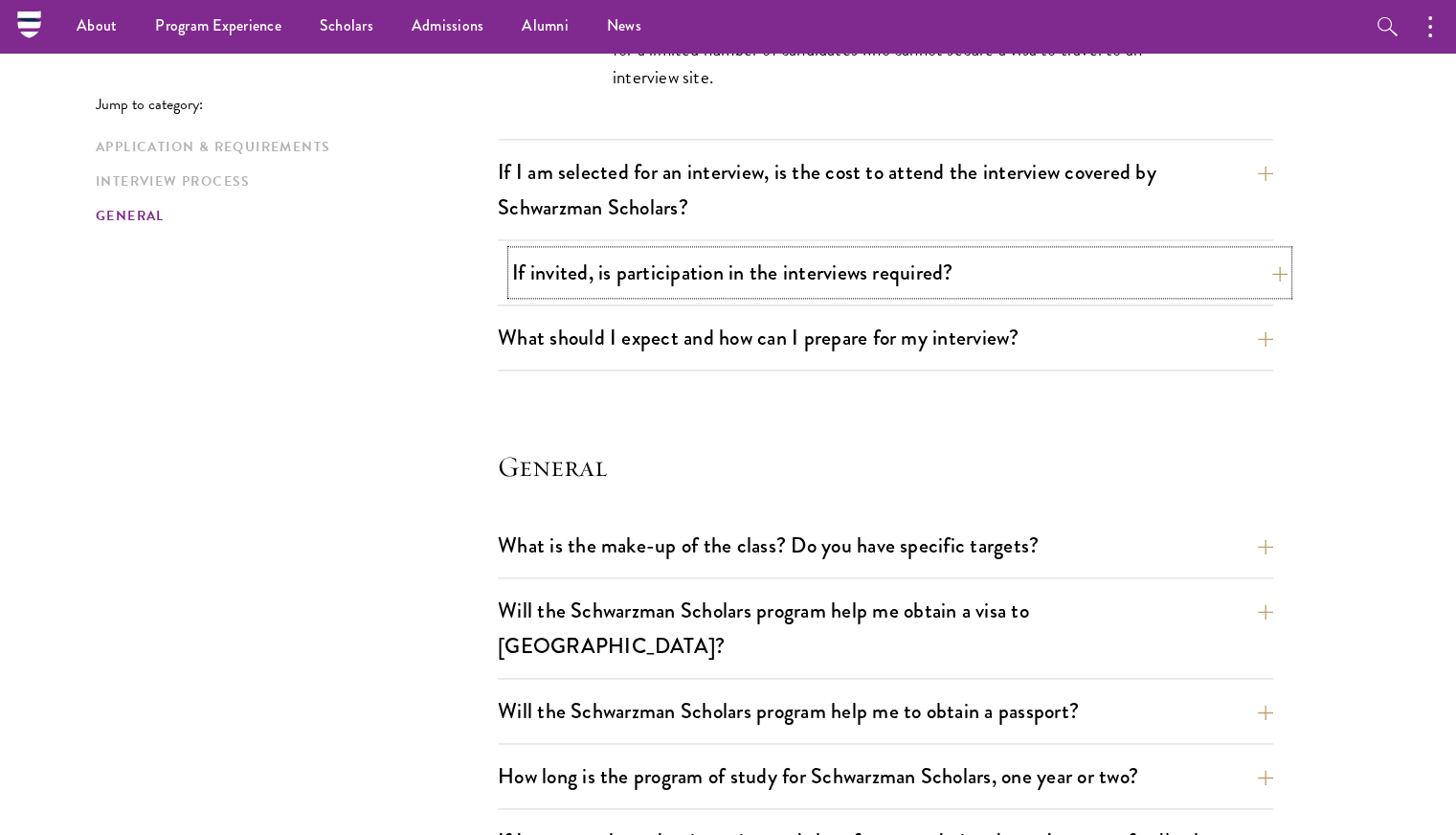
click at [655, 277] on button "If invited, is participation in the interviews required?" at bounding box center [899, 273] width 775 height 43
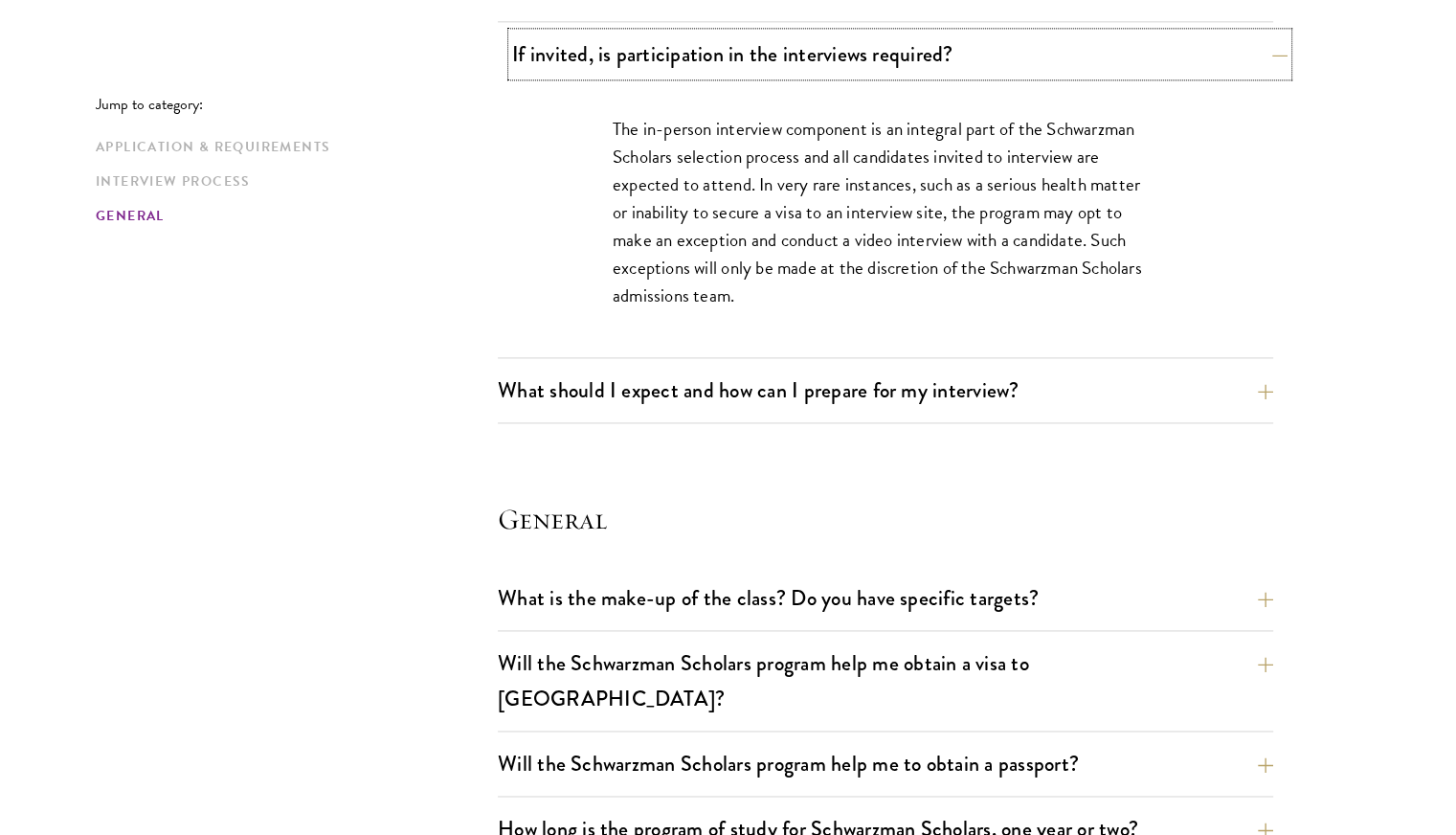
scroll to position [2646, 0]
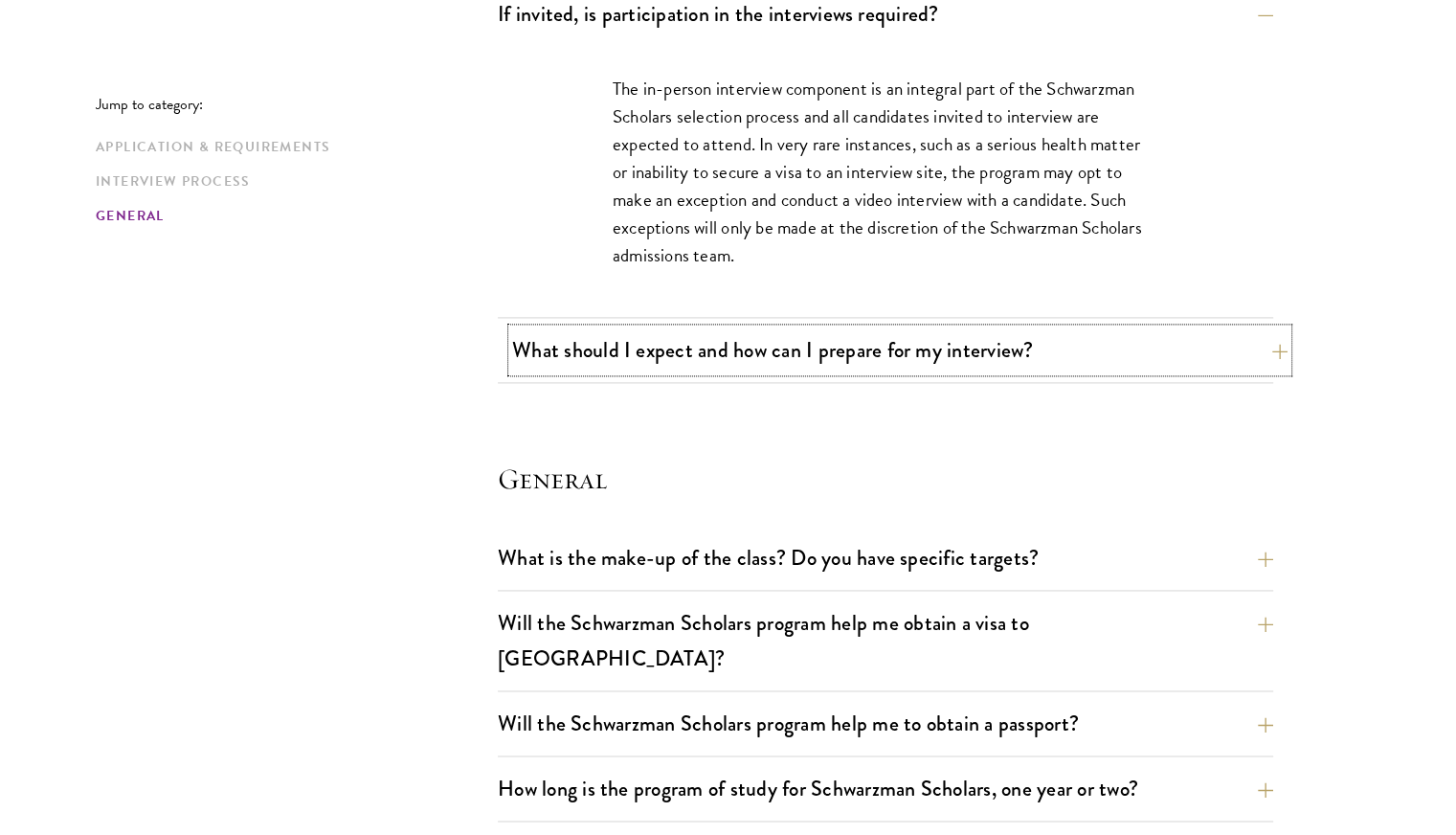
click at [650, 329] on button "What should I expect and how can I prepare for my interview?" at bounding box center [899, 350] width 775 height 43
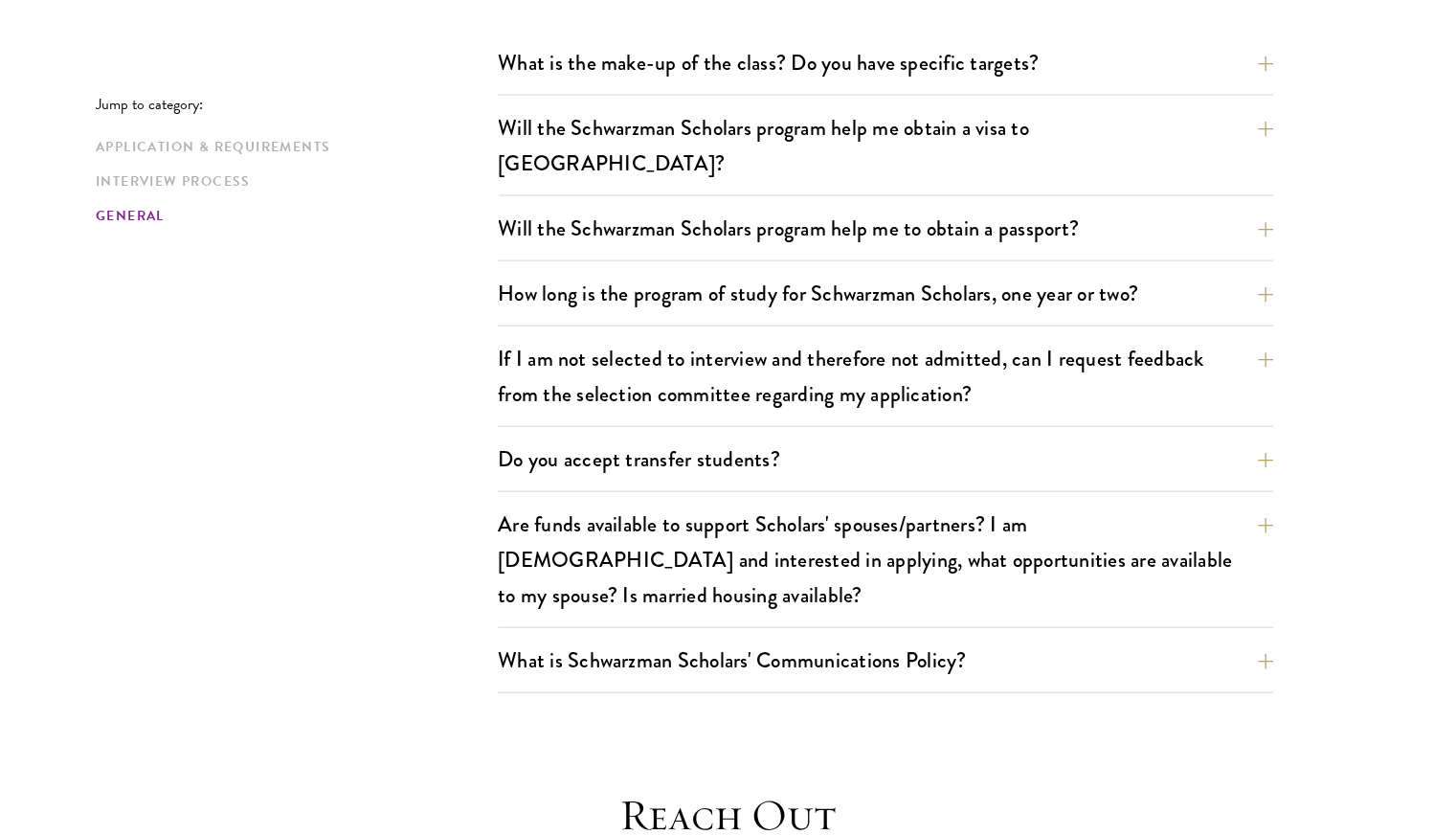
scroll to position [4056, 0]
click at [724, 342] on button "If I am not selected to interview and therefore not admitted, can I request fee…" at bounding box center [899, 375] width 775 height 78
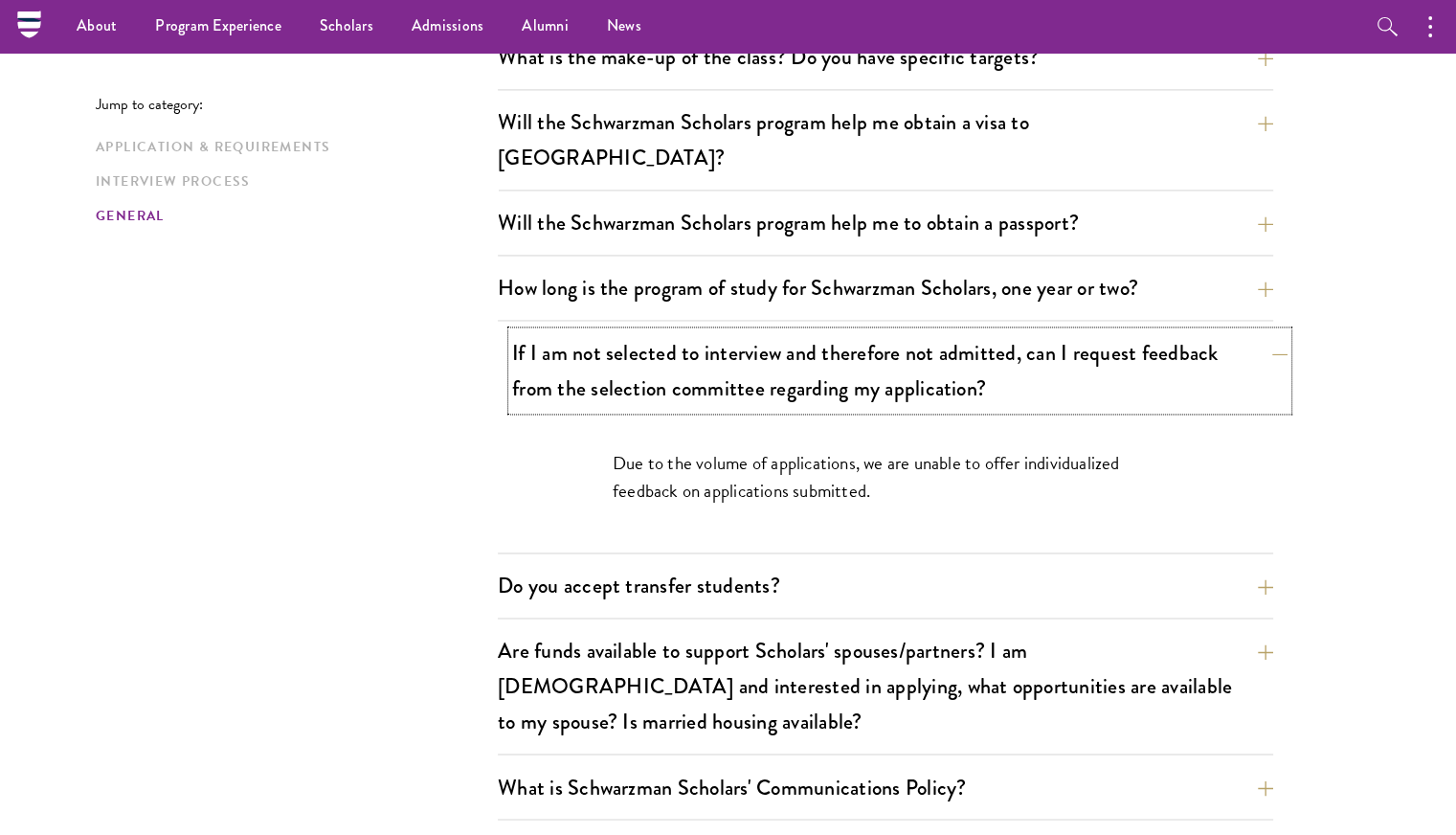
scroll to position [2872, 0]
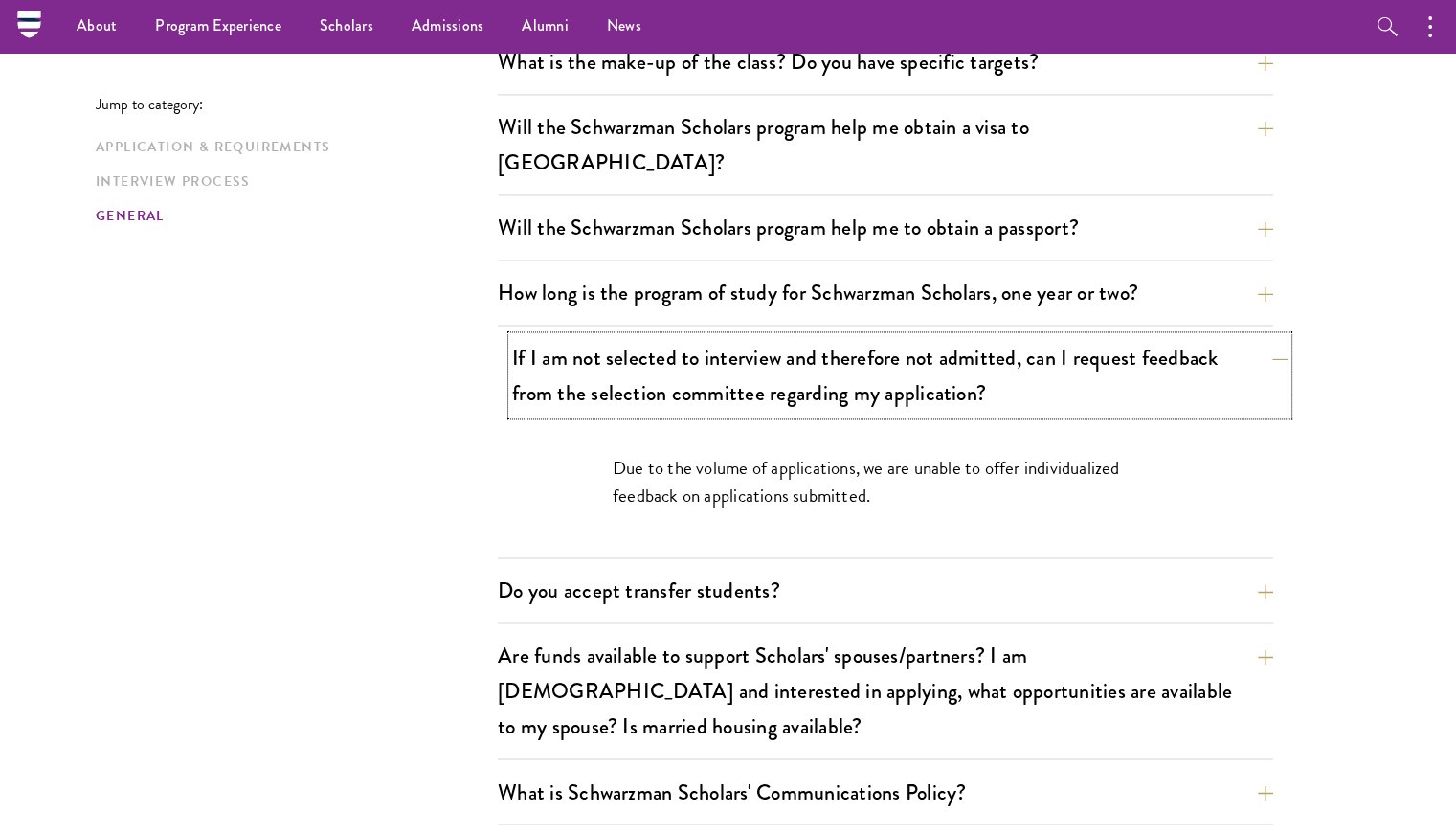
click at [724, 342] on button "If I am not selected to interview and therefore not admitted, can I request fee…" at bounding box center [899, 375] width 775 height 78
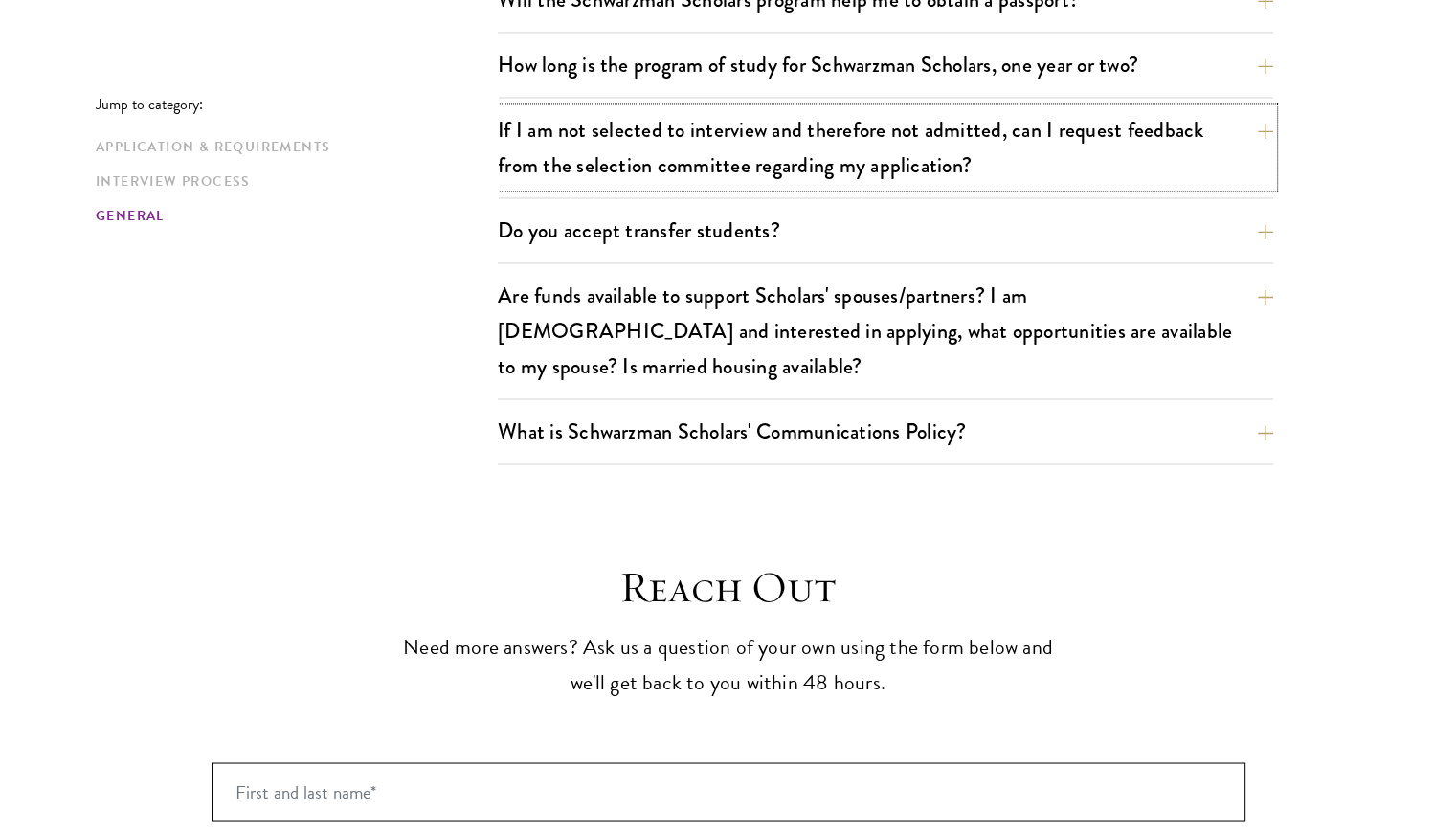
scroll to position [3101, 0]
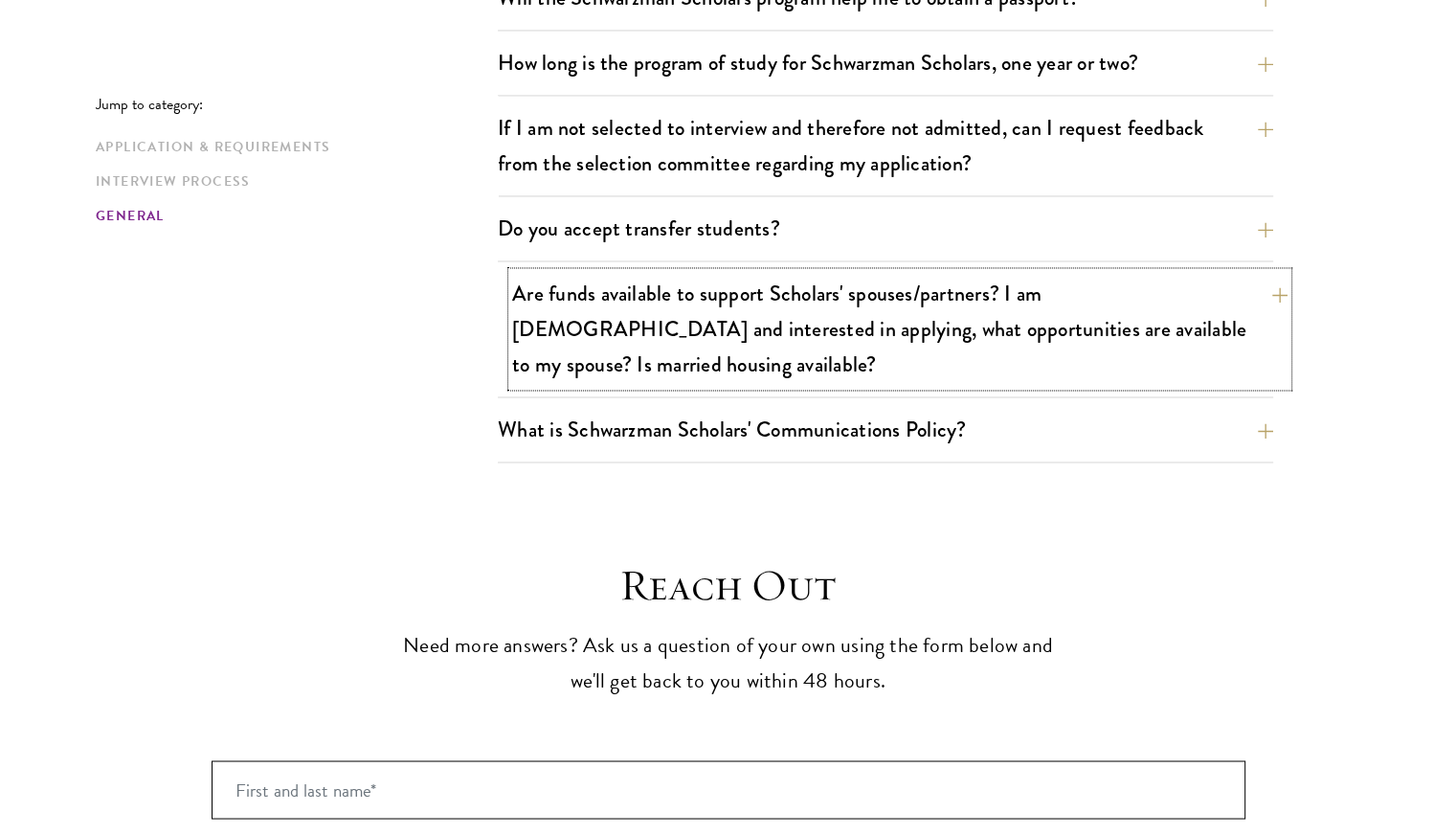
click at [758, 272] on button "Are funds available to support Scholars' spouses/partners? I am married and int…" at bounding box center [899, 329] width 775 height 114
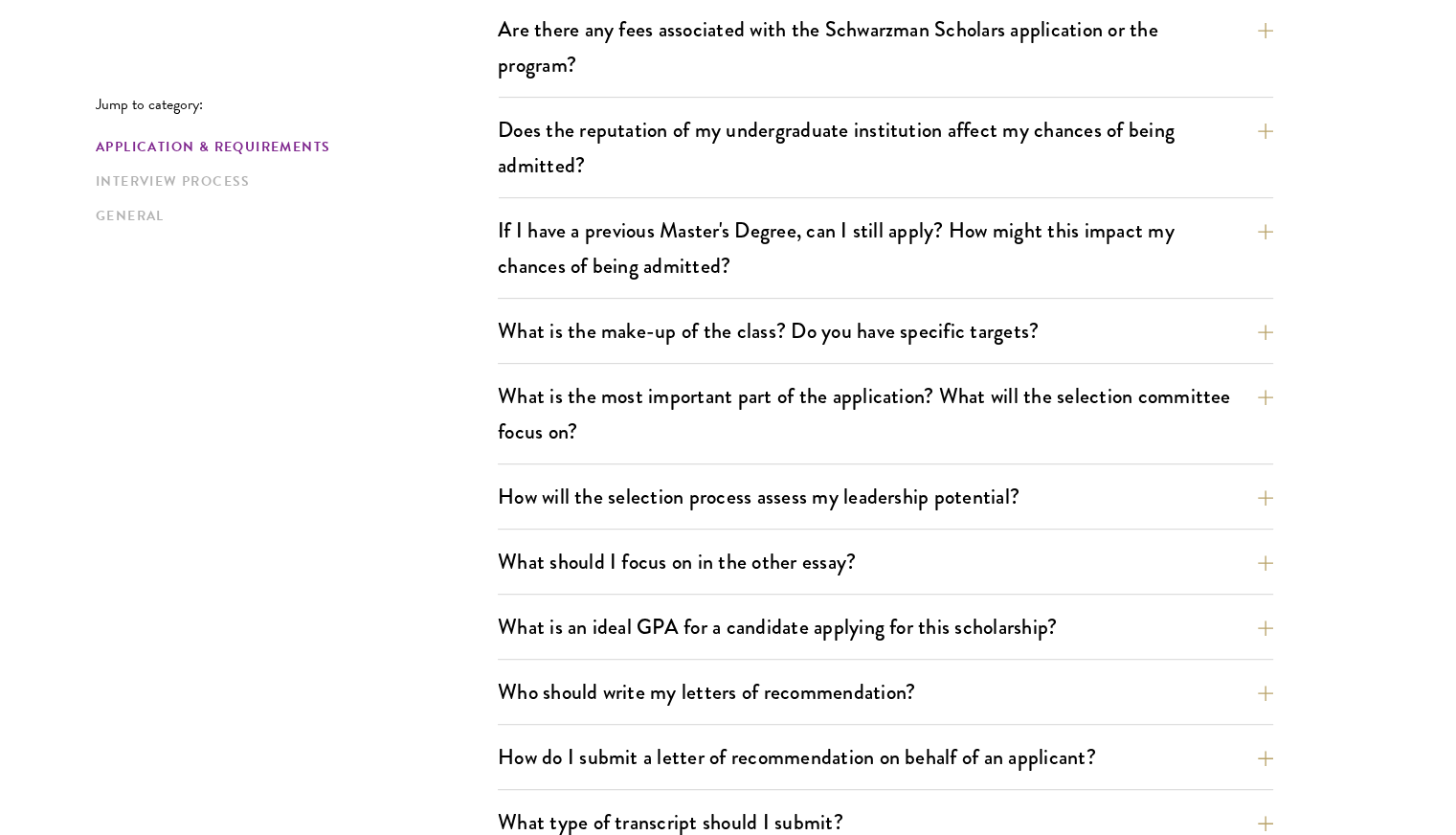
scroll to position [0, 0]
